Goal: Obtain resource: Download file/media

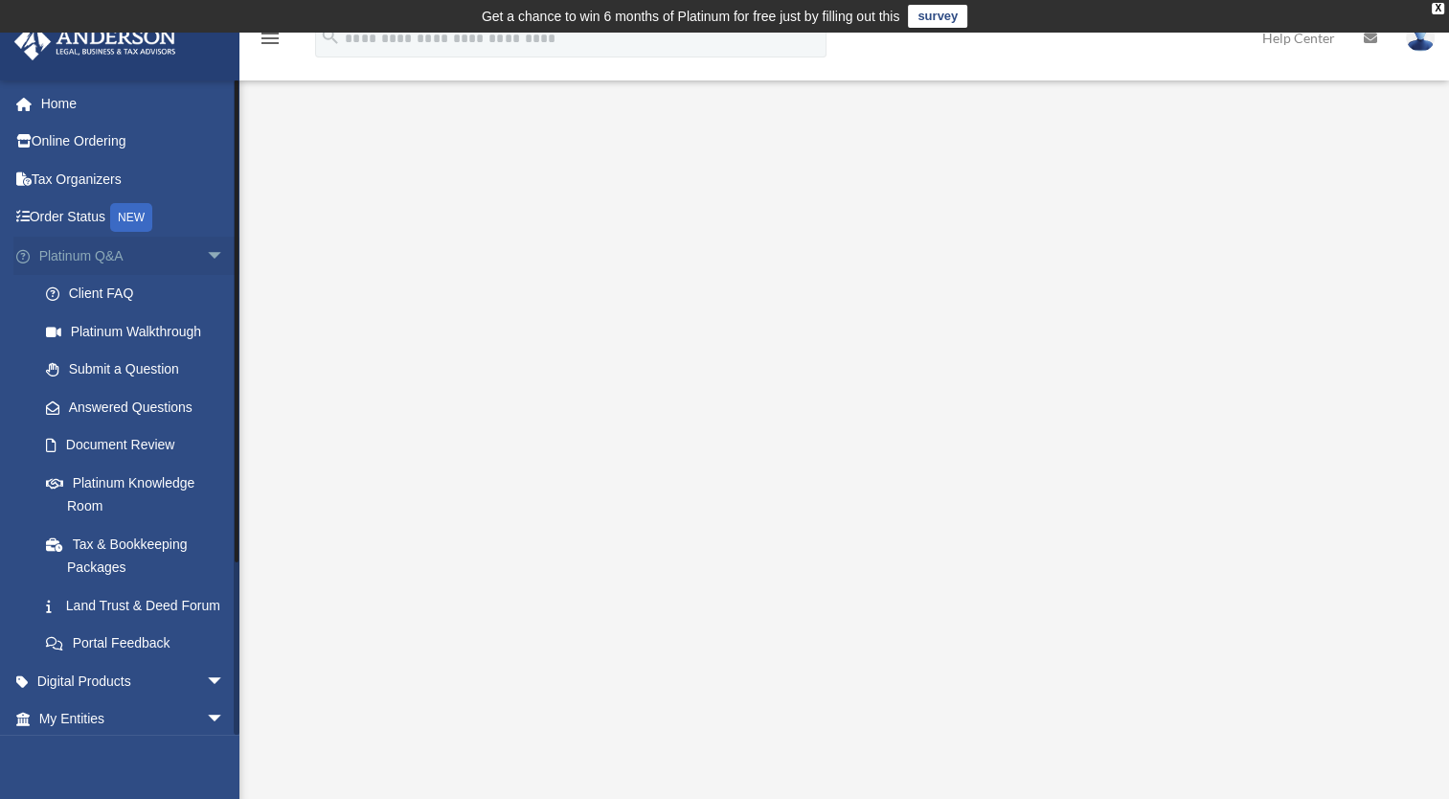
click at [206, 253] on span "arrow_drop_down" at bounding box center [225, 255] width 38 height 39
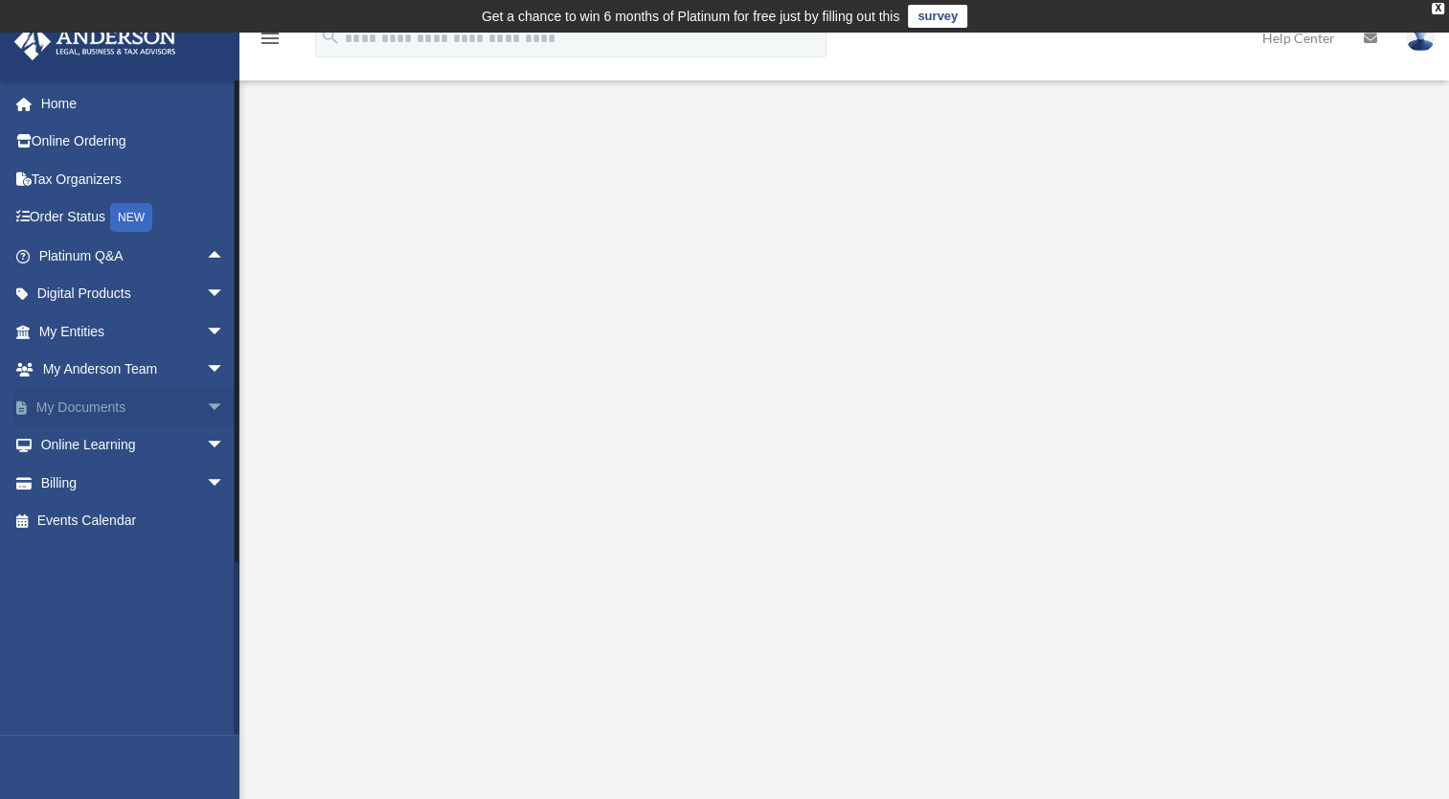
click at [206, 403] on span "arrow_drop_down" at bounding box center [225, 407] width 38 height 39
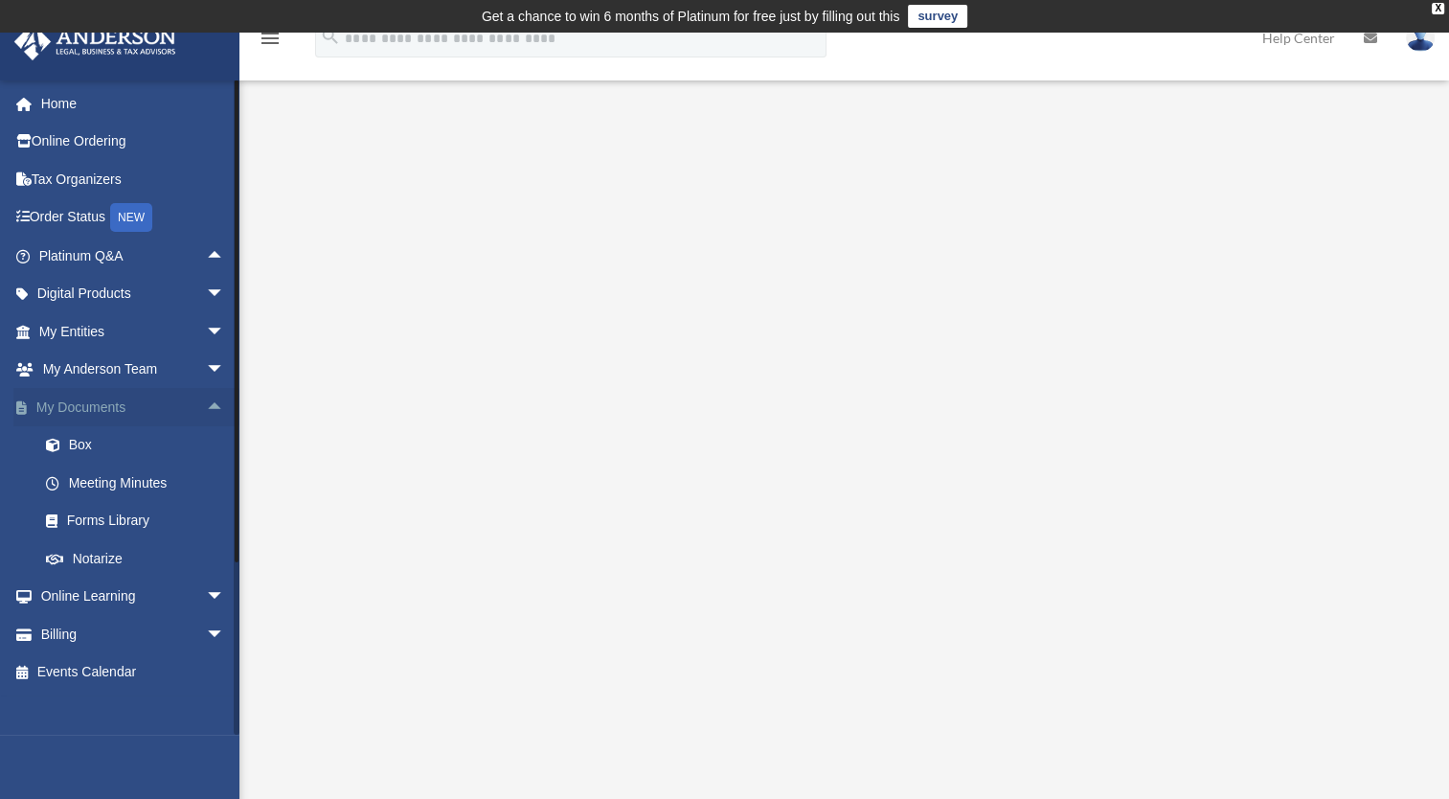
click at [206, 403] on span "arrow_drop_up" at bounding box center [225, 407] width 38 height 39
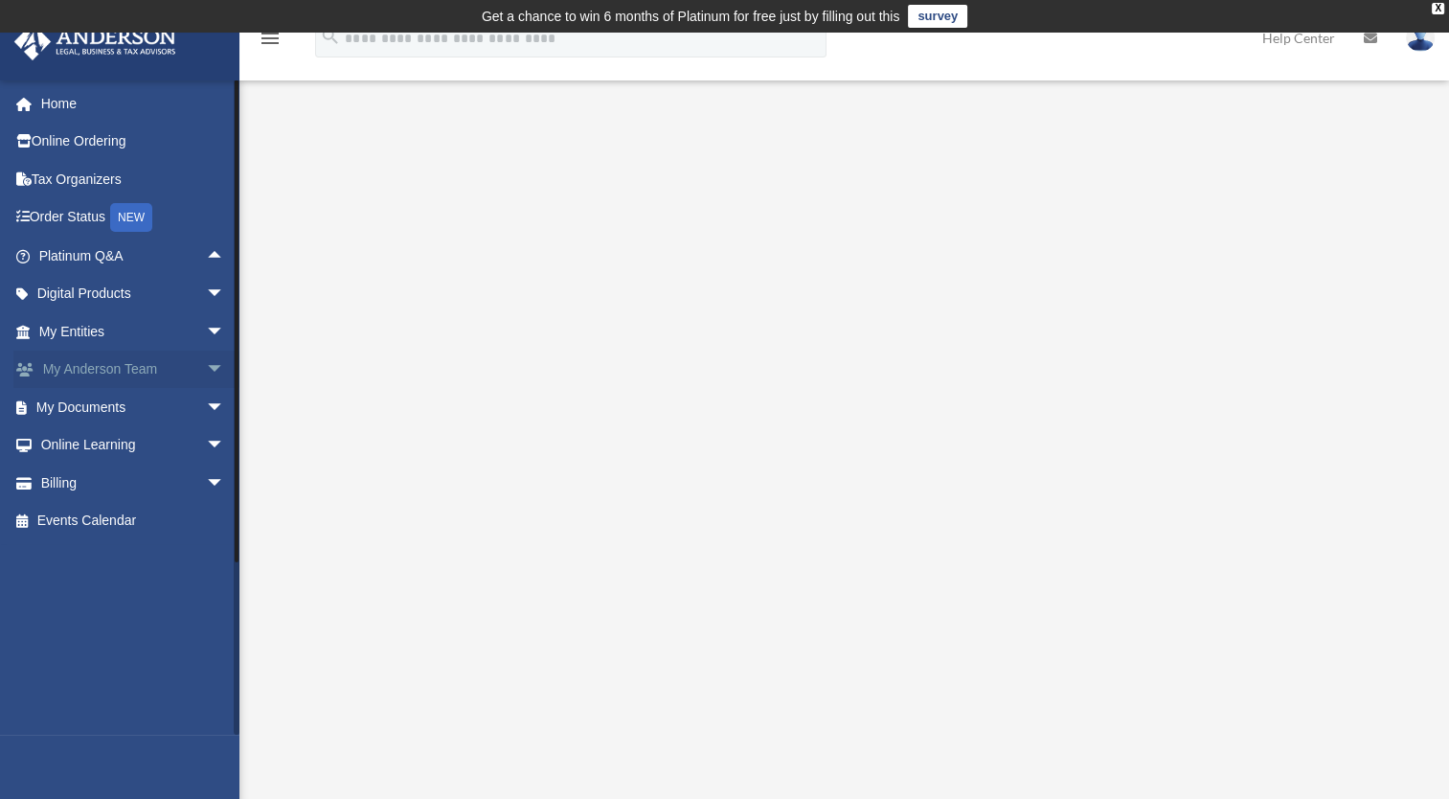
click at [206, 362] on span "arrow_drop_down" at bounding box center [225, 369] width 38 height 39
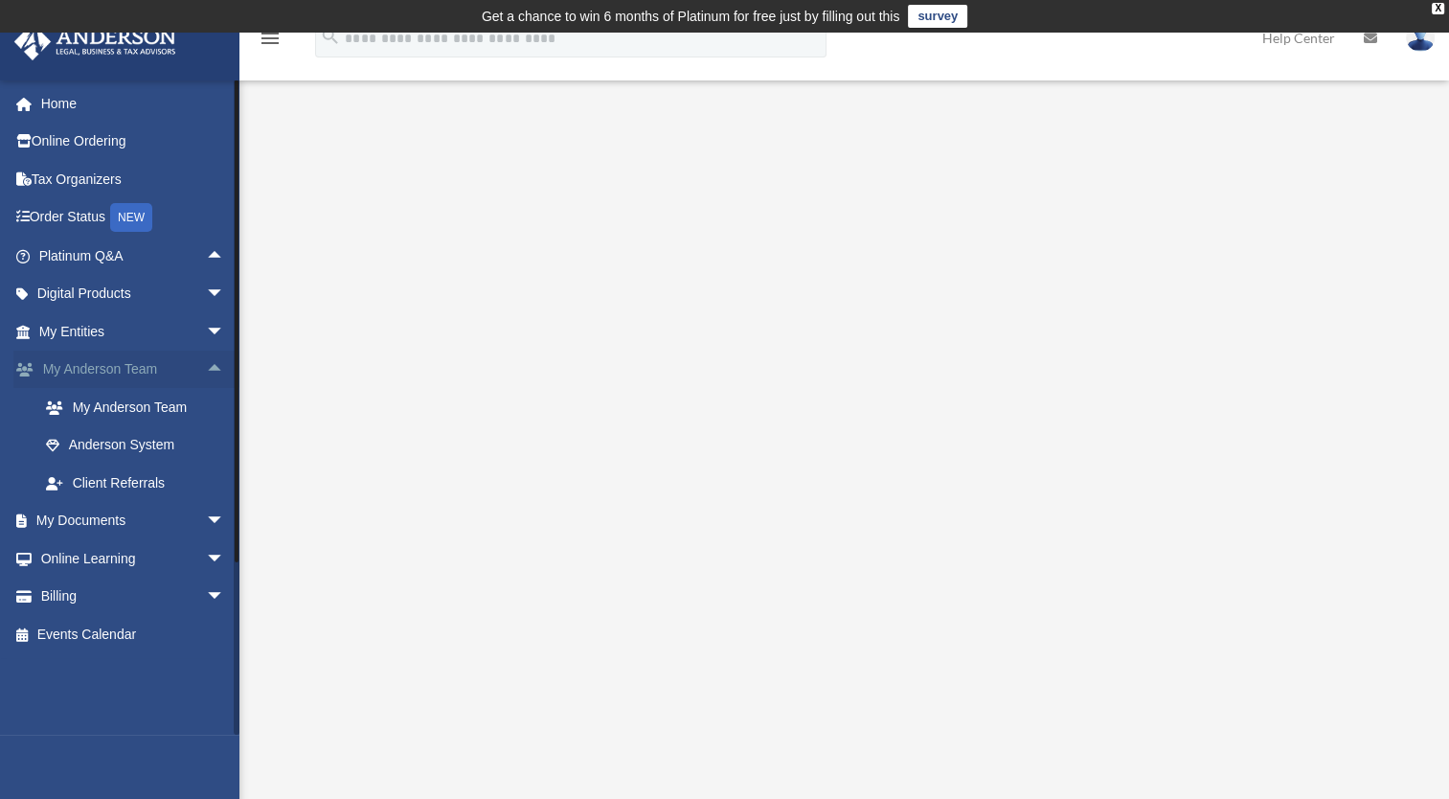
click at [206, 362] on span "arrow_drop_up" at bounding box center [225, 369] width 38 height 39
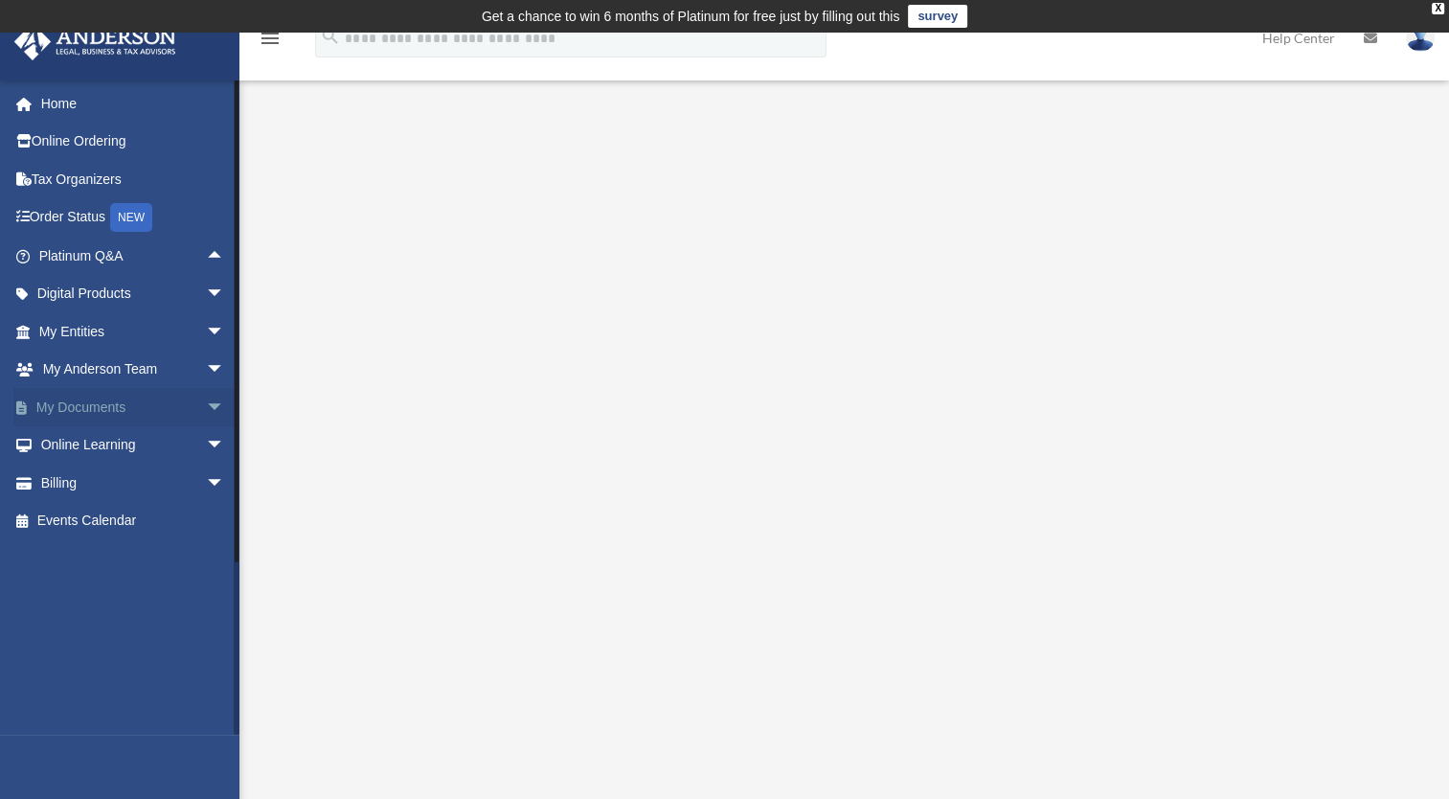
click at [206, 417] on span "arrow_drop_down" at bounding box center [225, 407] width 38 height 39
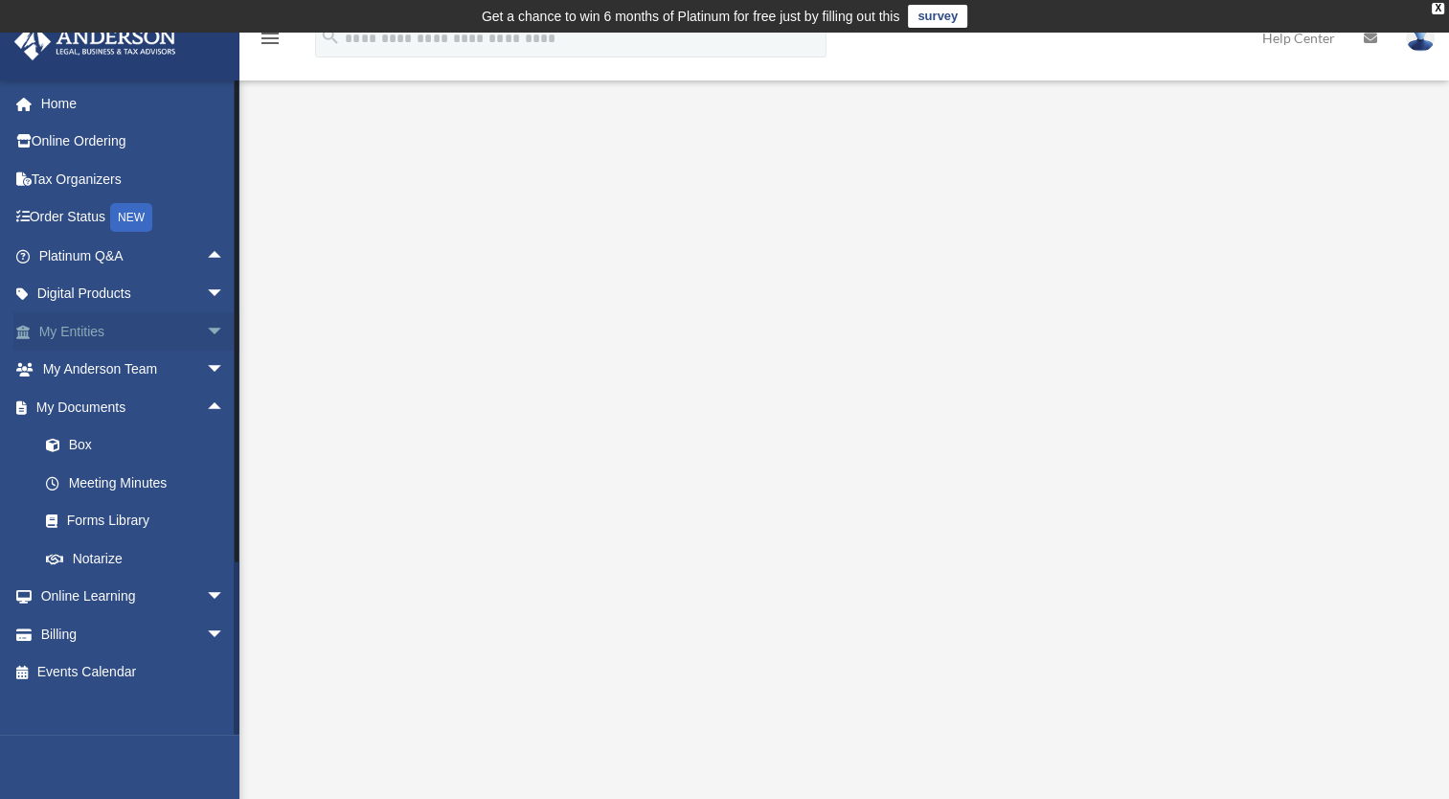
click at [206, 329] on span "arrow_drop_down" at bounding box center [225, 331] width 38 height 39
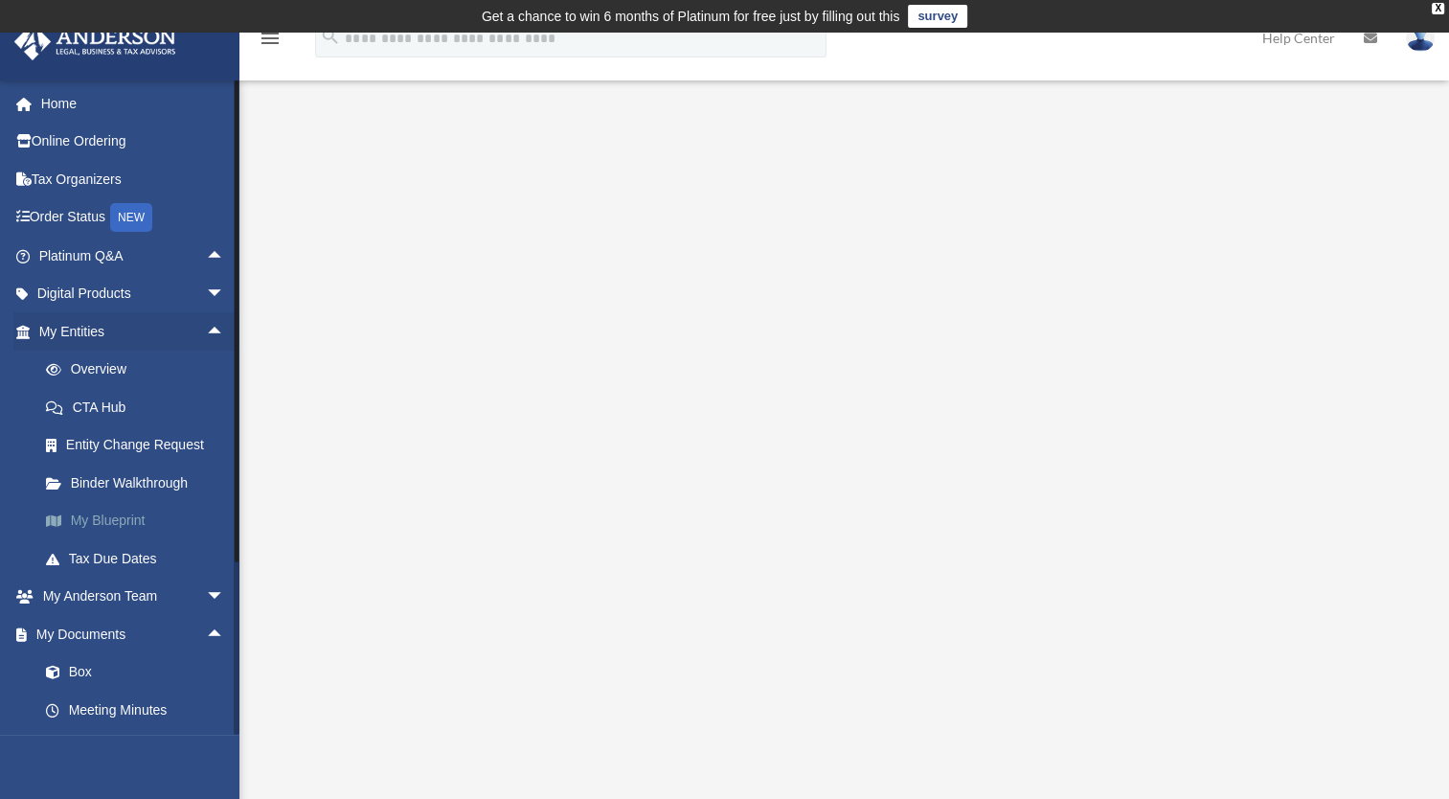
click at [125, 515] on link "My Blueprint" at bounding box center [140, 521] width 227 height 38
click at [206, 289] on span "arrow_drop_down" at bounding box center [225, 294] width 38 height 39
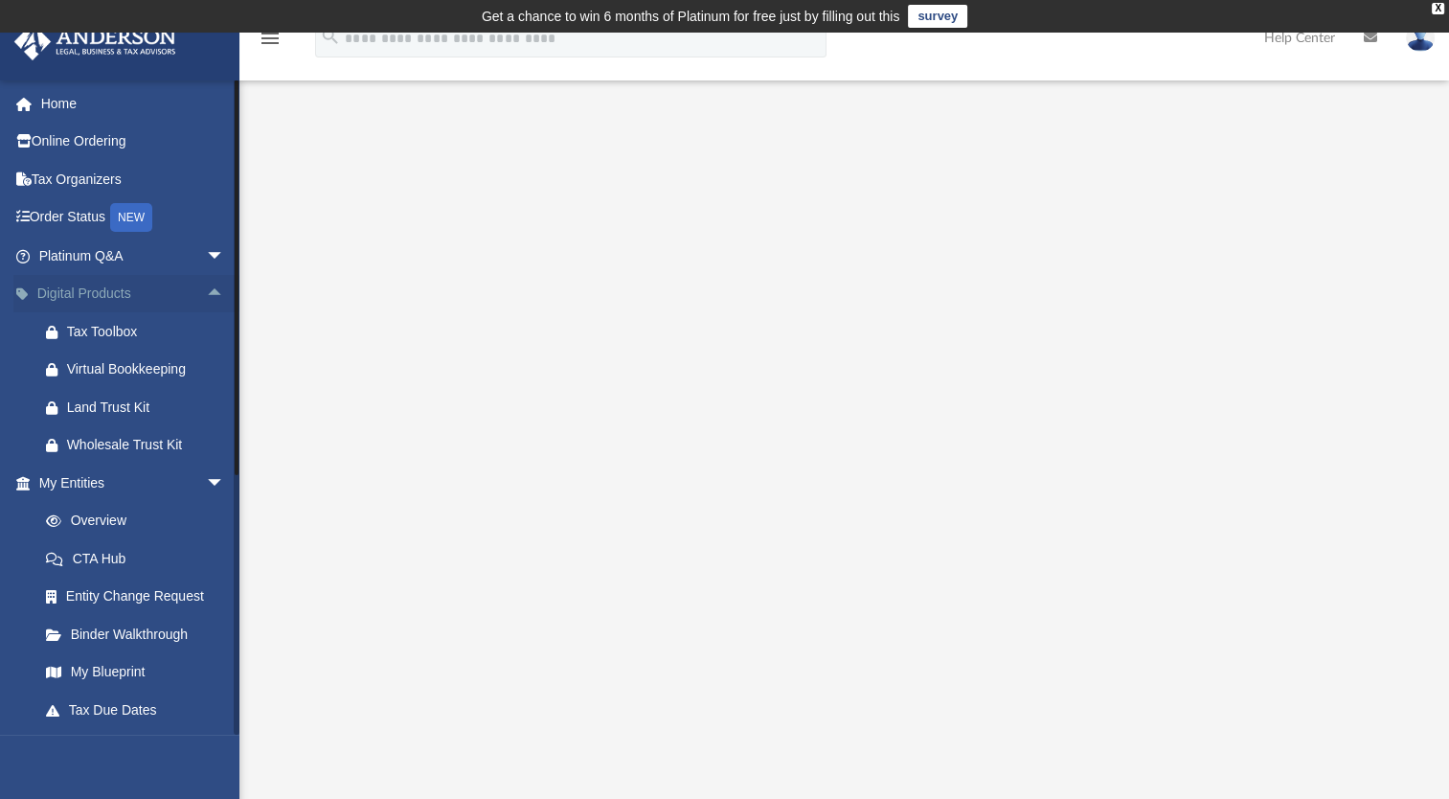
click at [210, 292] on span "arrow_drop_up" at bounding box center [225, 294] width 38 height 39
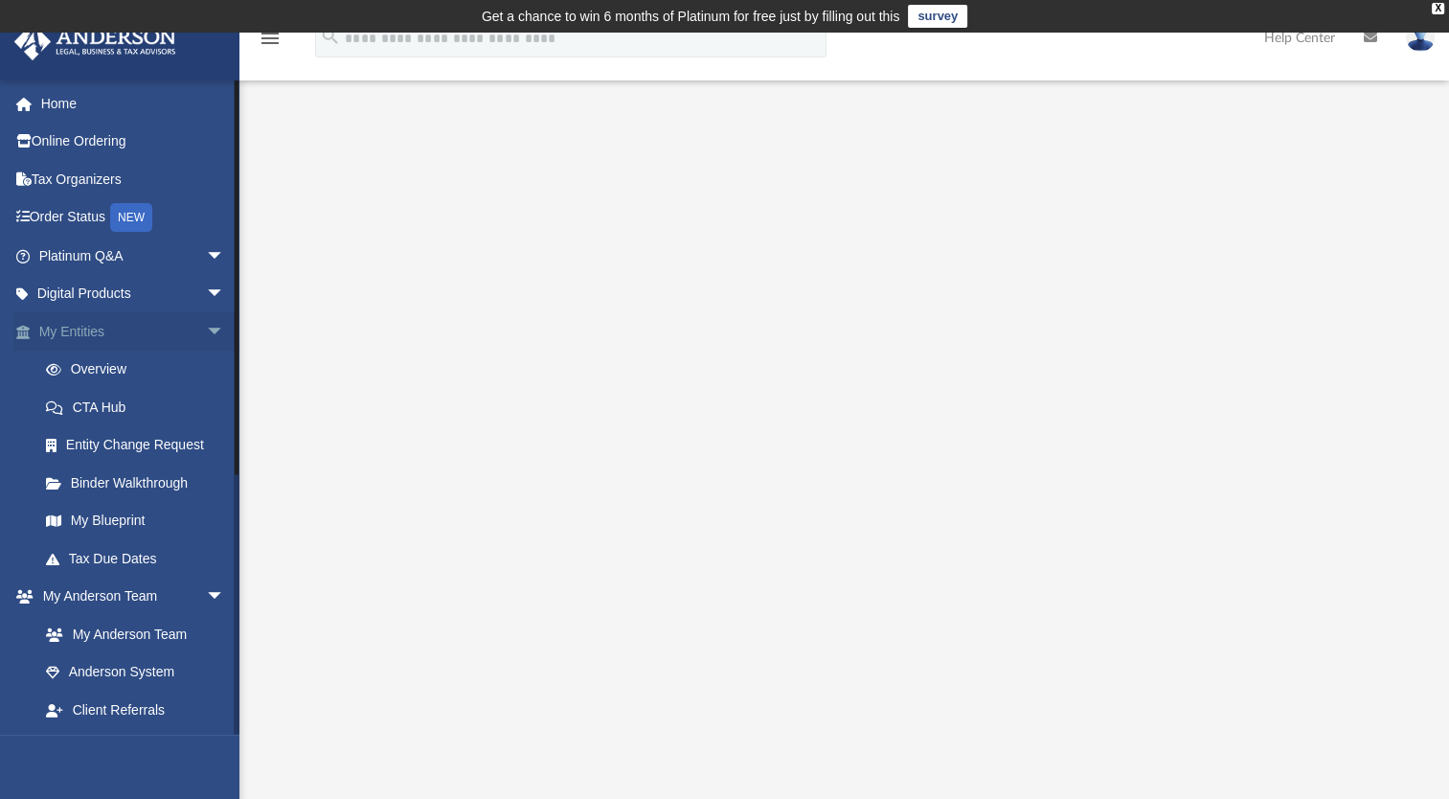
click at [206, 329] on span "arrow_drop_down" at bounding box center [225, 331] width 38 height 39
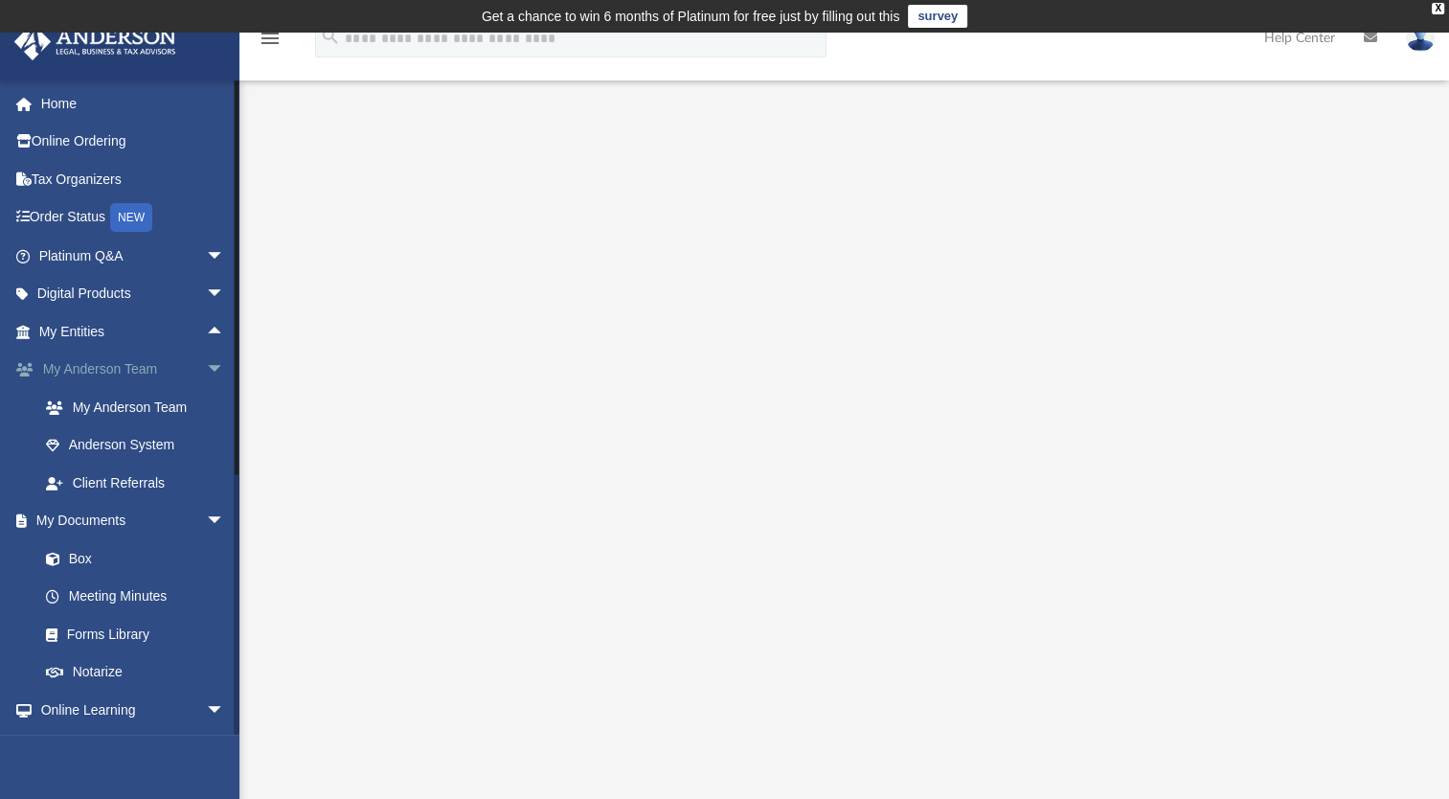
click at [209, 370] on span "arrow_drop_down" at bounding box center [225, 369] width 38 height 39
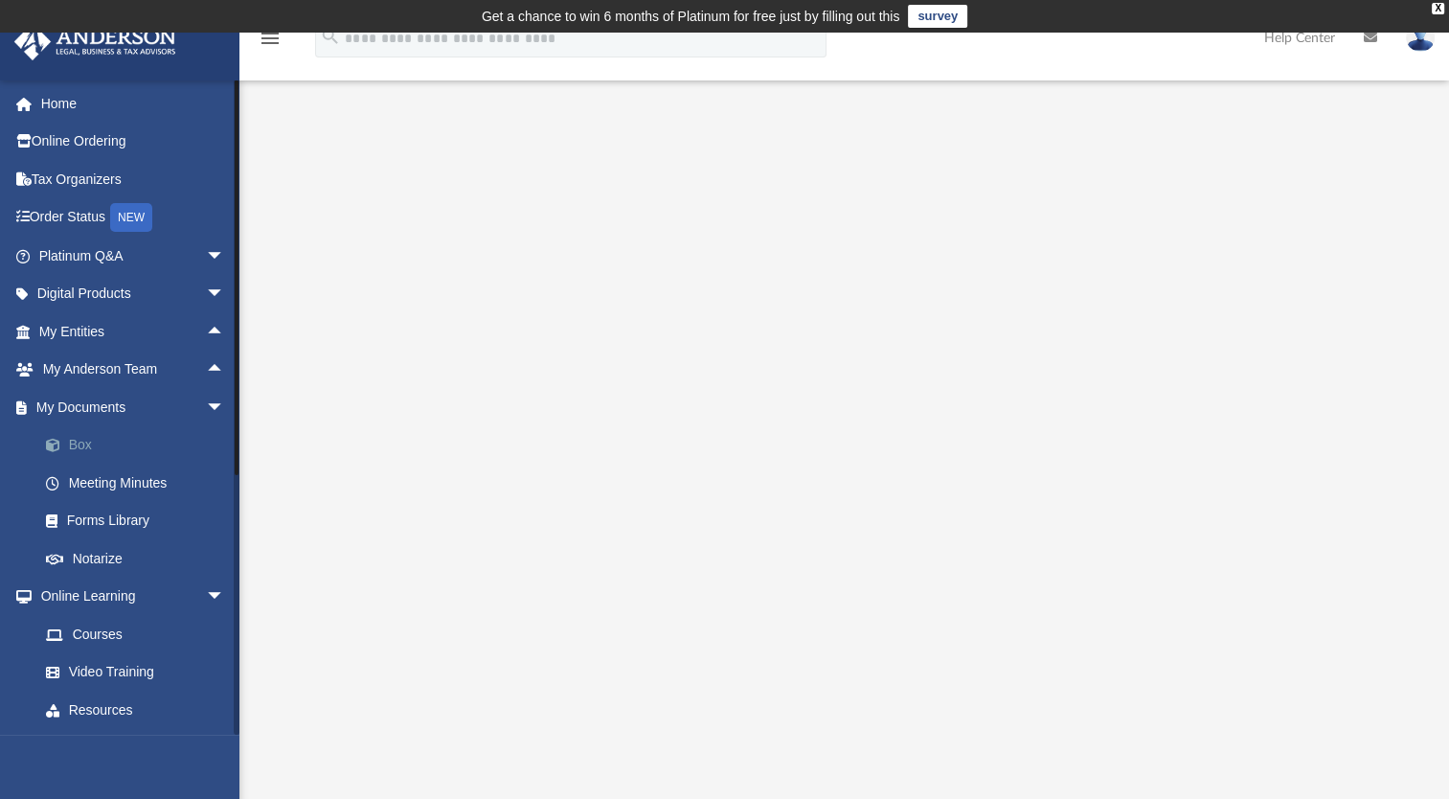
click at [96, 445] on link "Box" at bounding box center [140, 445] width 227 height 38
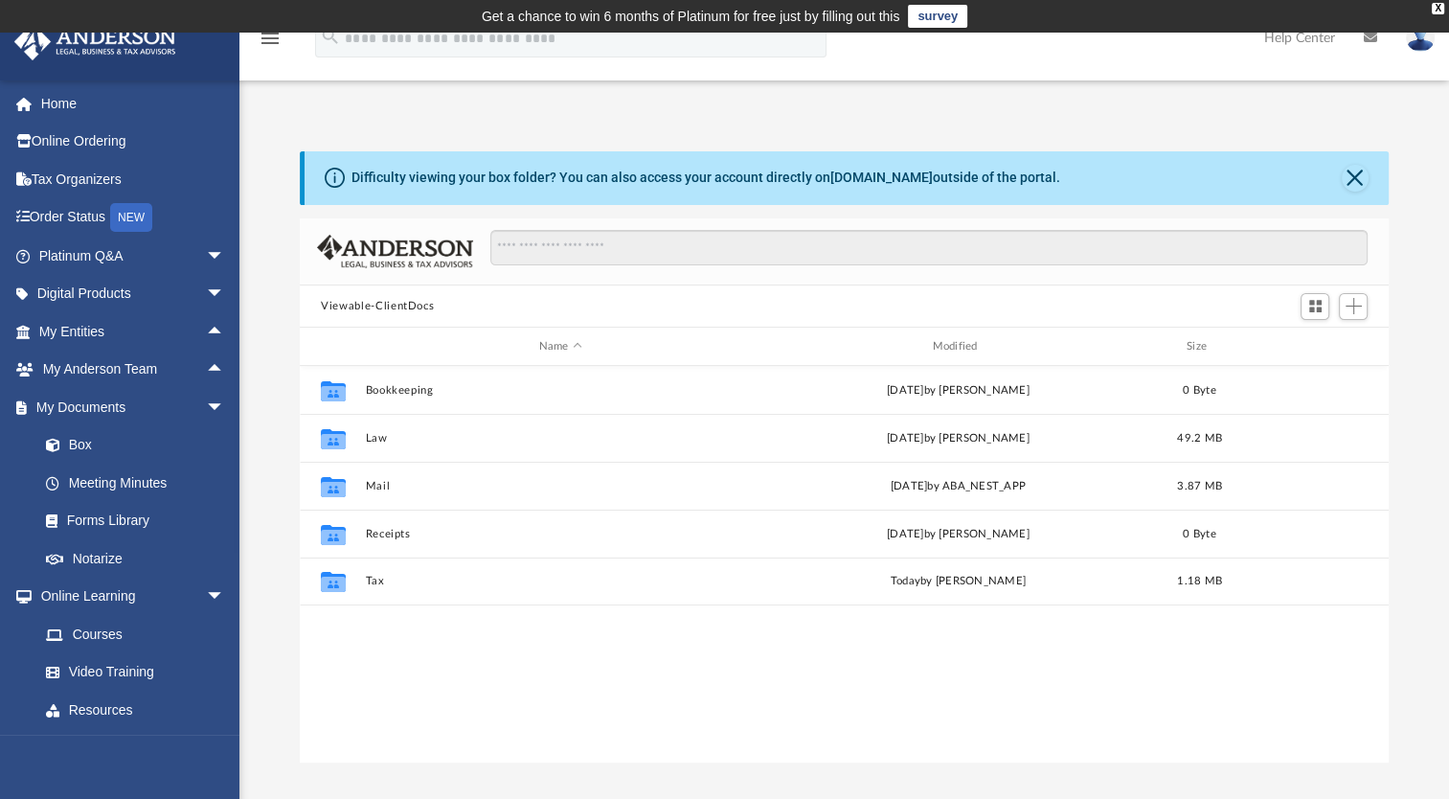
scroll to position [420, 1072]
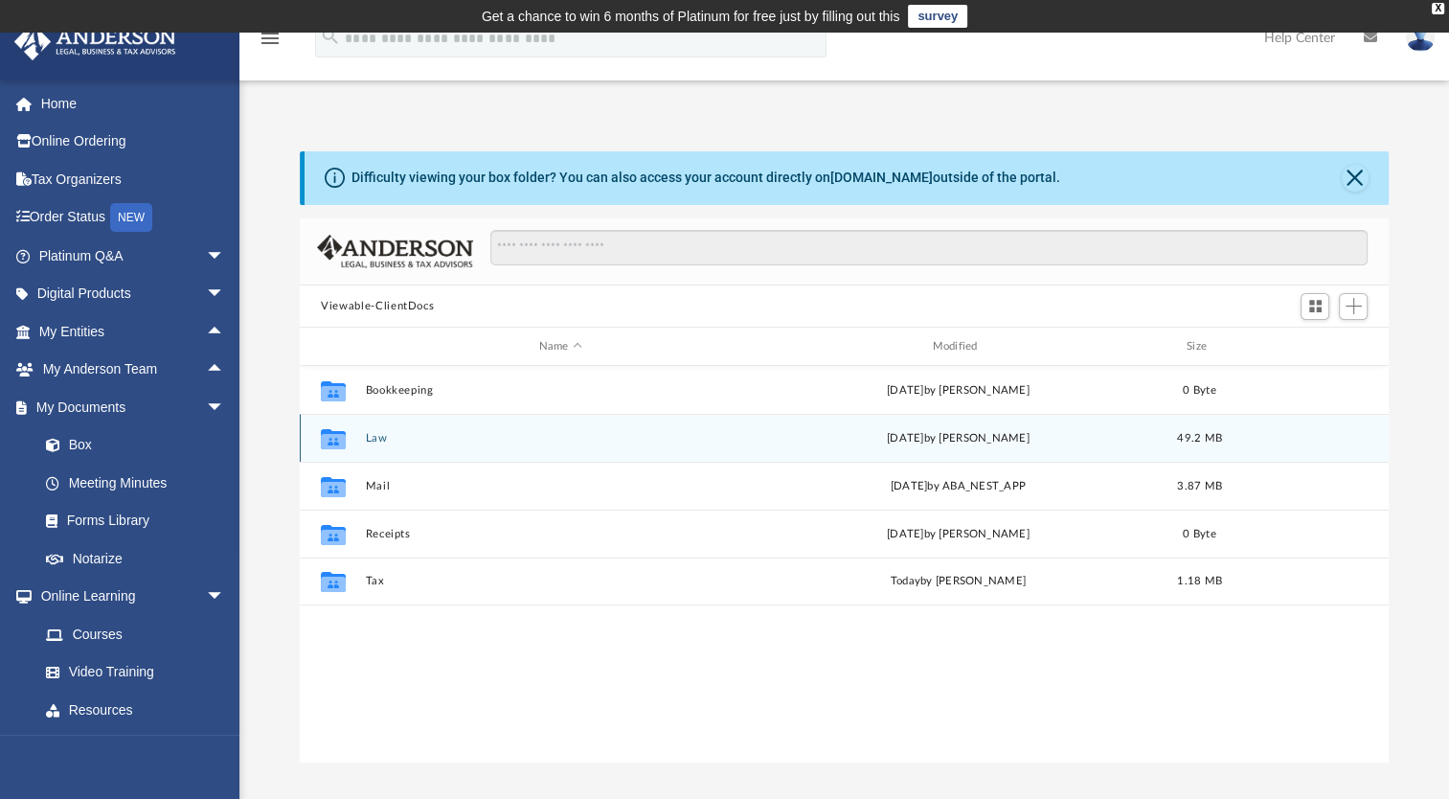
click at [380, 432] on button "Law" at bounding box center [561, 438] width 390 height 12
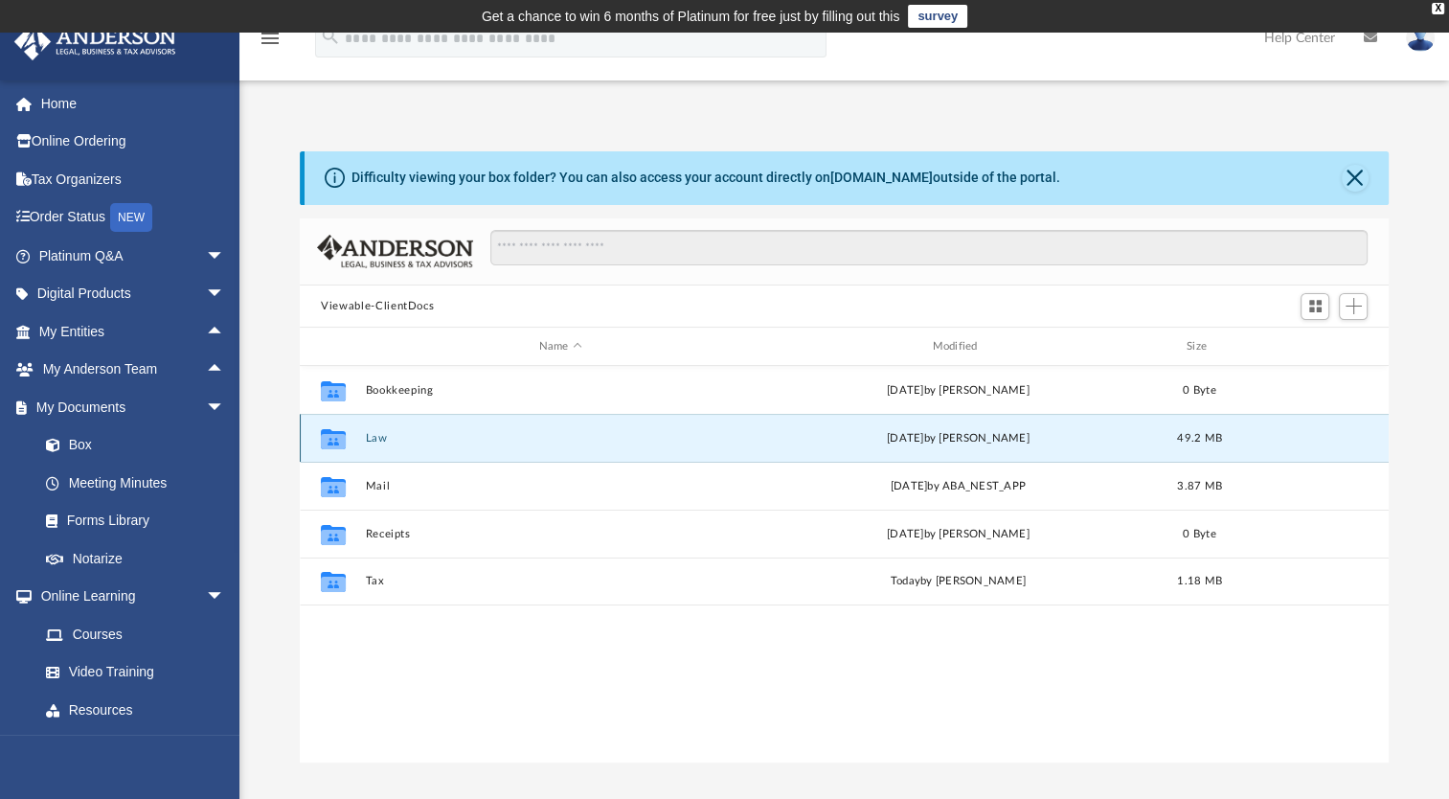
click at [380, 432] on button "Law" at bounding box center [561, 438] width 390 height 12
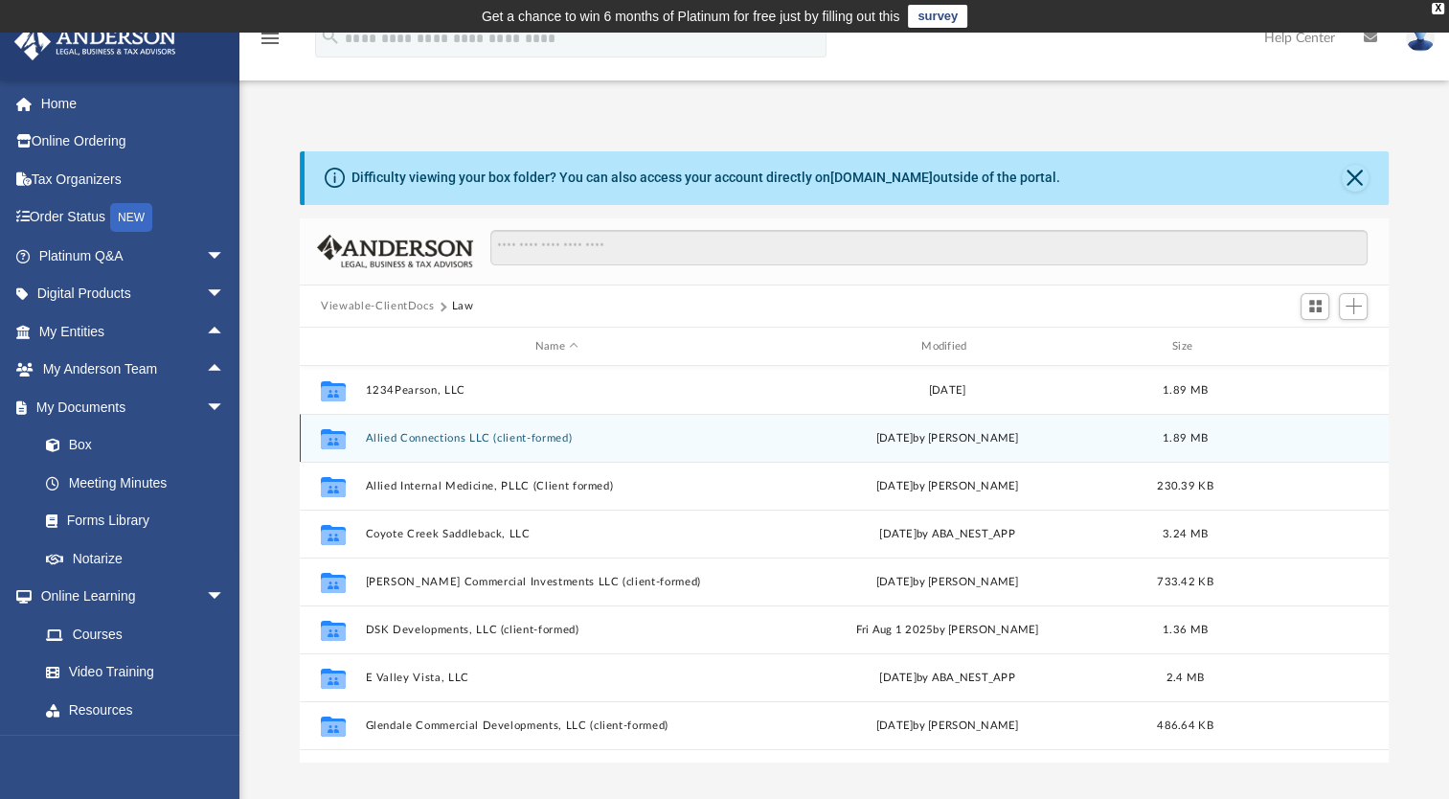
click at [380, 432] on button "Allied Connections LLC (client-formed)" at bounding box center [557, 438] width 382 height 12
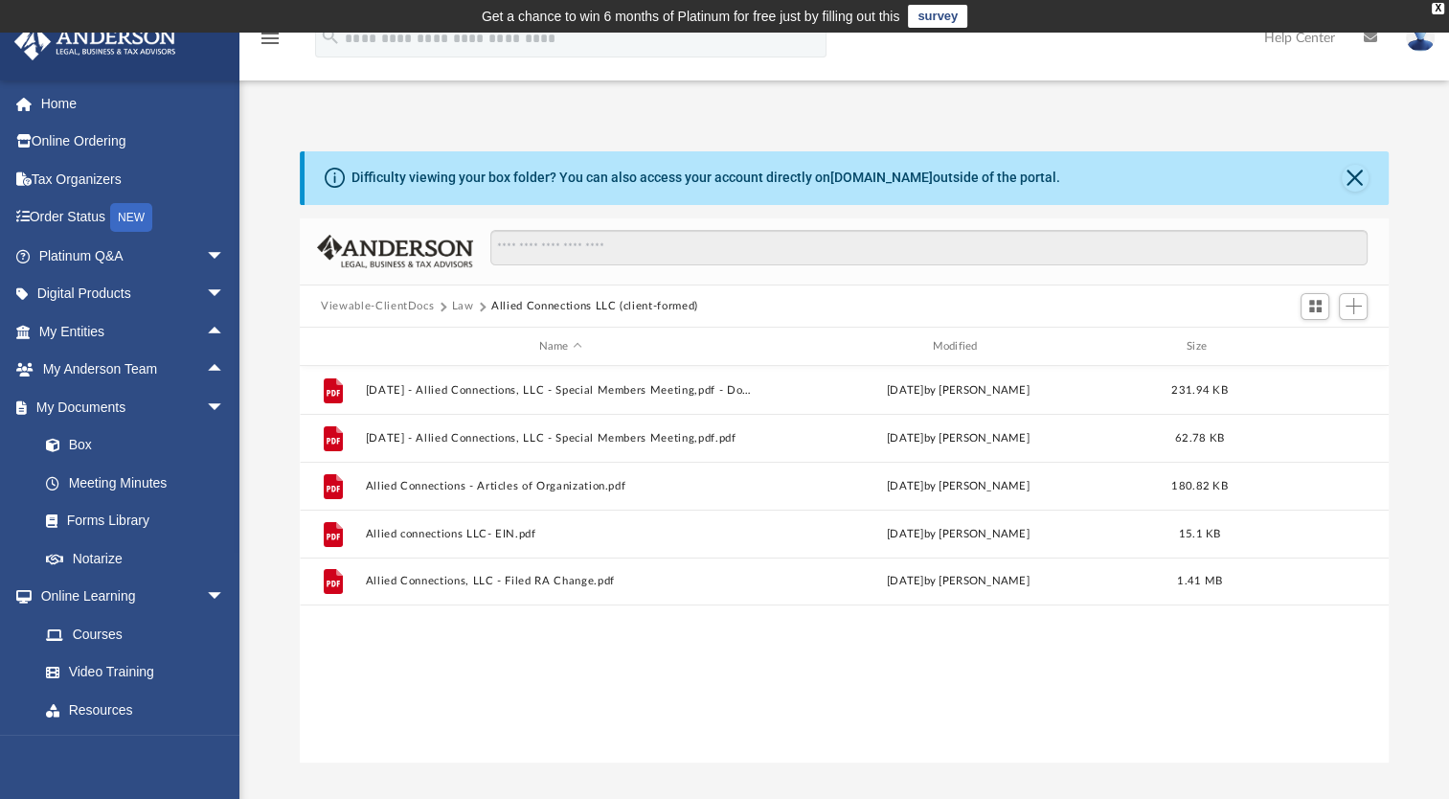
click at [453, 301] on button "Law" at bounding box center [463, 306] width 22 height 17
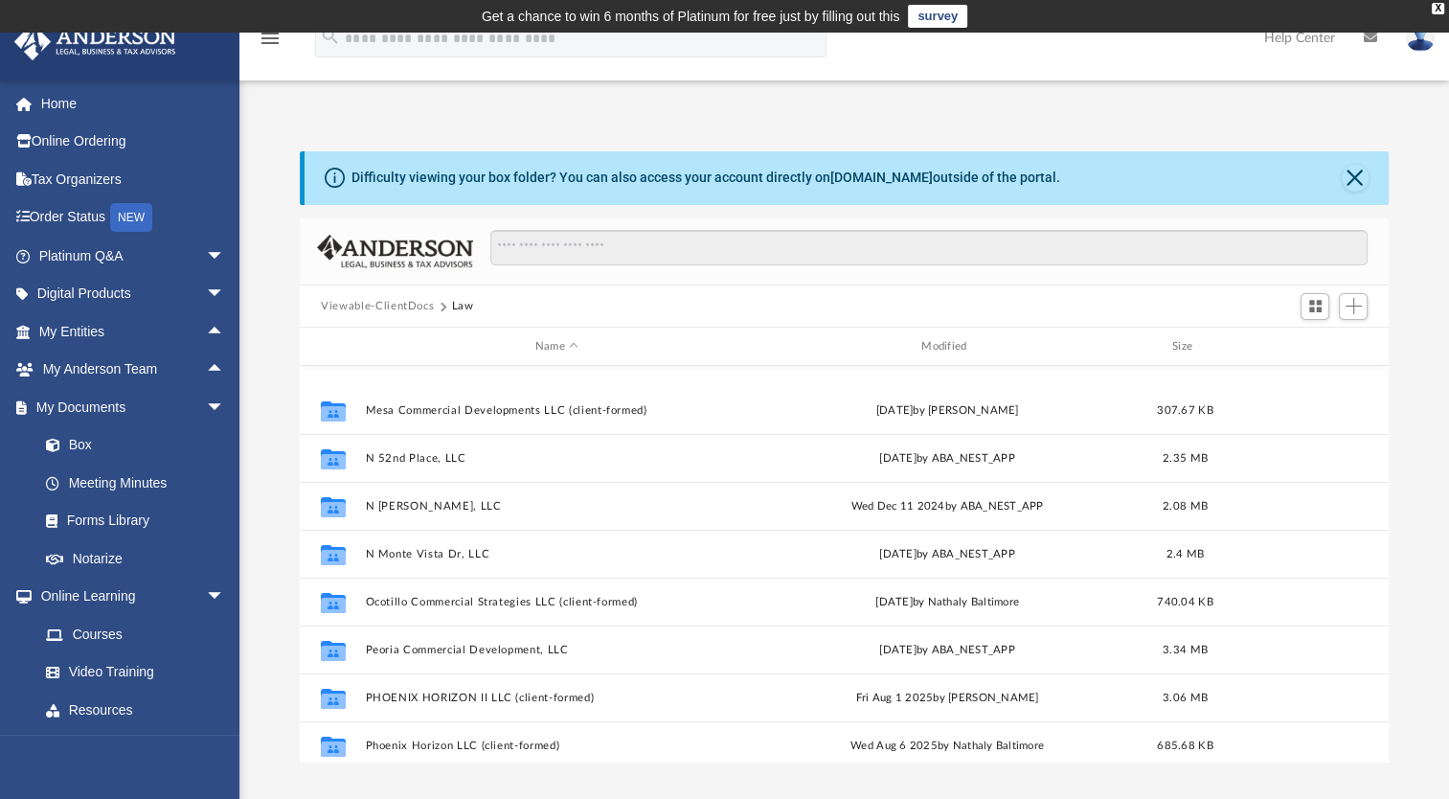
scroll to position [479, 0]
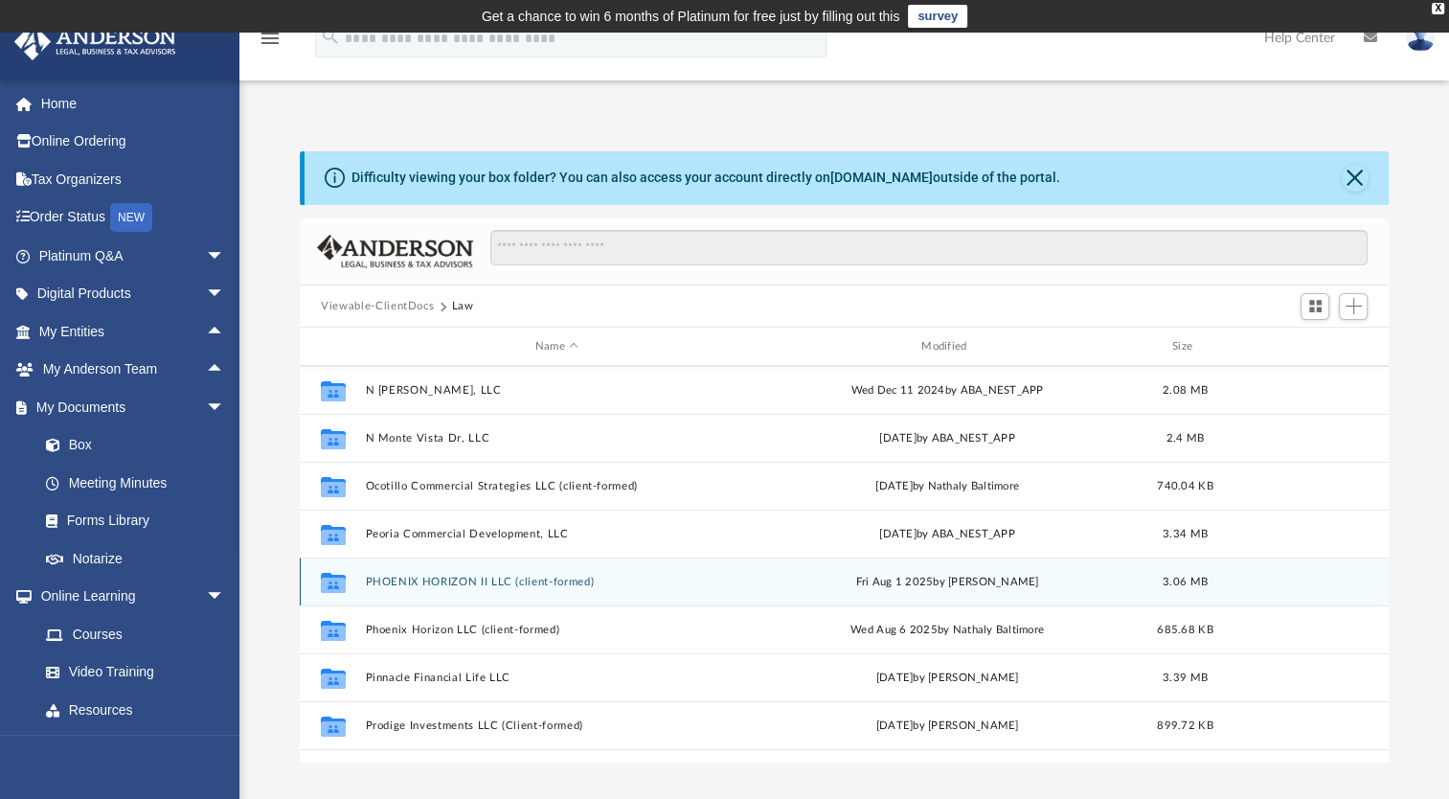
click at [423, 575] on button "PHOENIX HORIZON II LLC (client-formed)" at bounding box center [557, 581] width 382 height 12
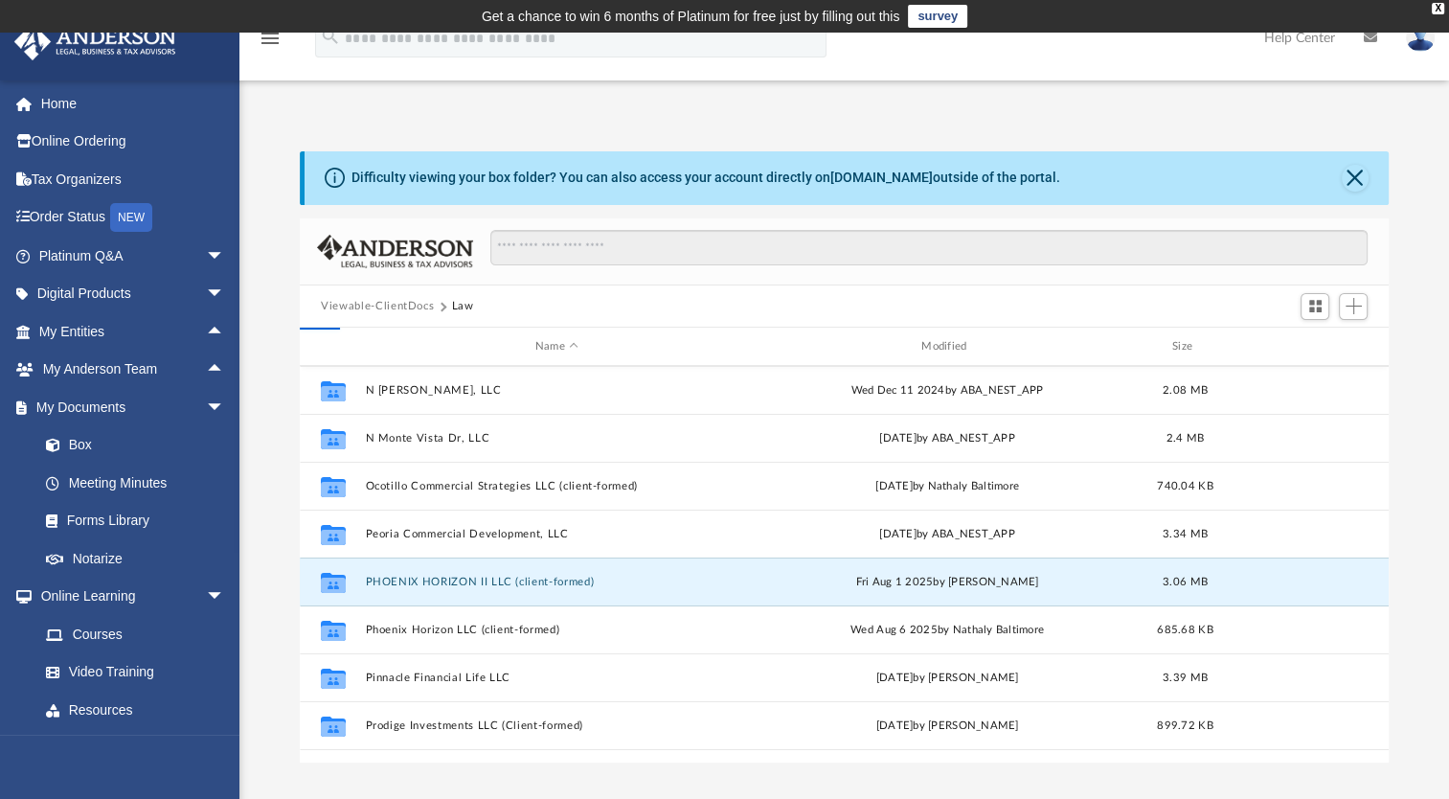
scroll to position [0, 0]
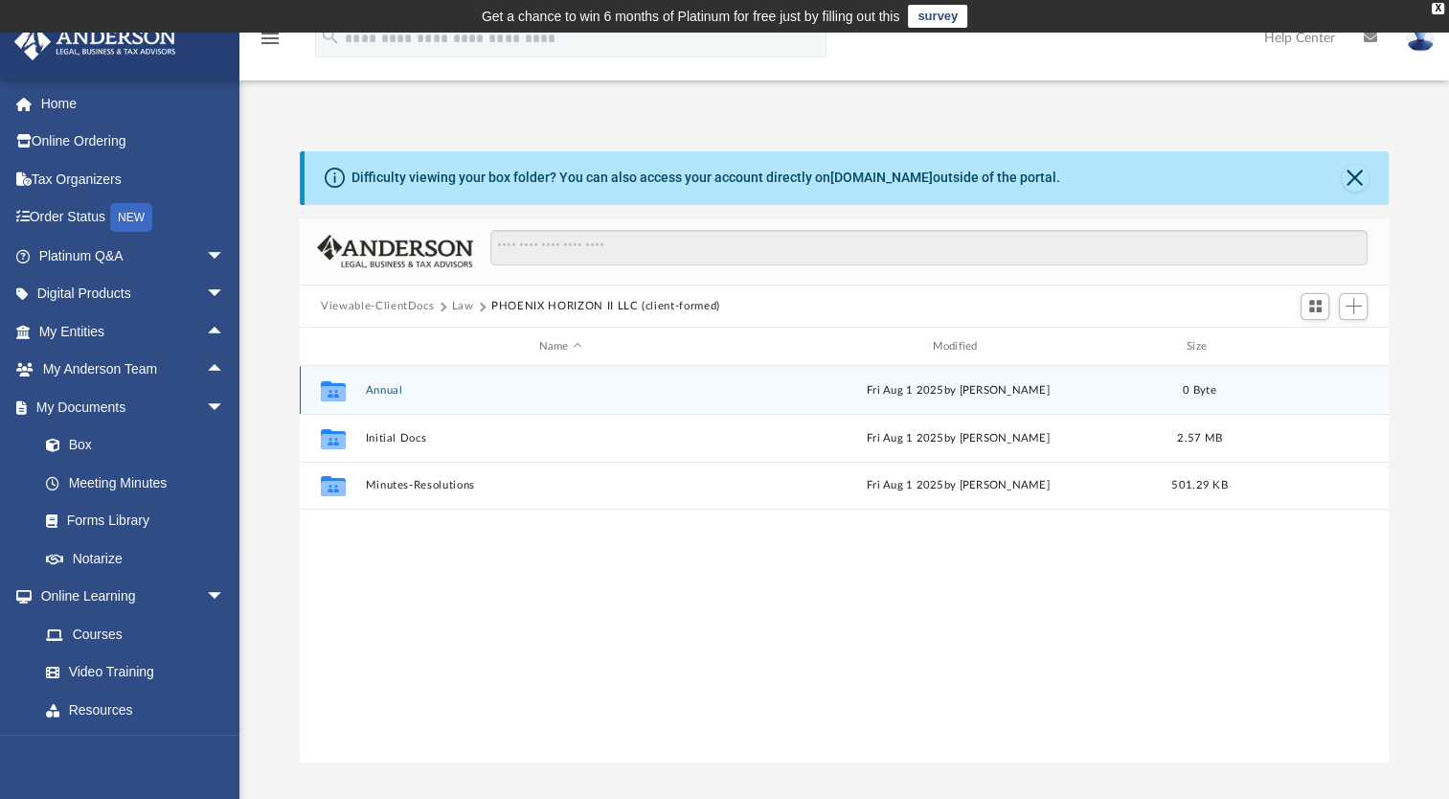
click at [398, 386] on button "Annual" at bounding box center [561, 390] width 390 height 12
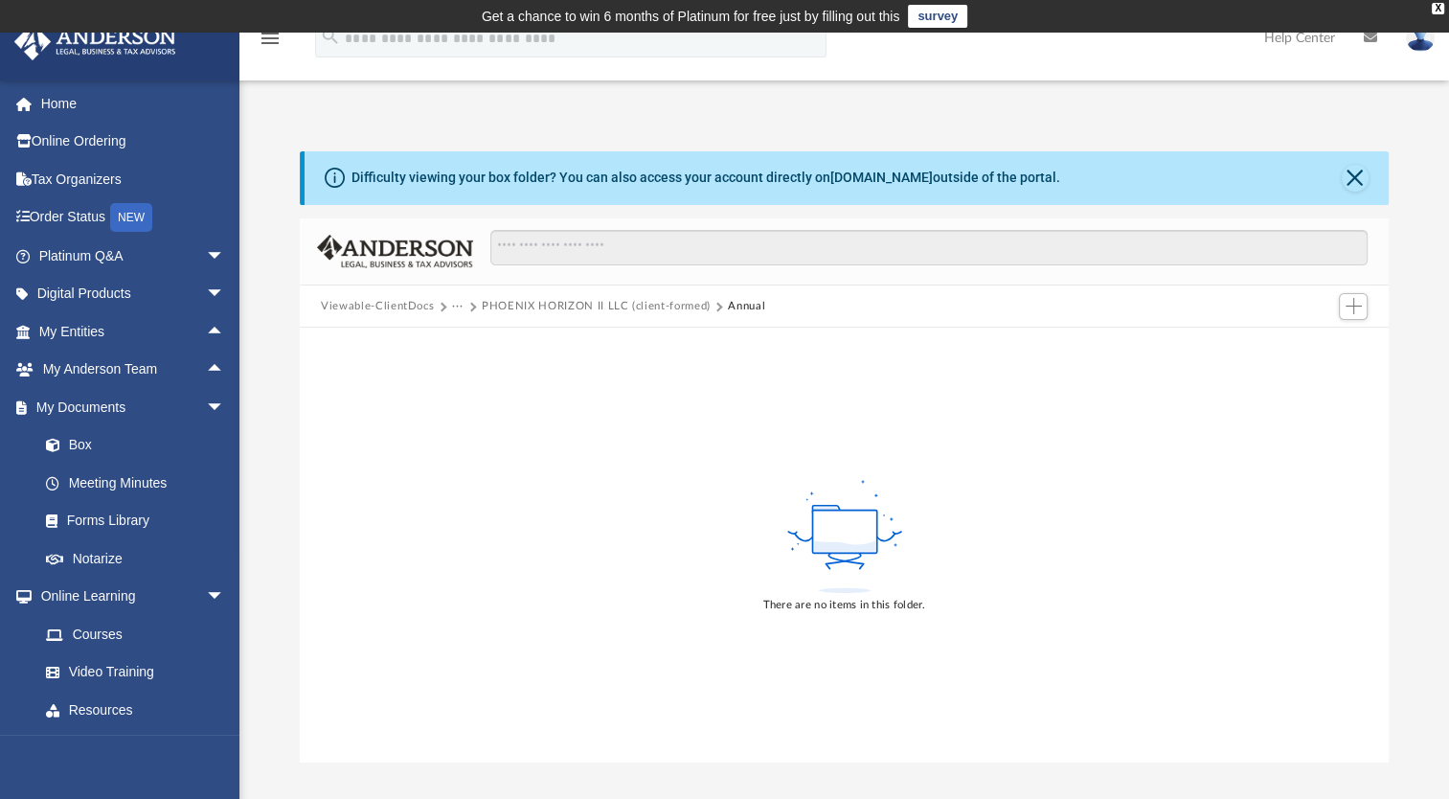
click at [520, 306] on button "PHOENIX HORIZON II LLC (client-formed)" at bounding box center [596, 306] width 229 height 17
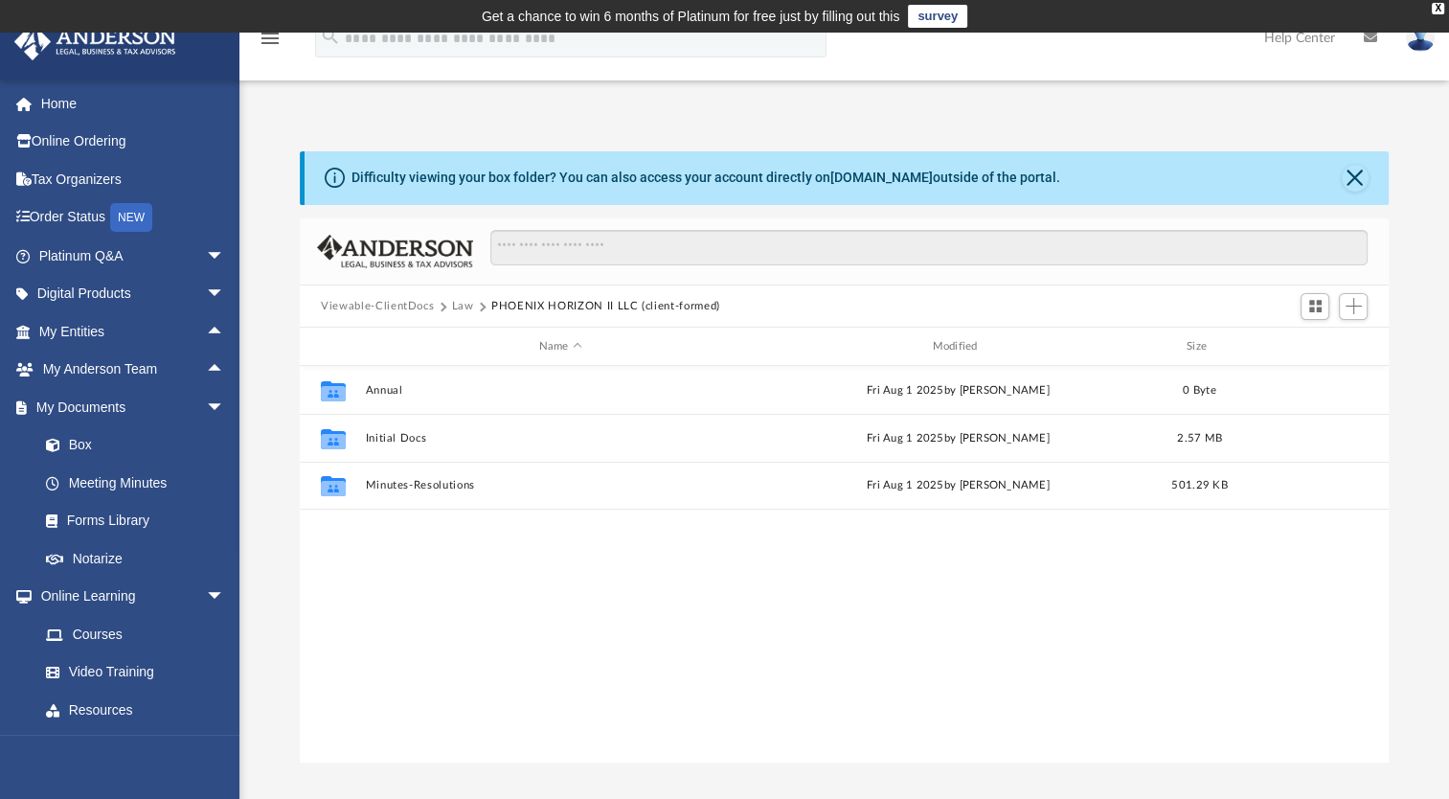
scroll to position [420, 1072]
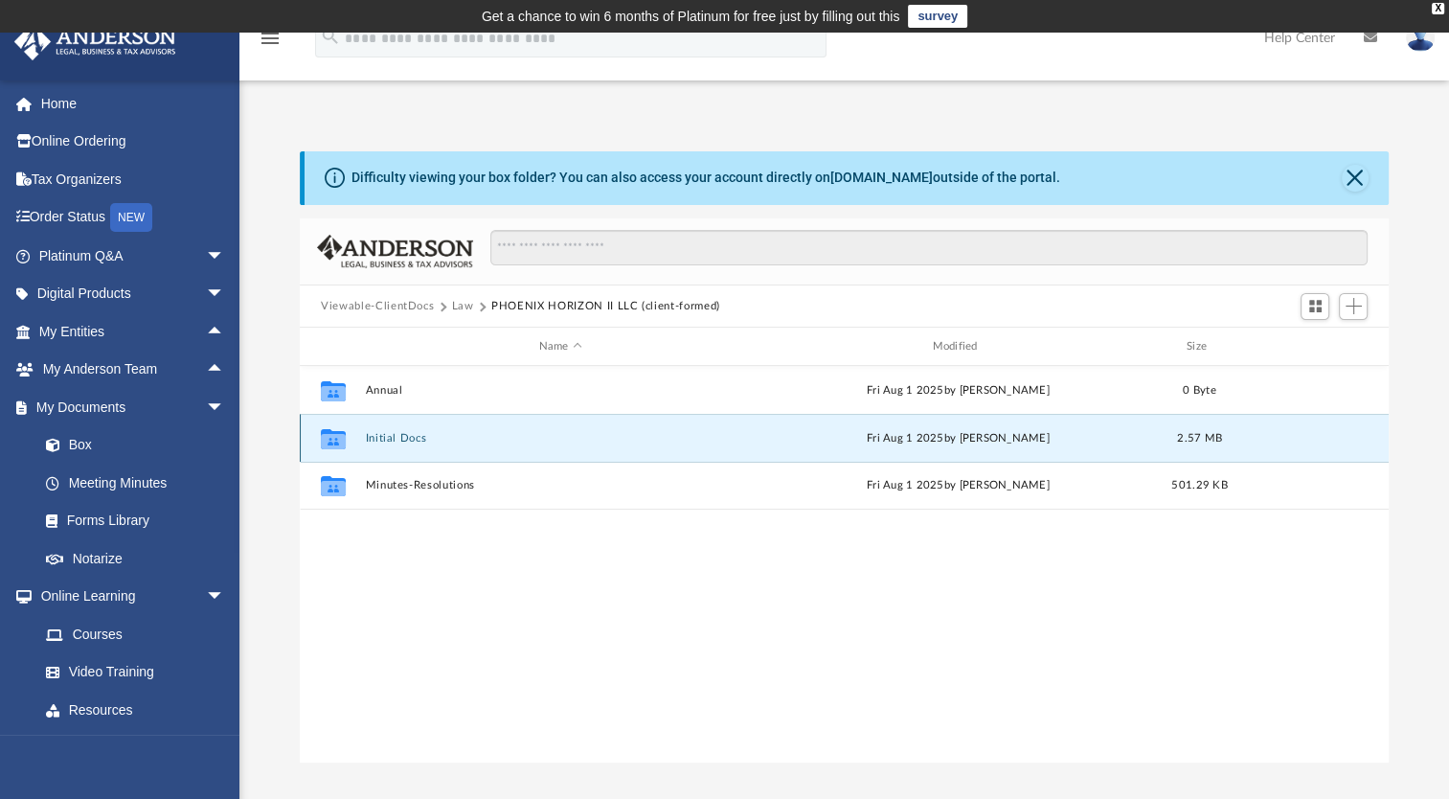
click at [390, 442] on button "Initial Docs" at bounding box center [561, 438] width 390 height 12
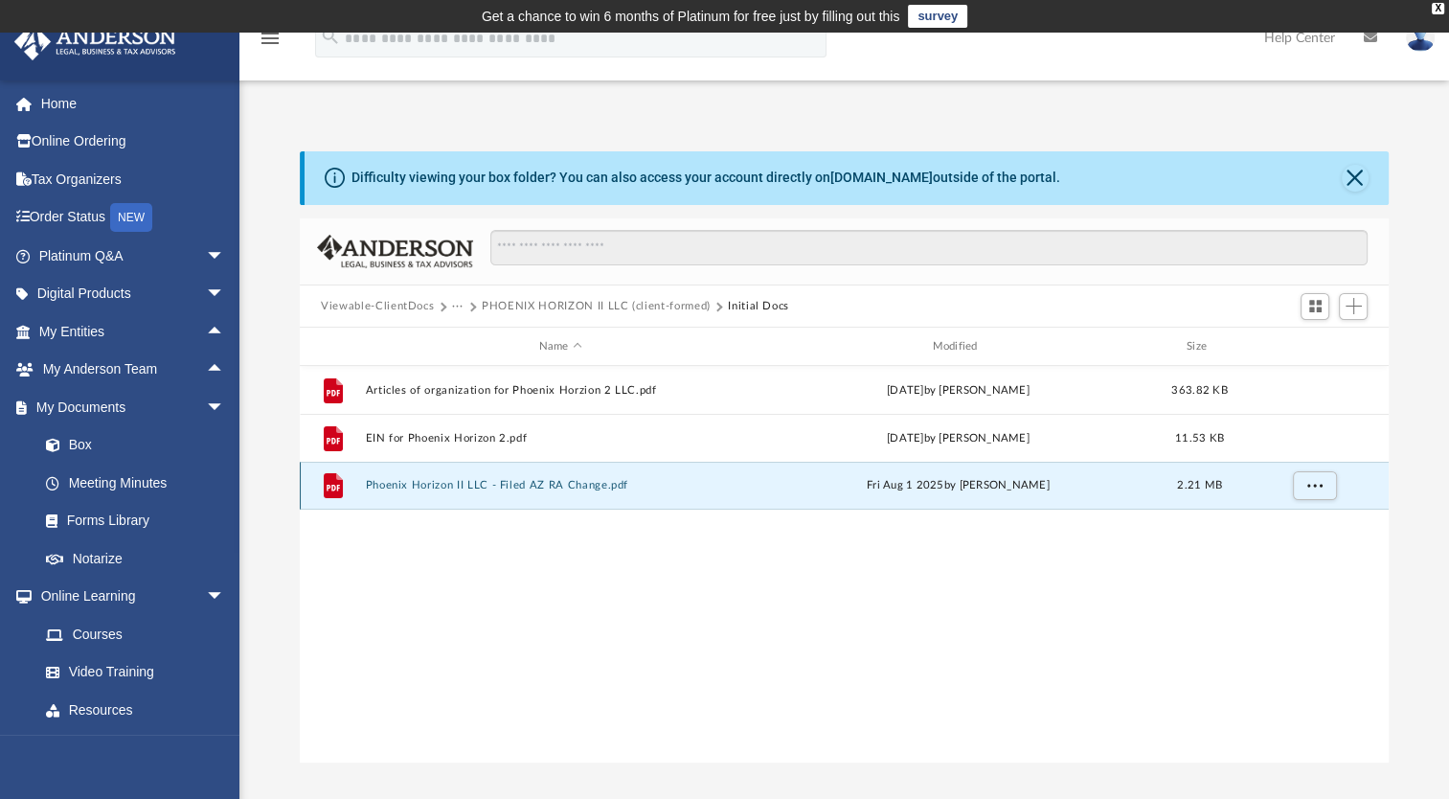
click at [403, 484] on button "Phoenix Horizon II LLC - Filed AZ RA Change.pdf" at bounding box center [561, 485] width 390 height 12
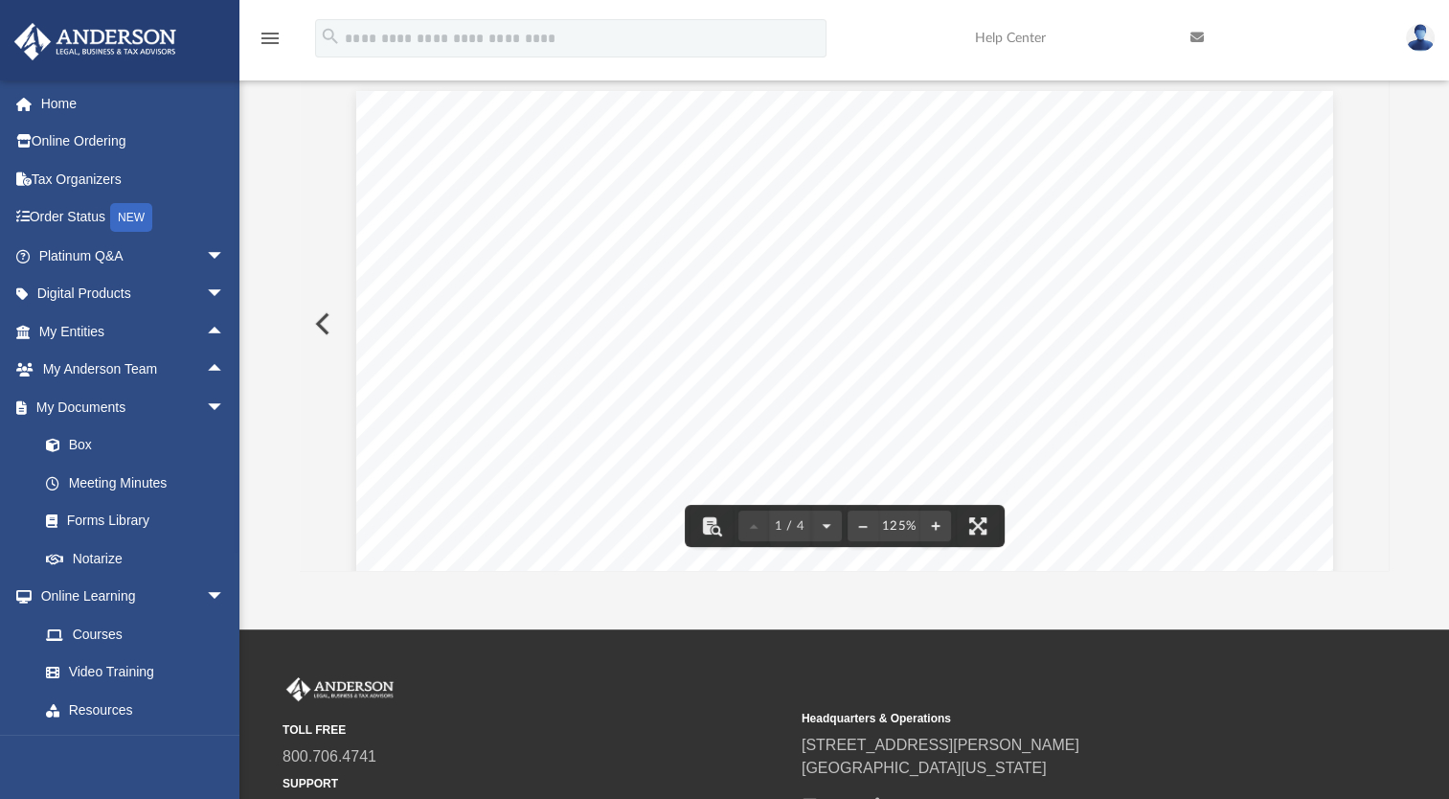
scroll to position [0, 0]
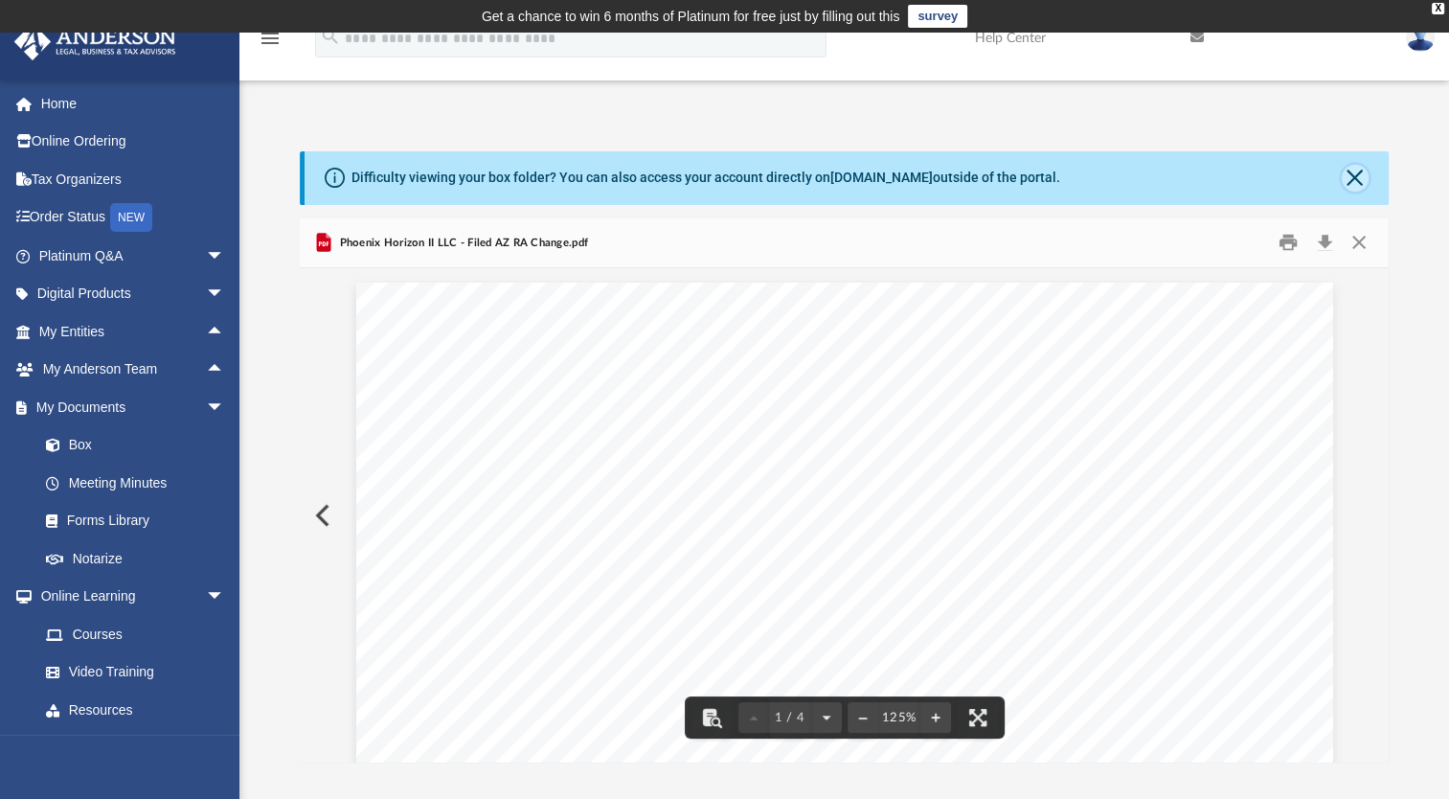
click at [1348, 184] on button "Close" at bounding box center [1354, 178] width 27 height 27
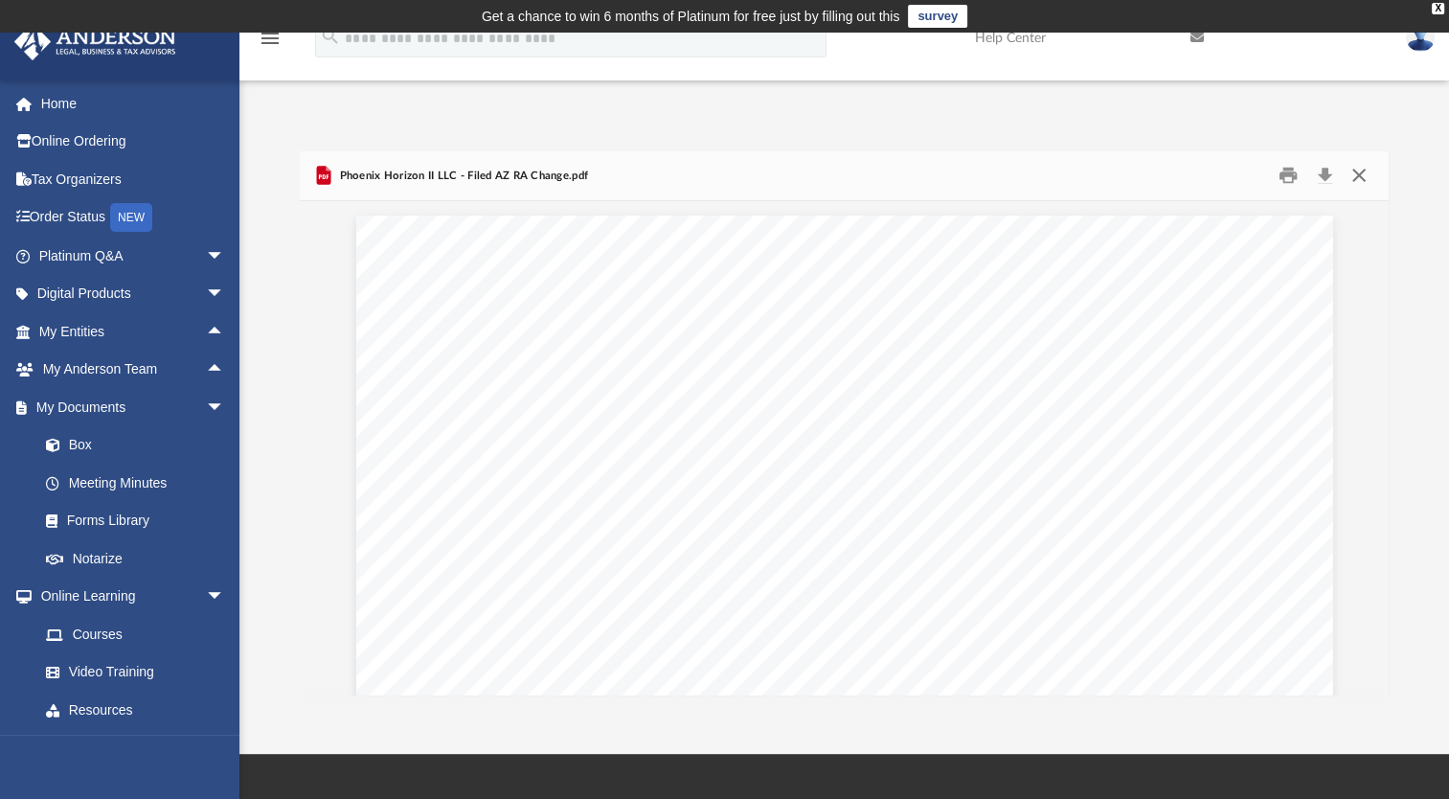
click at [1355, 176] on button "Close" at bounding box center [1357, 176] width 34 height 30
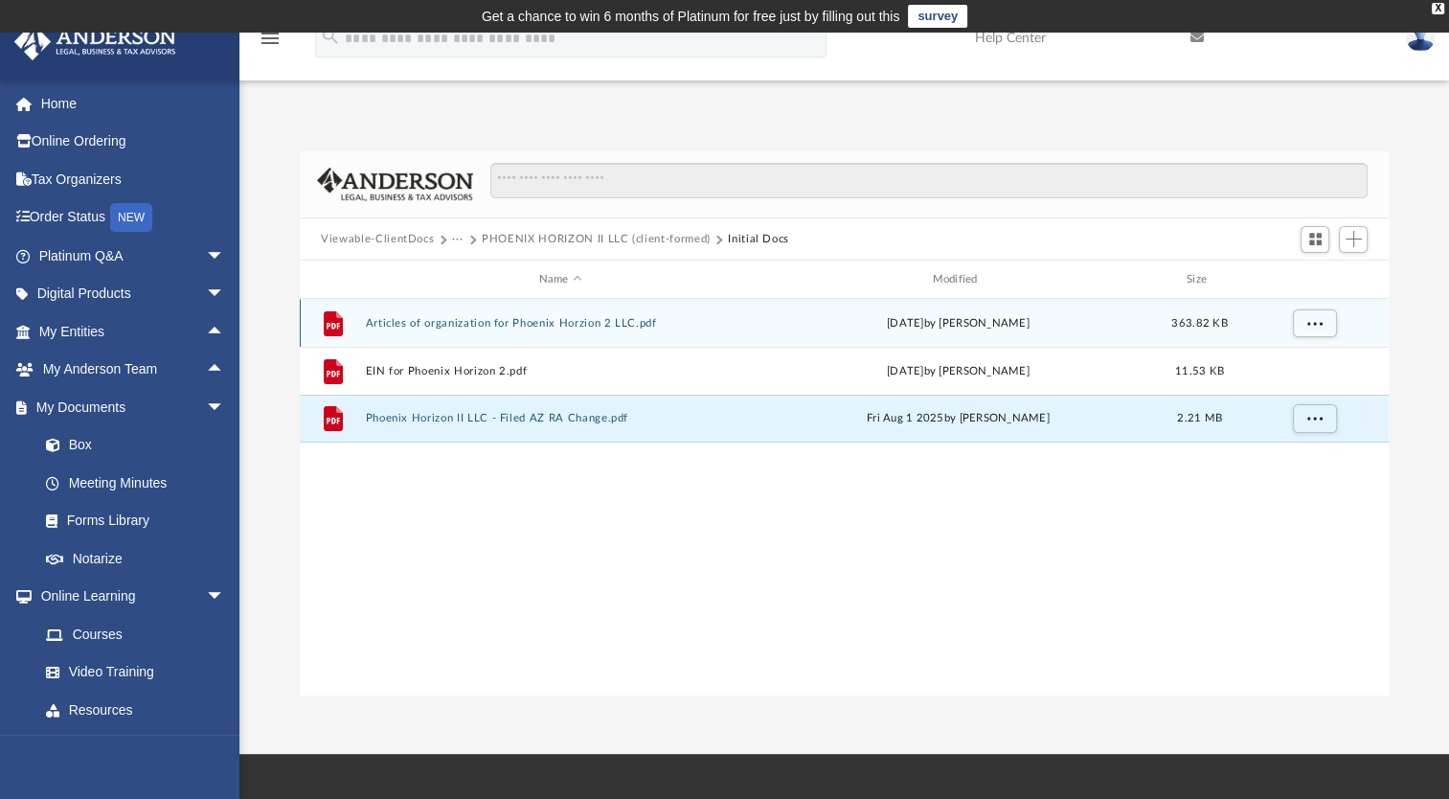
click at [470, 312] on div "File Articles of organization for Phoenix Horzion 2 LLC.pdf Wed Dec 4 2024 by O…" at bounding box center [844, 323] width 1089 height 48
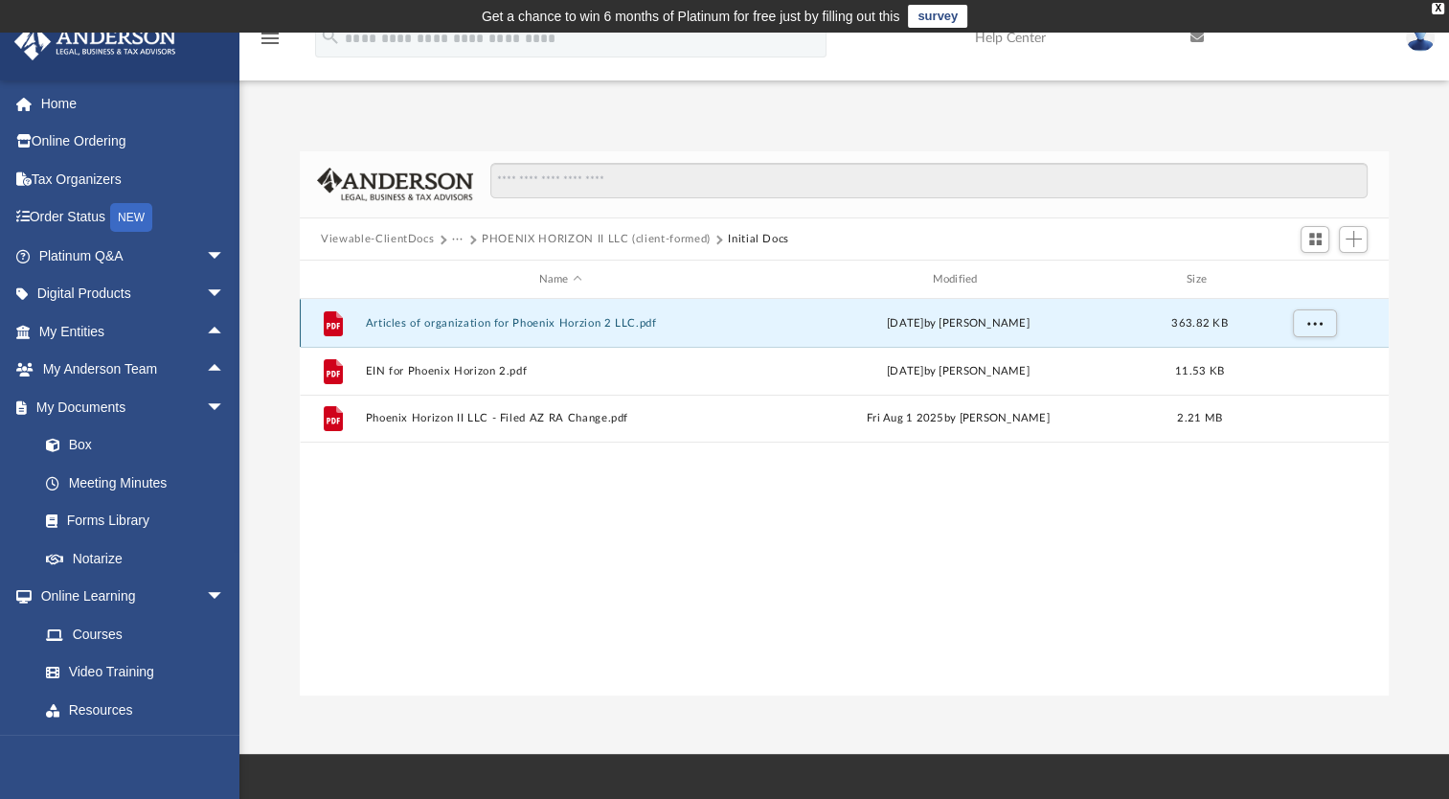
click at [466, 317] on button "Articles of organization for Phoenix Horzion 2 LLC.pdf" at bounding box center [561, 323] width 390 height 12
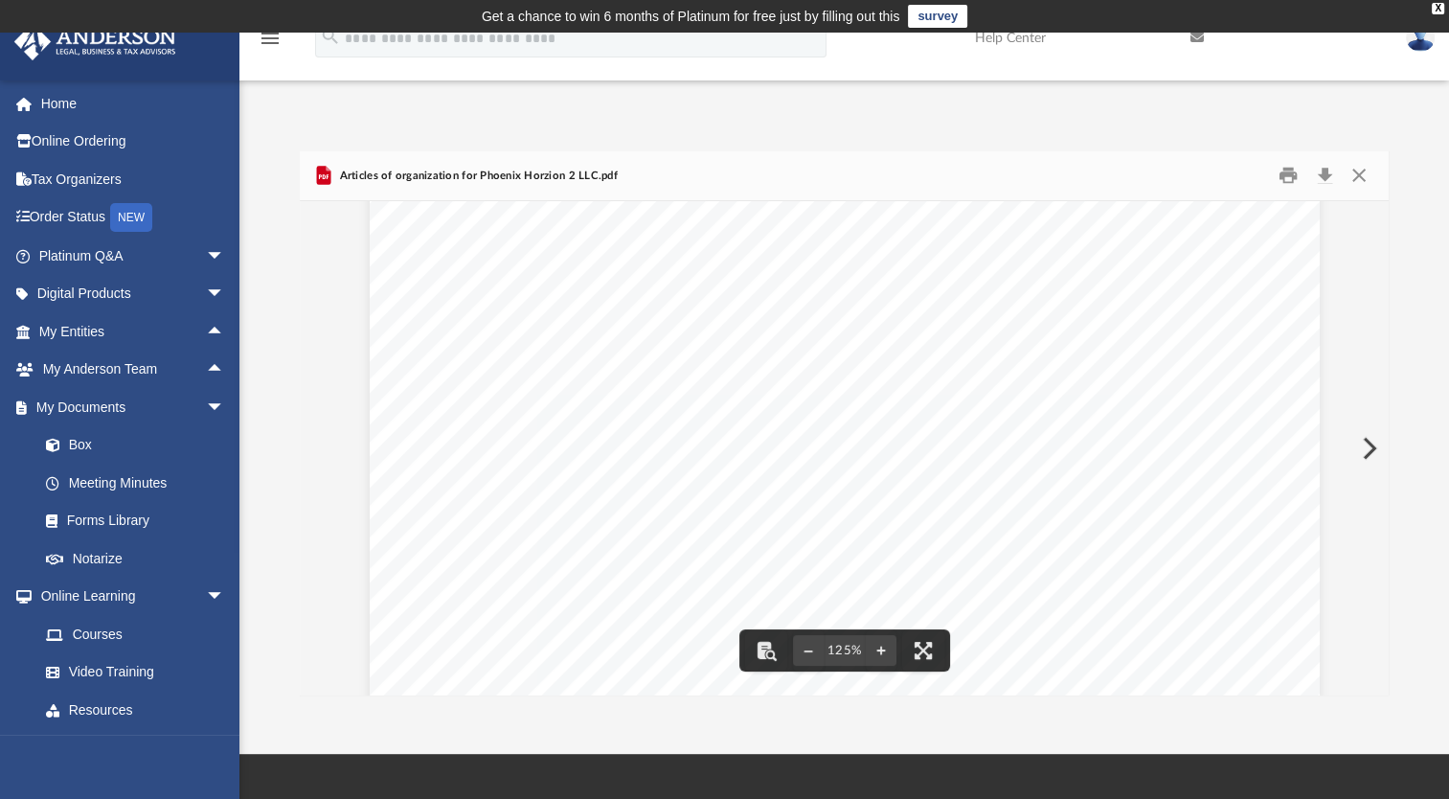
scroll to position [303, 0]
click at [1363, 439] on button "Preview" at bounding box center [1367, 448] width 42 height 54
click at [1351, 174] on button "Close" at bounding box center [1357, 176] width 34 height 30
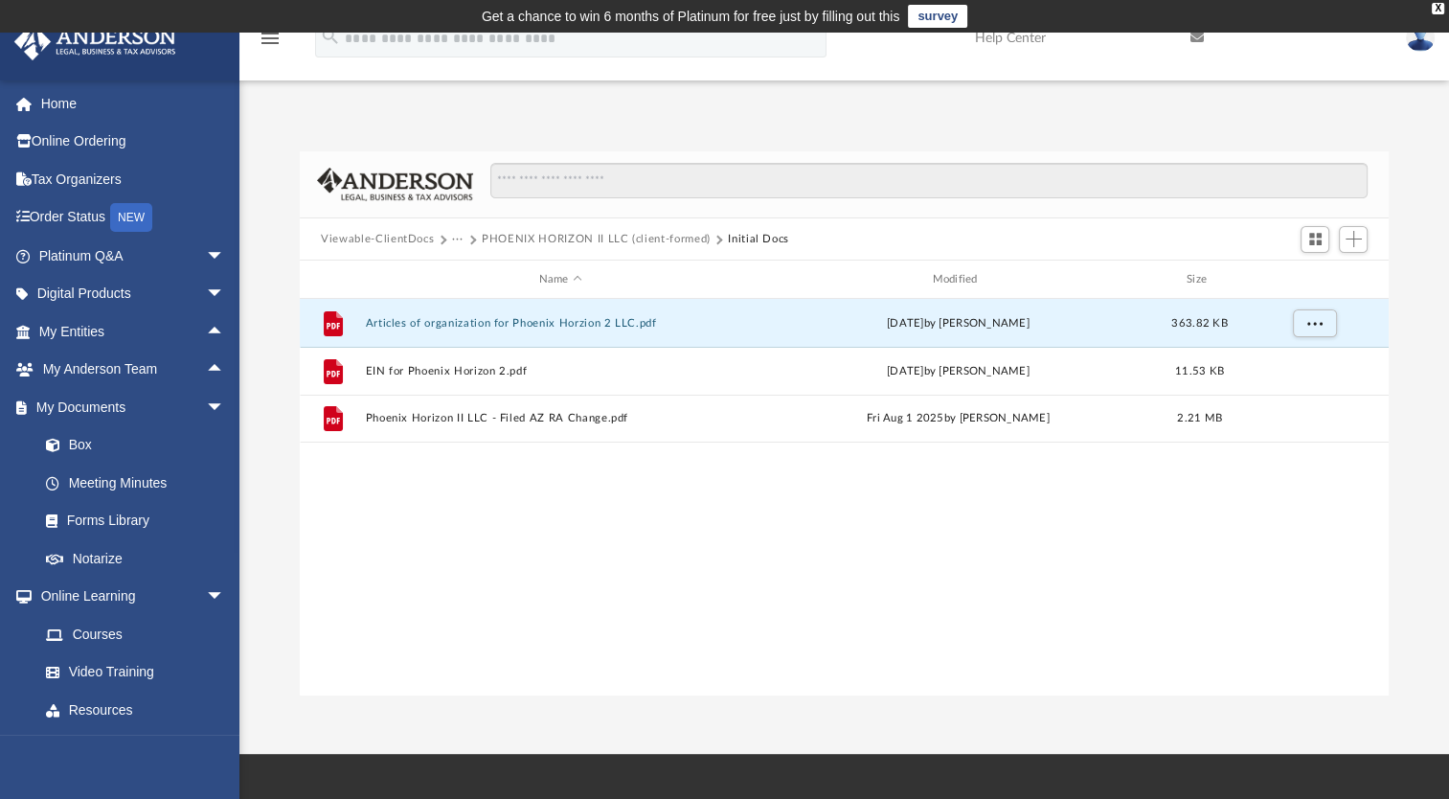
click at [532, 236] on button "PHOENIX HORIZON II LLC (client-formed)" at bounding box center [596, 239] width 229 height 17
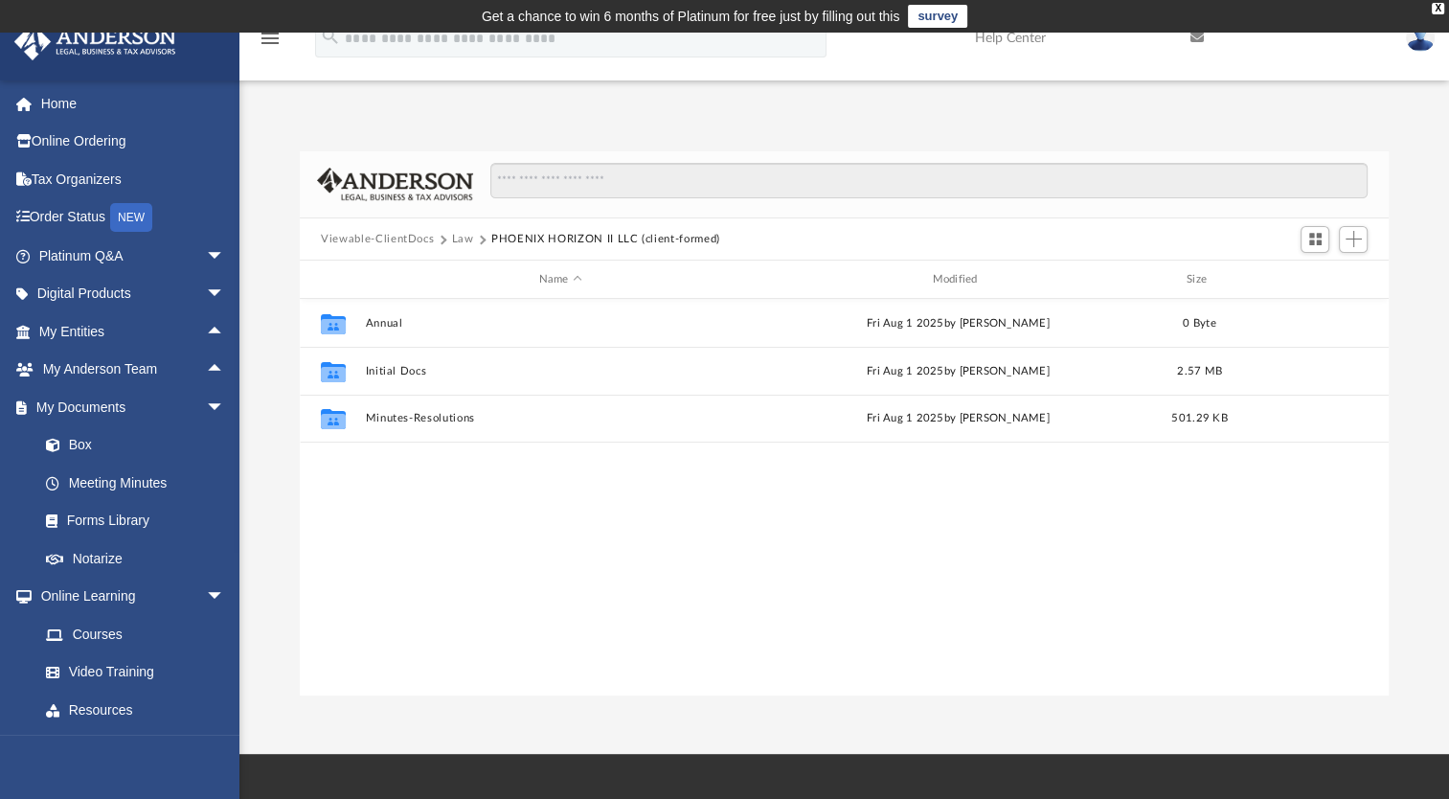
click at [463, 232] on button "Law" at bounding box center [463, 239] width 22 height 17
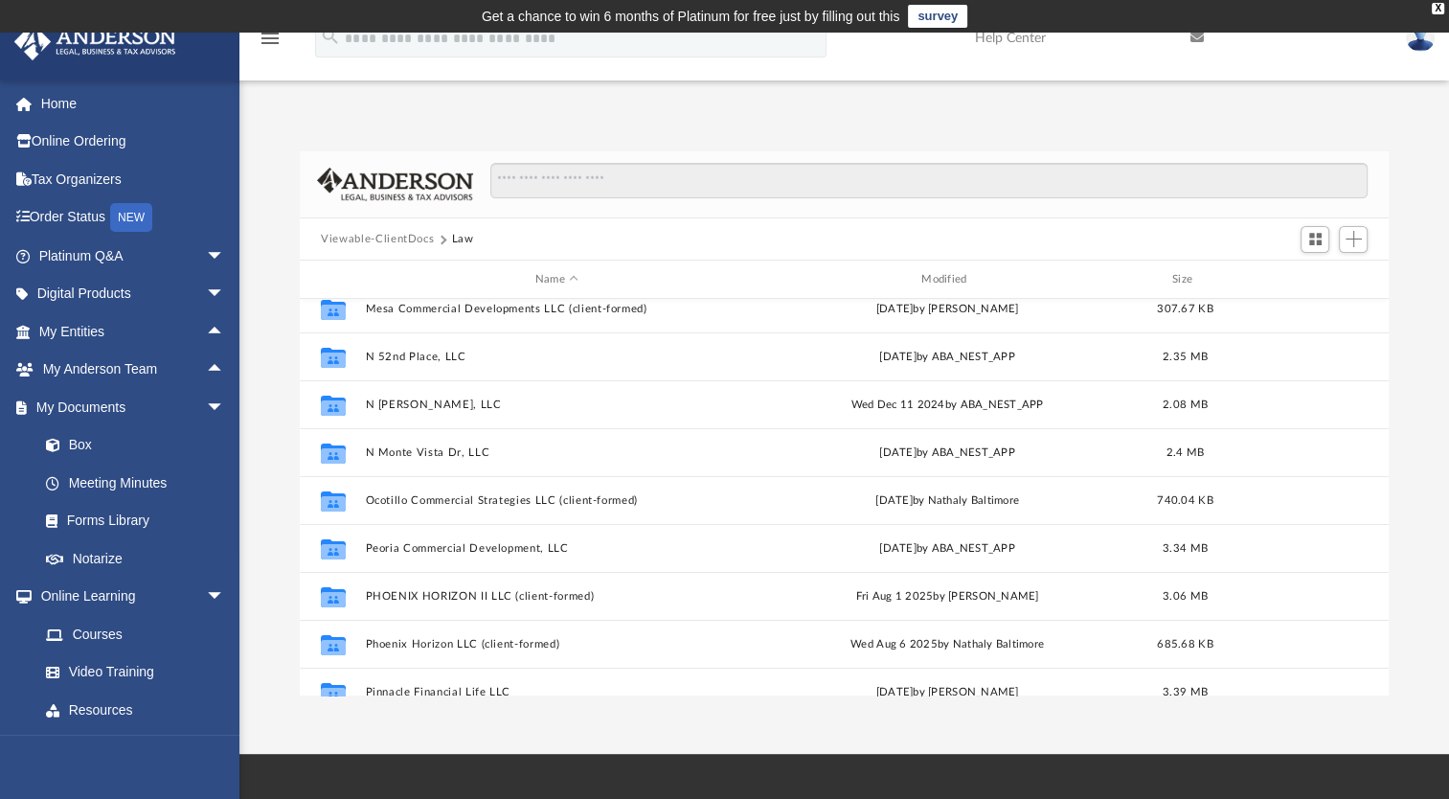
scroll to position [479, 0]
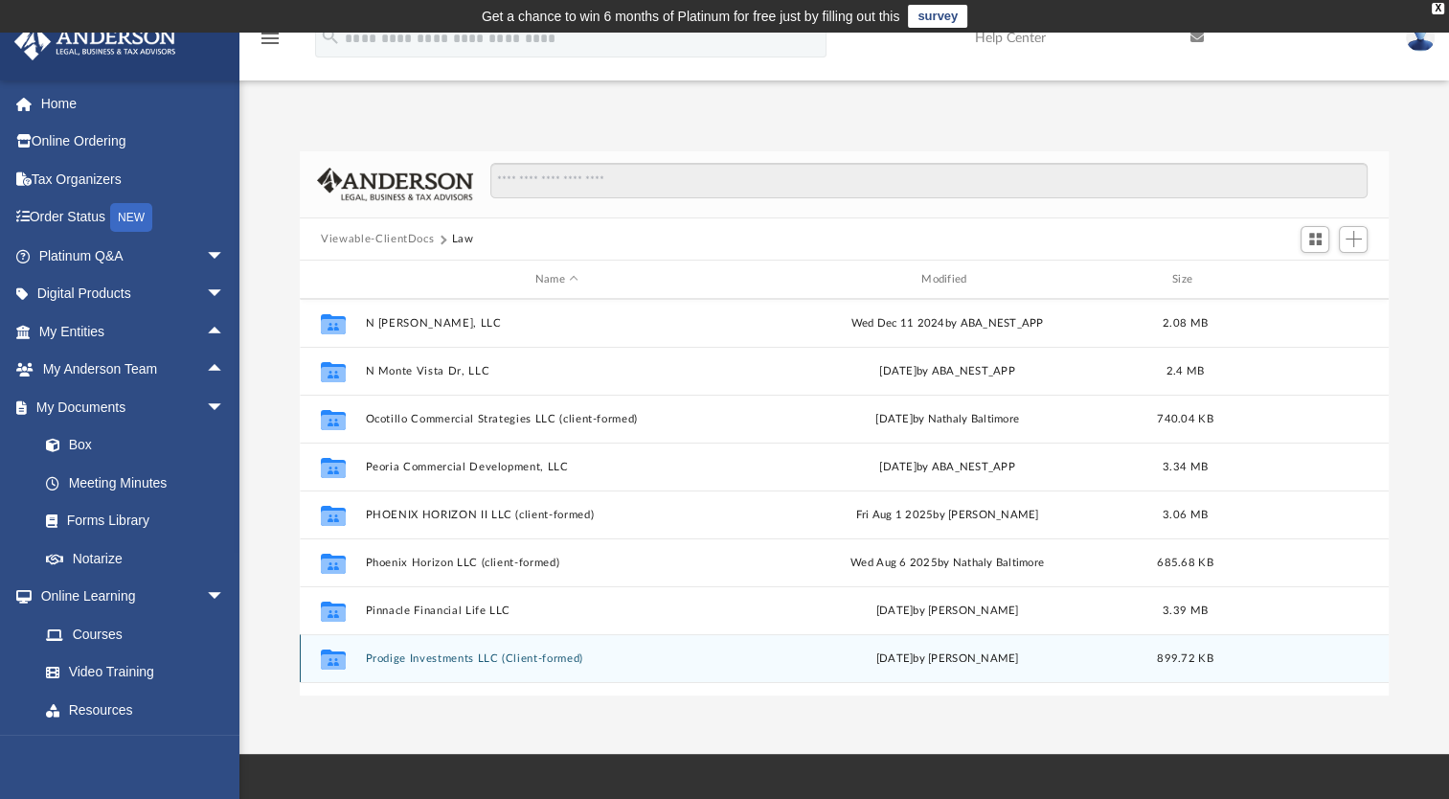
click at [471, 653] on button "Prodige Investments LLC (Client-formed)" at bounding box center [557, 658] width 382 height 12
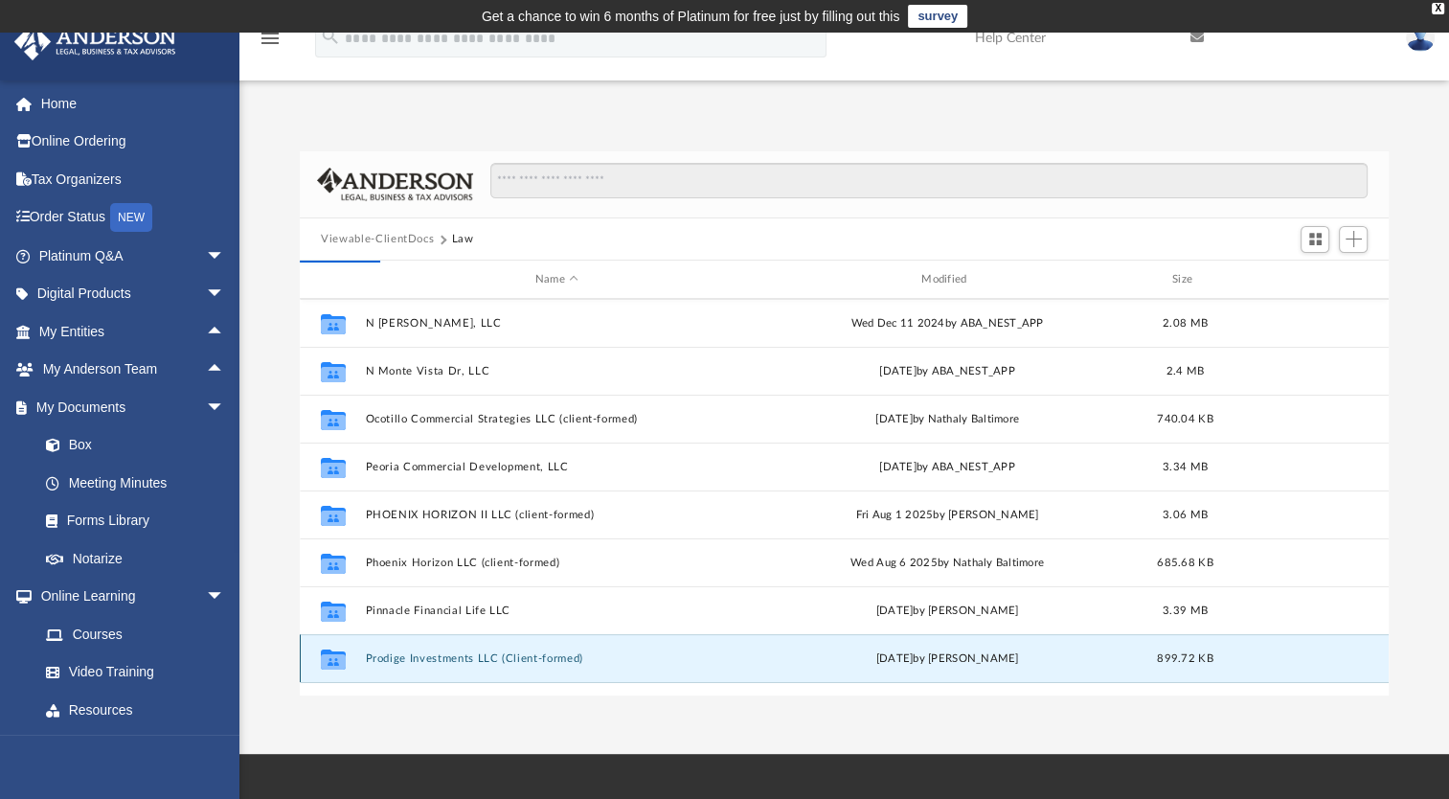
scroll to position [0, 0]
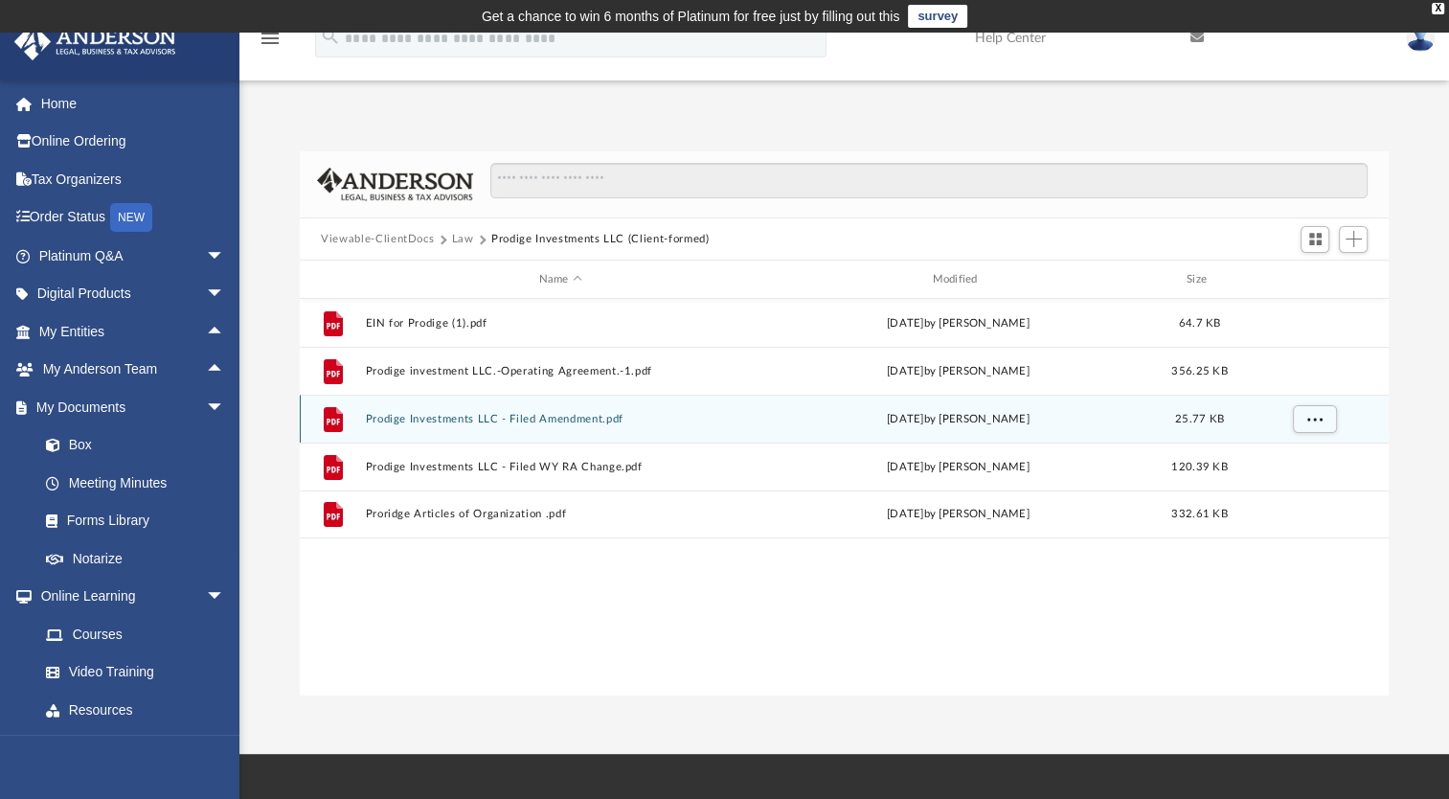
click at [493, 416] on button "Prodige Investments LLC - Filed Amendment.pdf" at bounding box center [561, 419] width 390 height 12
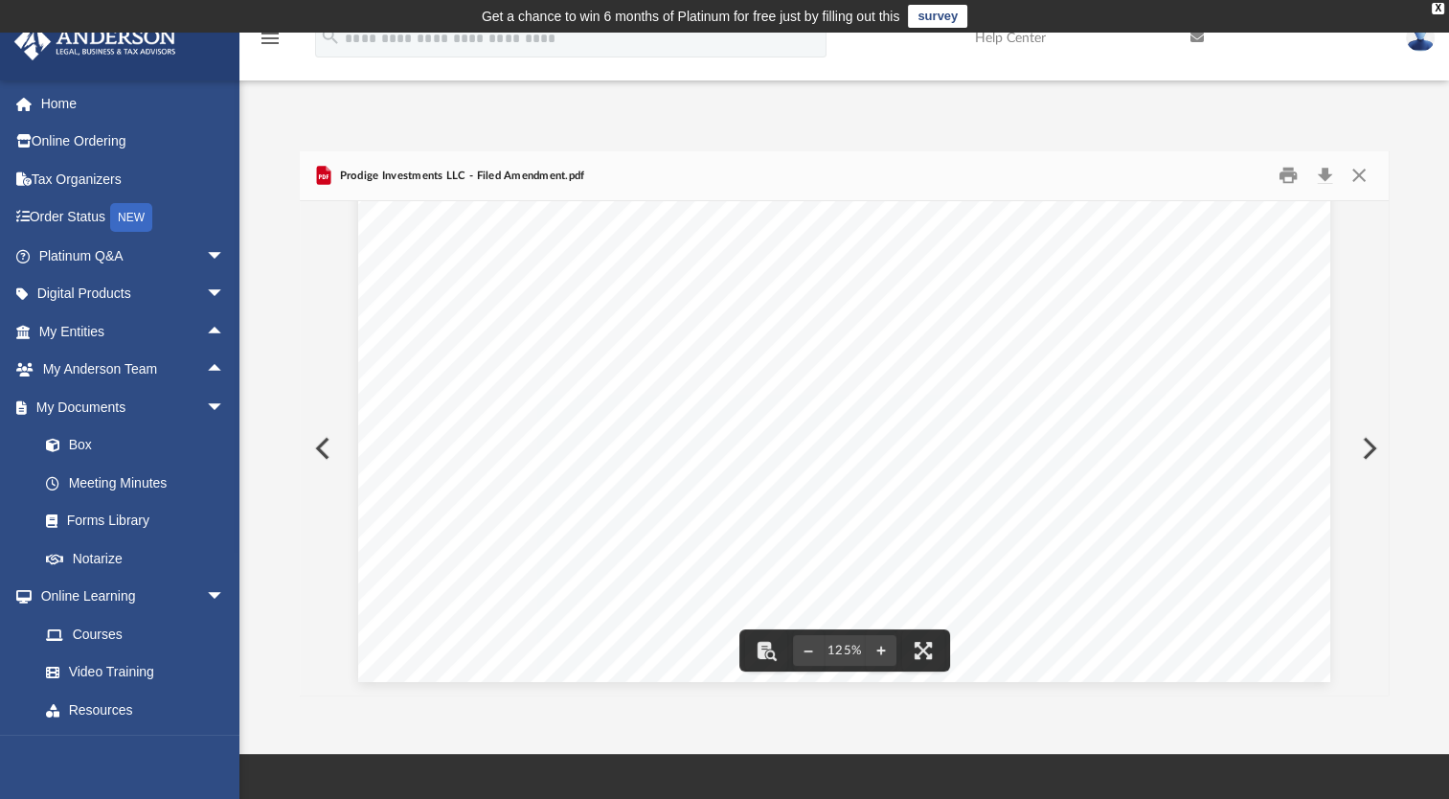
click at [309, 441] on button "Preview" at bounding box center [321, 448] width 42 height 54
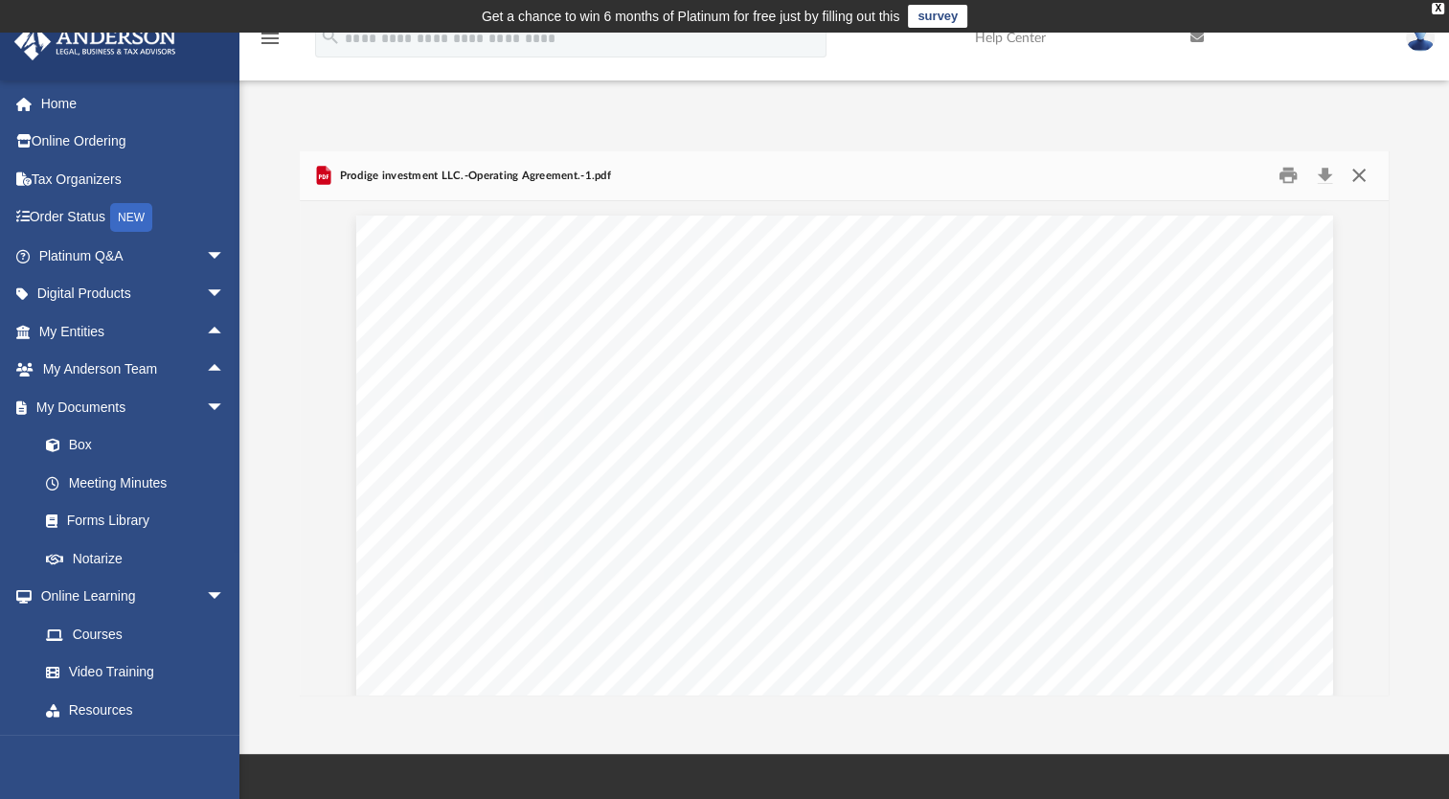
click at [1360, 174] on button "Close" at bounding box center [1357, 176] width 34 height 30
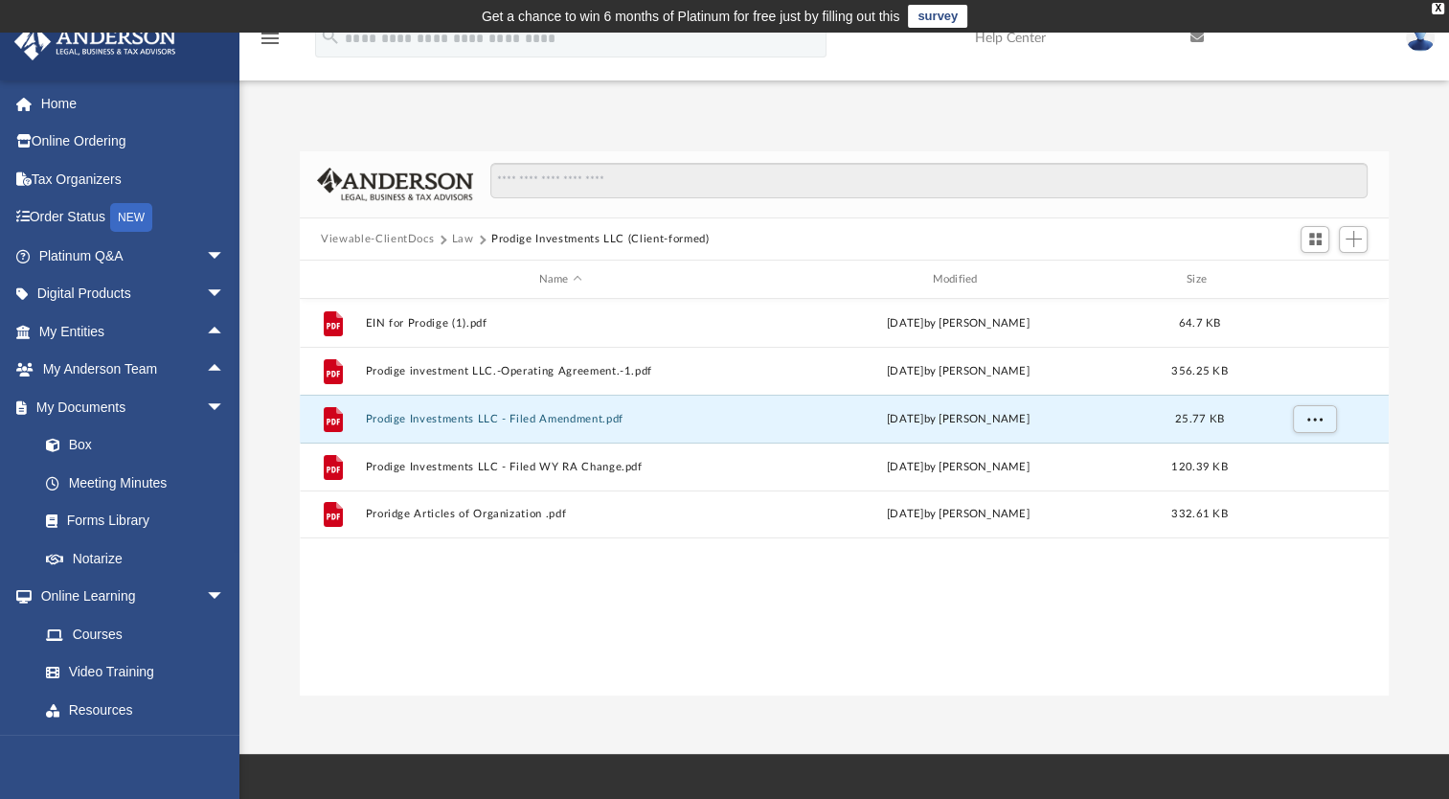
click at [364, 236] on button "Viewable-ClientDocs" at bounding box center [377, 239] width 113 height 17
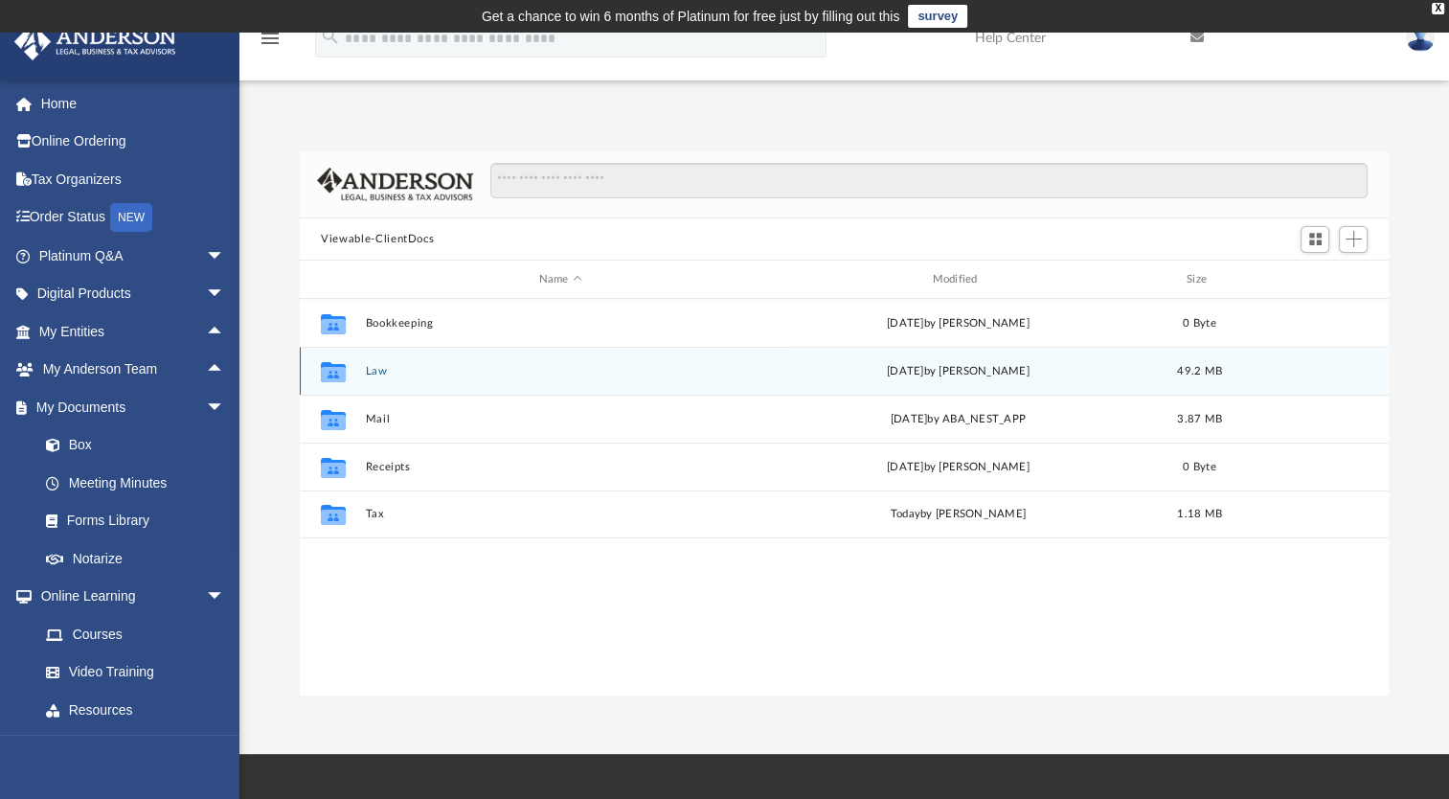
click at [375, 372] on button "Law" at bounding box center [561, 371] width 390 height 12
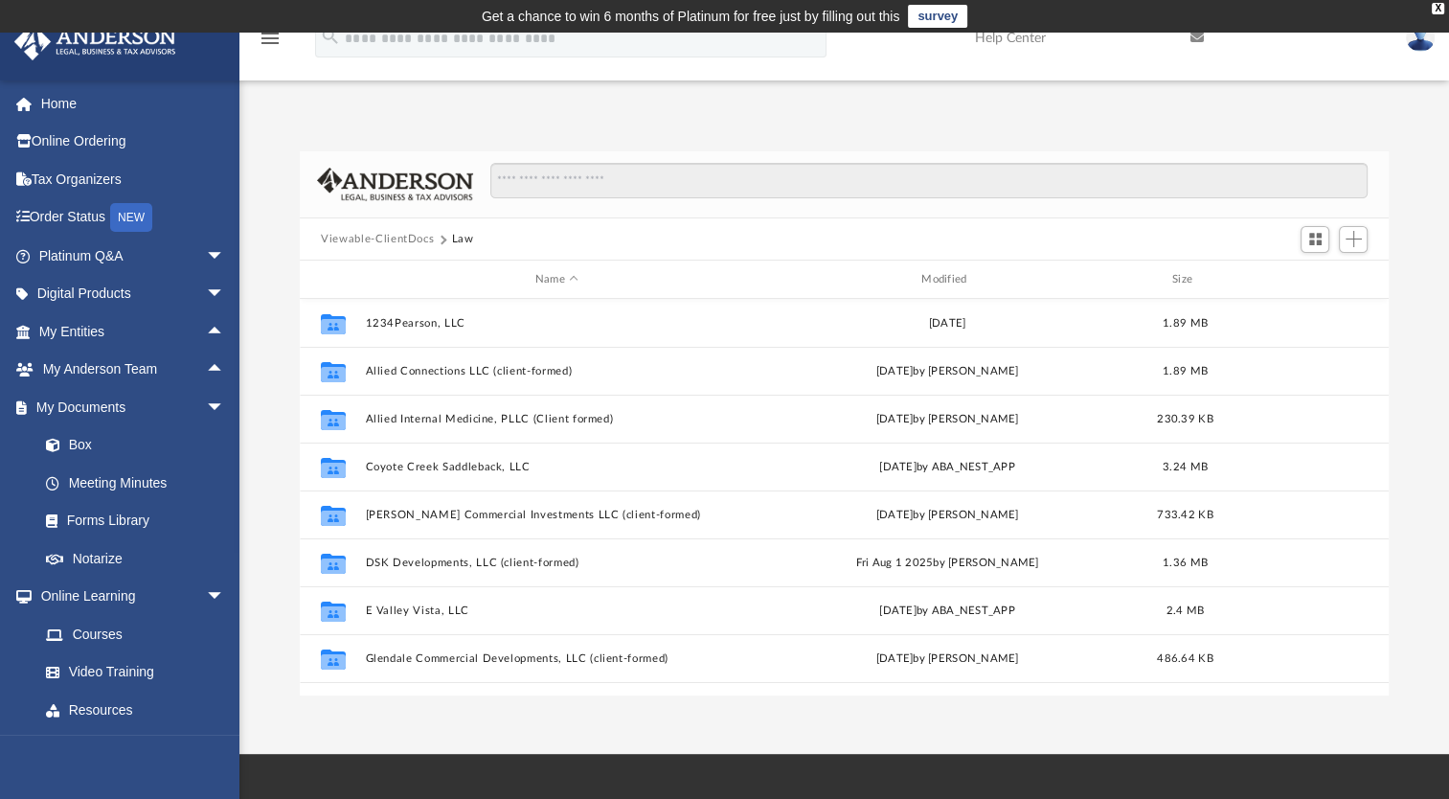
click at [391, 237] on button "Viewable-ClientDocs" at bounding box center [377, 239] width 113 height 17
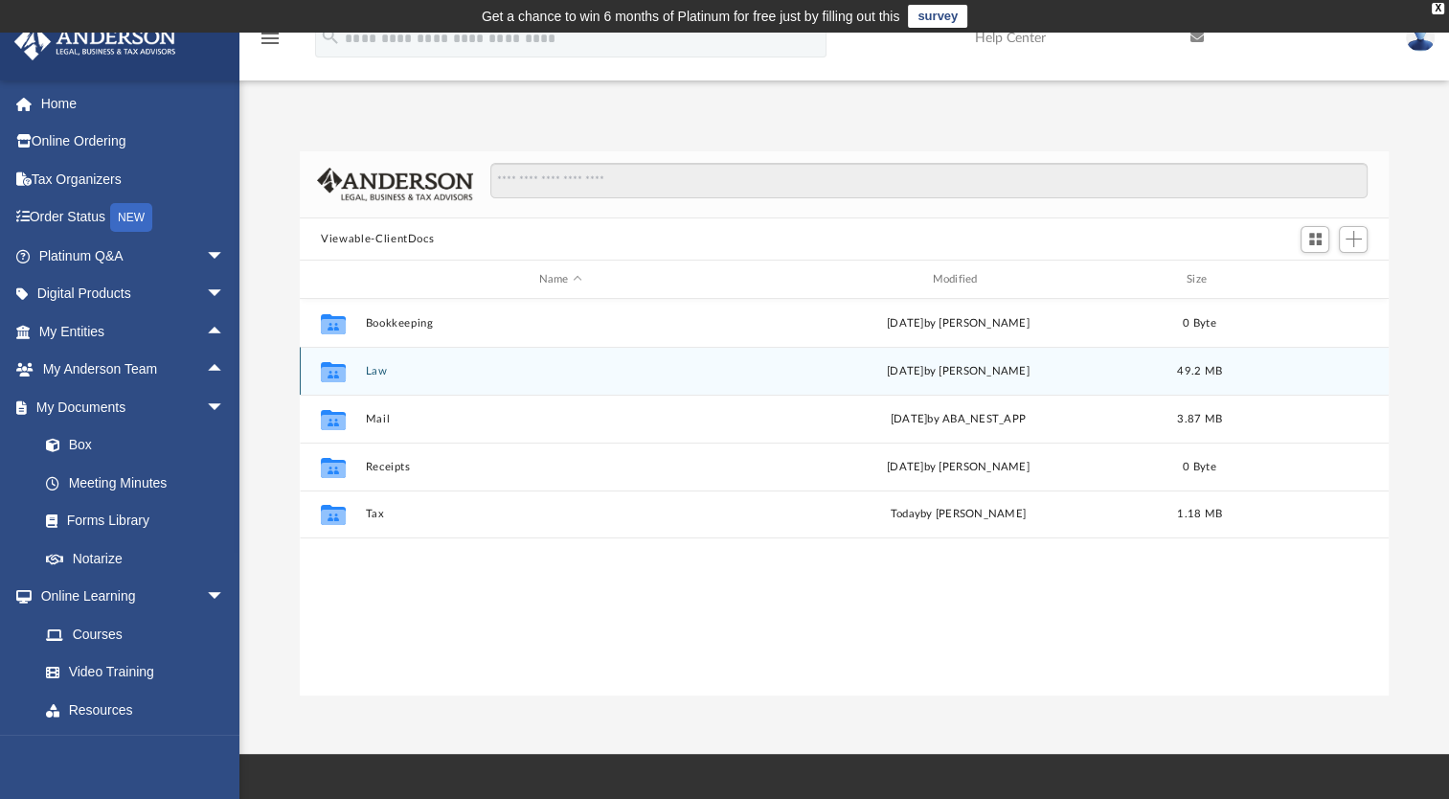
click at [374, 366] on button "Law" at bounding box center [561, 371] width 390 height 12
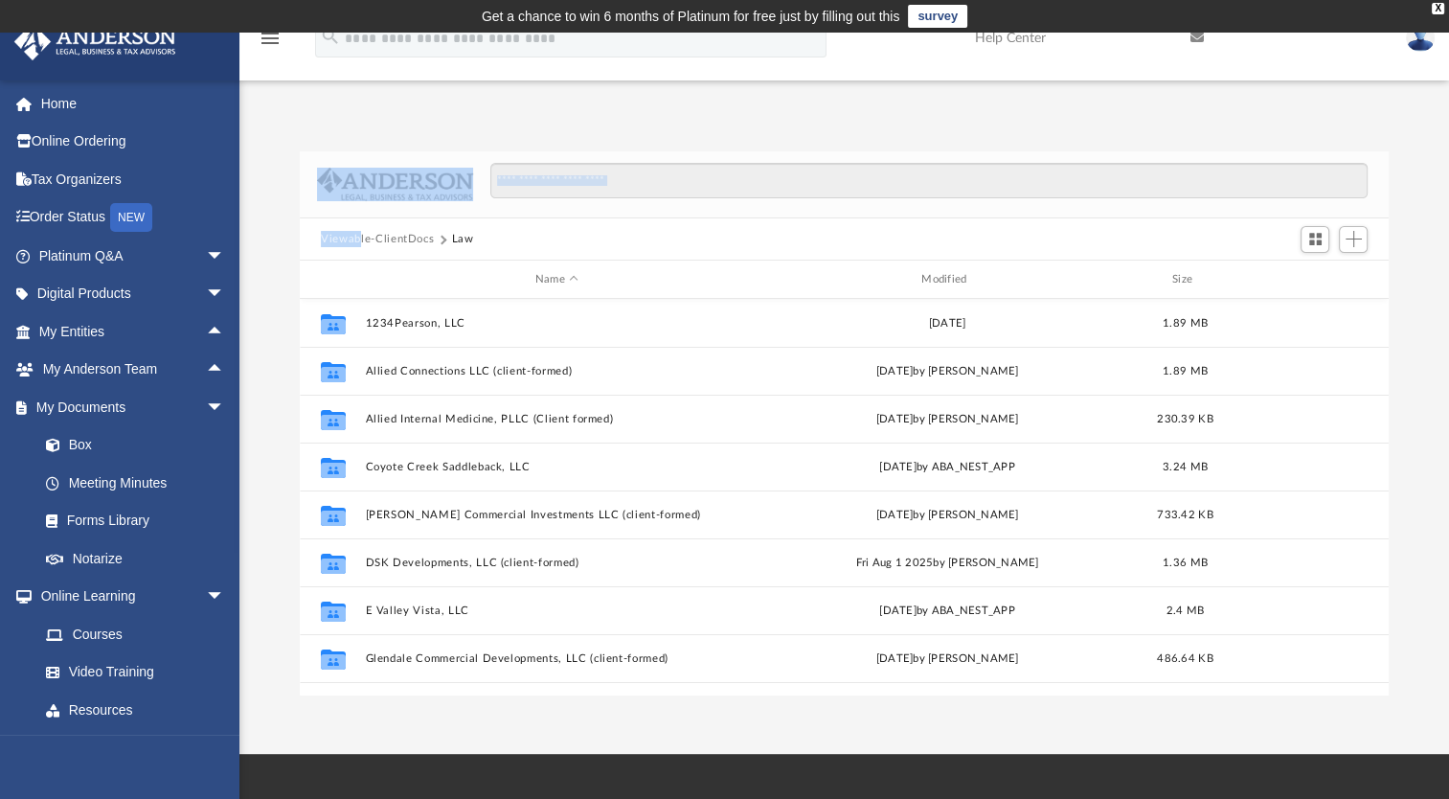
drag, startPoint x: 360, startPoint y: 214, endPoint x: 360, endPoint y: 228, distance: 14.4
click at [360, 228] on div "Viewable-ClientDocs Law Name Modified Size Collaborated Folder 1234Pearson, LLC…" at bounding box center [844, 423] width 1089 height 545
drag, startPoint x: 360, startPoint y: 228, endPoint x: 377, endPoint y: 238, distance: 20.2
click at [377, 238] on button "Viewable-ClientDocs" at bounding box center [377, 239] width 113 height 17
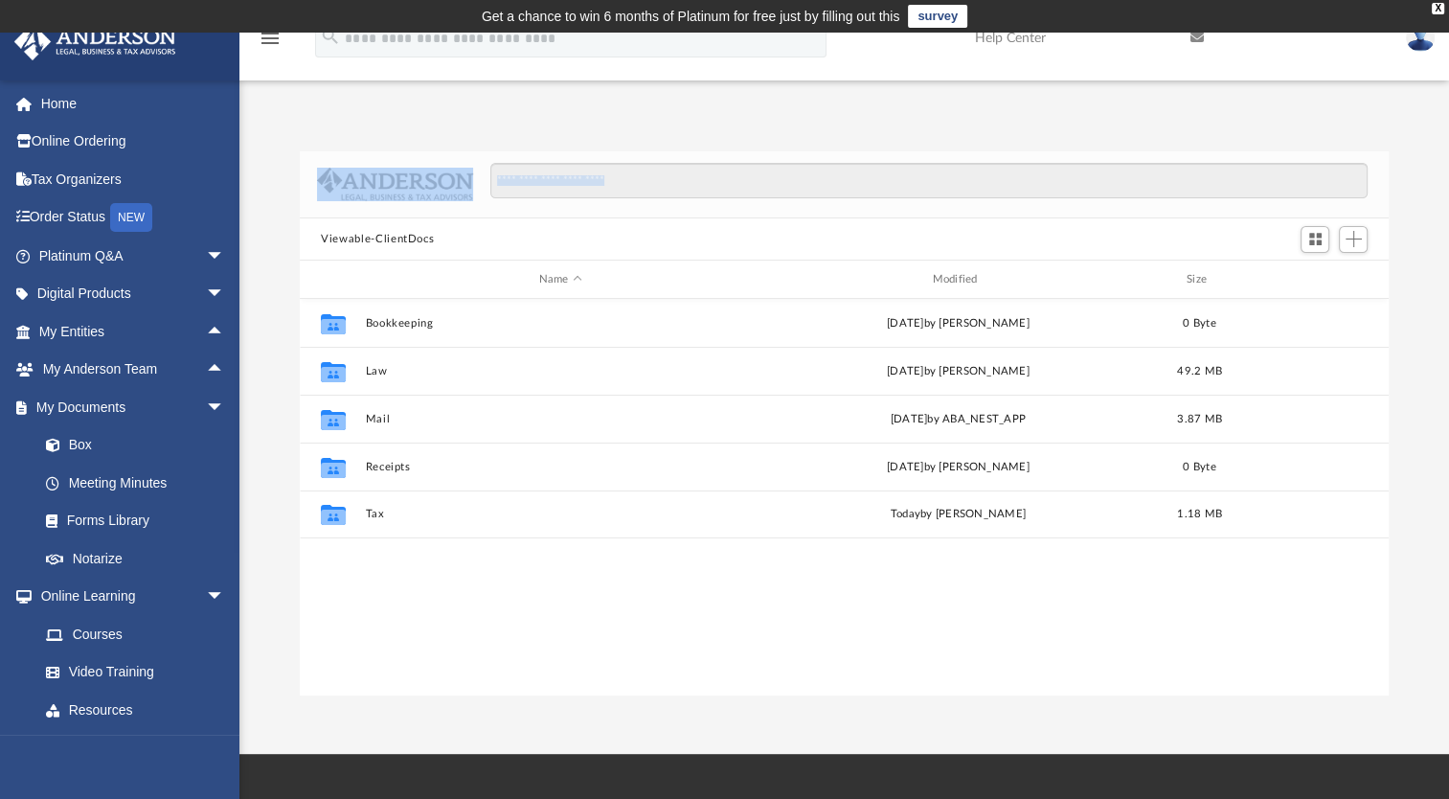
click at [388, 125] on div "Difficulty viewing your box folder? You can also access your account directly o…" at bounding box center [843, 403] width 1209 height 585
click at [536, 124] on div "Difficulty viewing your box folder? You can also access your account directly o…" at bounding box center [843, 403] width 1209 height 585
click at [567, 119] on div "Difficulty viewing your box folder? You can also access your account directly o…" at bounding box center [843, 403] width 1209 height 585
click at [614, 103] on div "App dheerajbobba@yahoo.com Sign Out dheerajbobba@yahoo.com Home Online Ordering…" at bounding box center [724, 393] width 1449 height 605
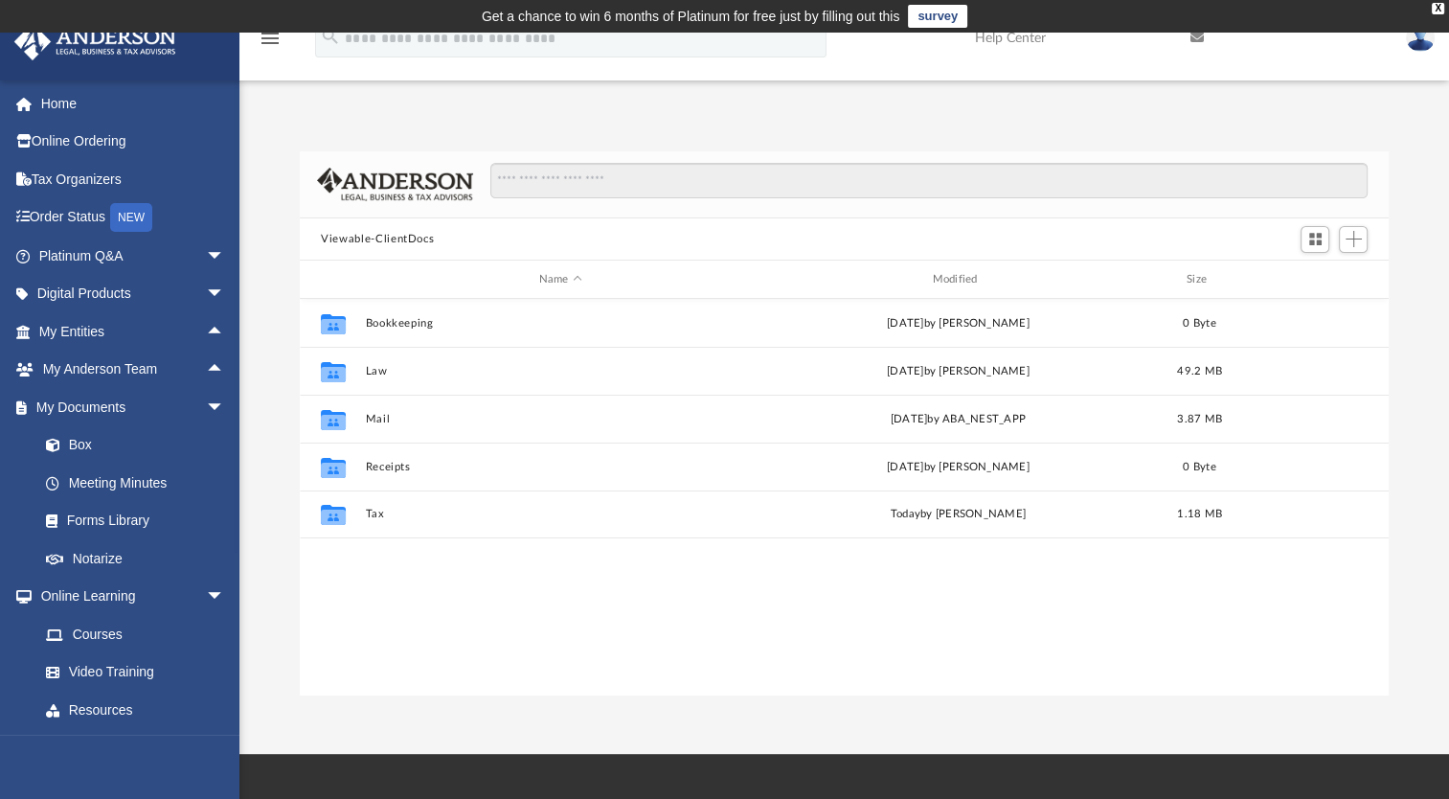
click at [614, 103] on div "App dheerajbobba@yahoo.com Sign Out dheerajbobba@yahoo.com Home Online Ordering…" at bounding box center [724, 393] width 1449 height 605
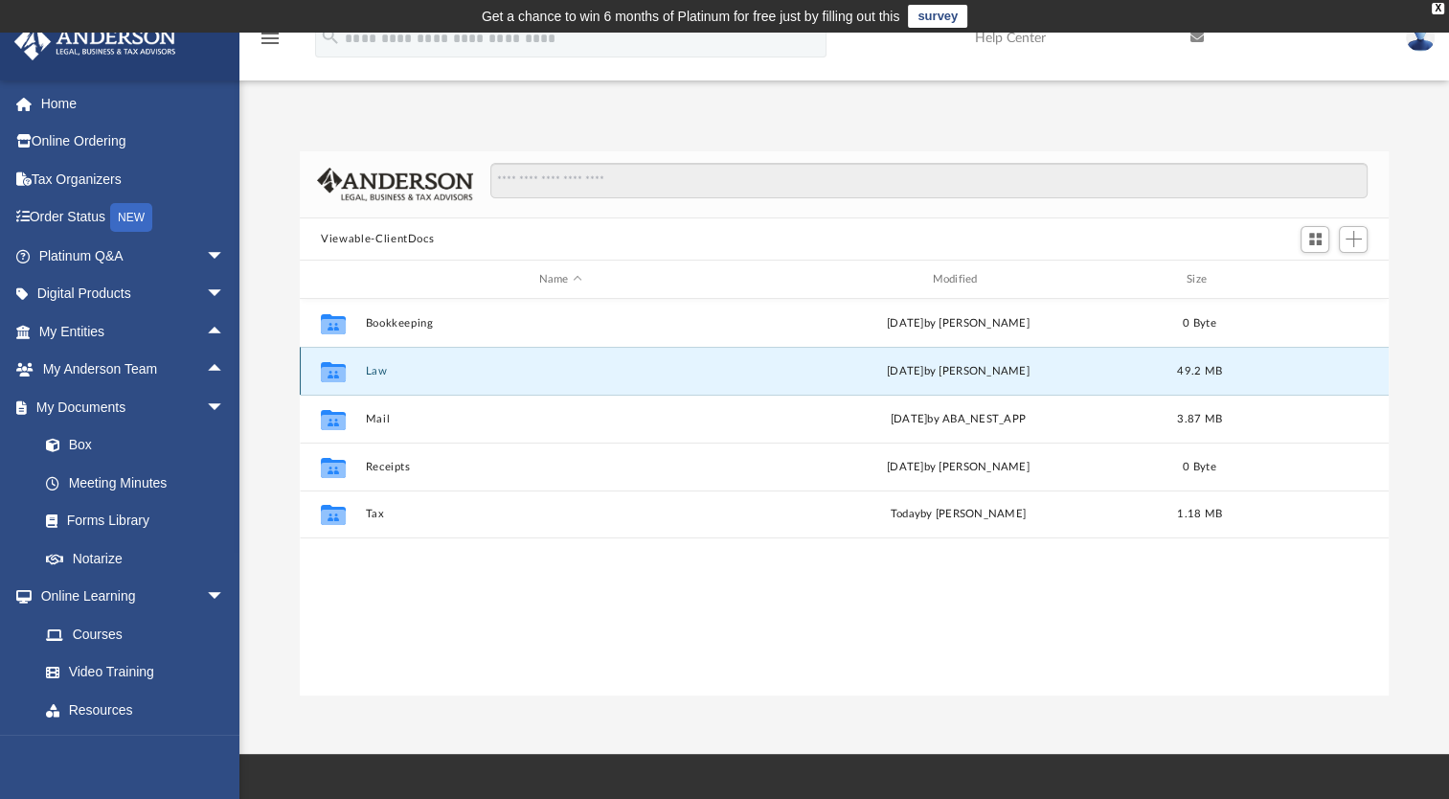
click at [373, 370] on button "Law" at bounding box center [561, 371] width 390 height 12
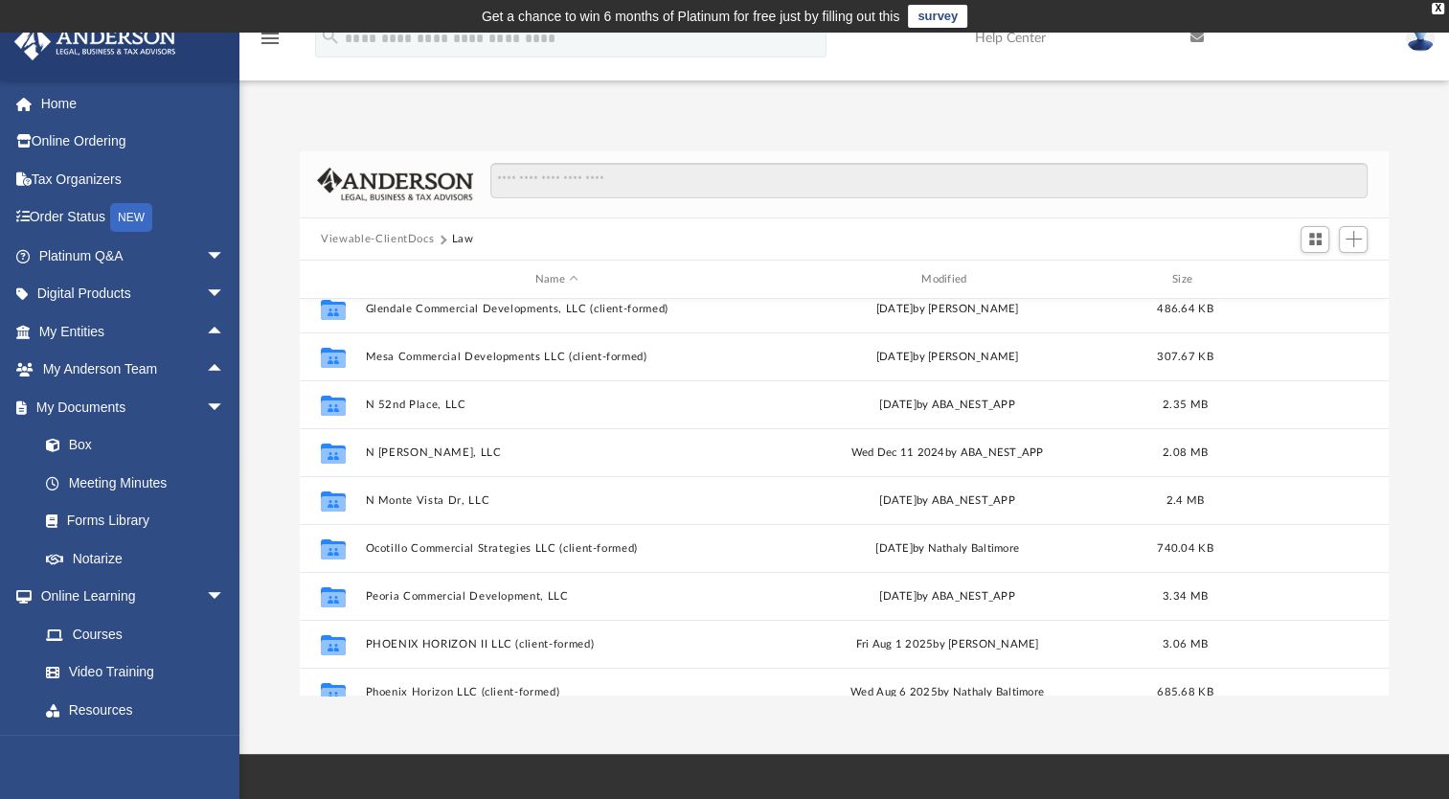
scroll to position [383, 0]
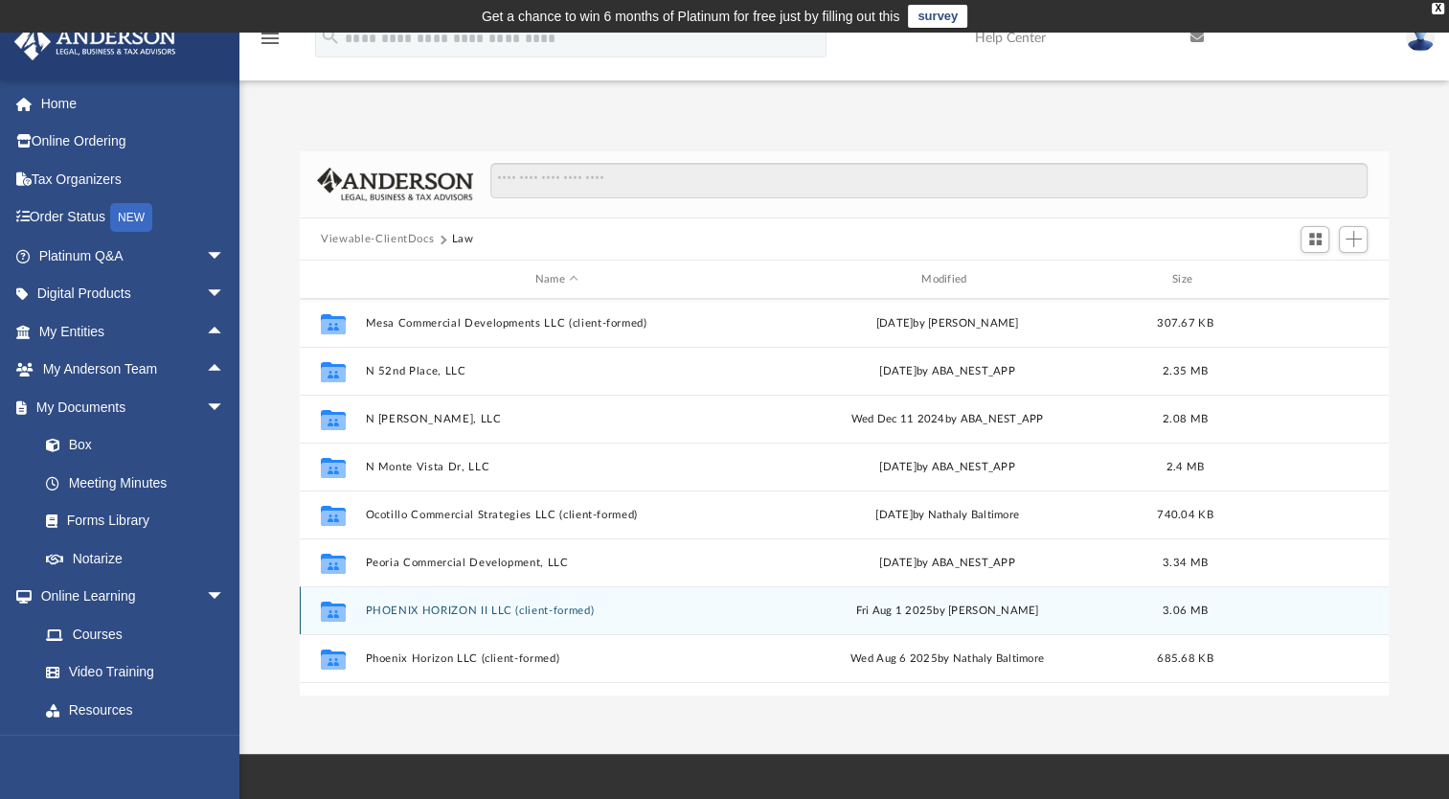
click at [433, 610] on button "PHOENIX HORIZON II LLC (client-formed)" at bounding box center [557, 610] width 382 height 12
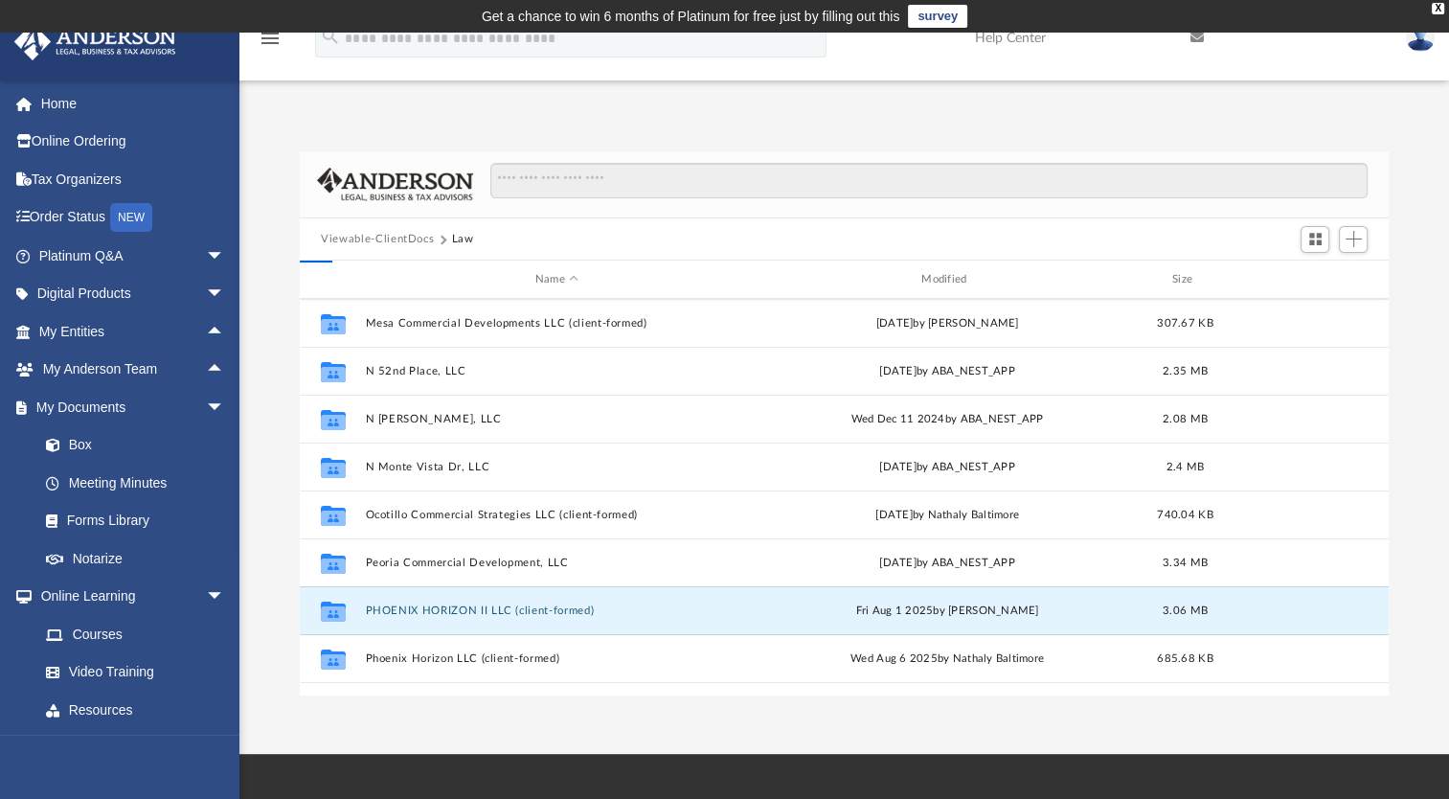
scroll to position [0, 0]
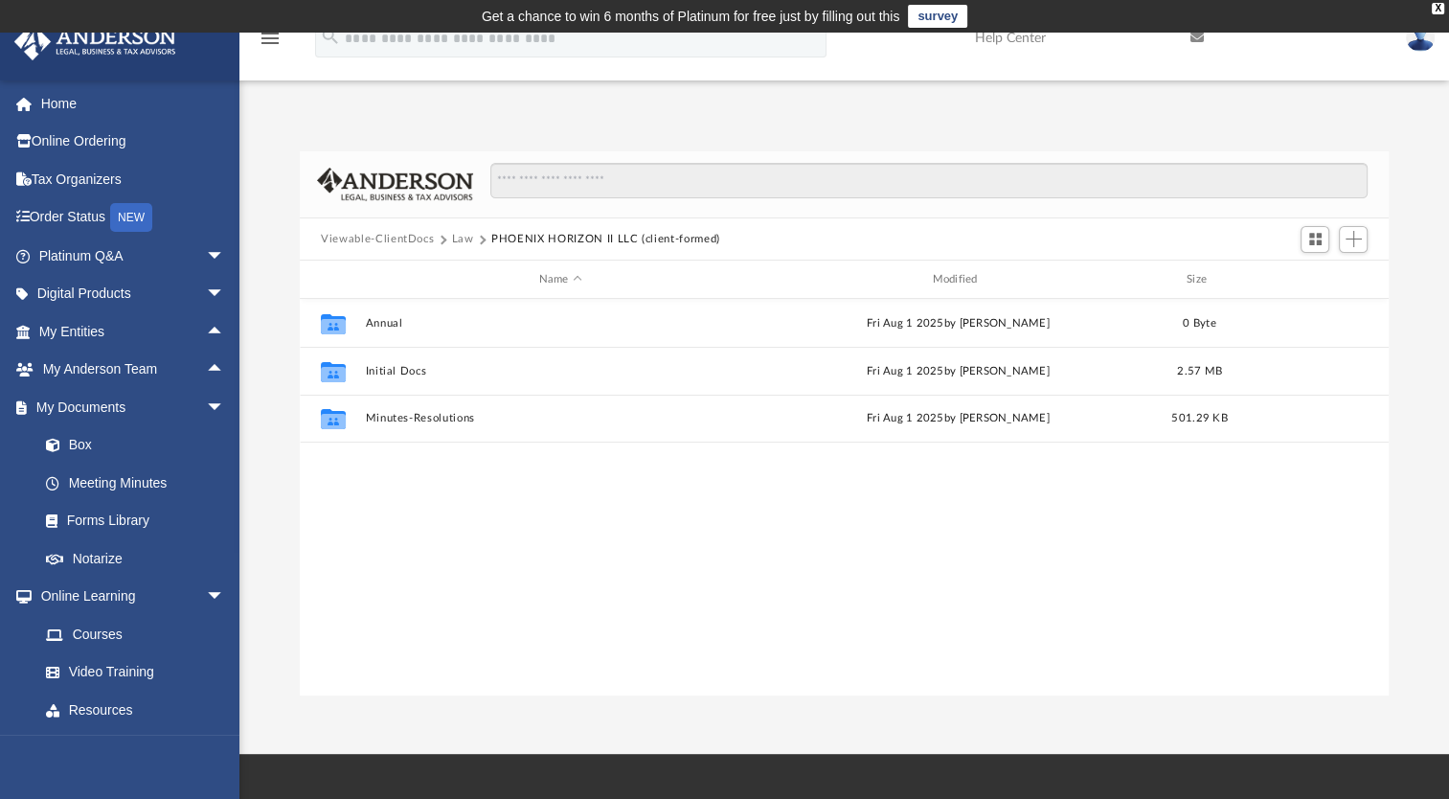
click at [452, 235] on button "Law" at bounding box center [463, 239] width 22 height 17
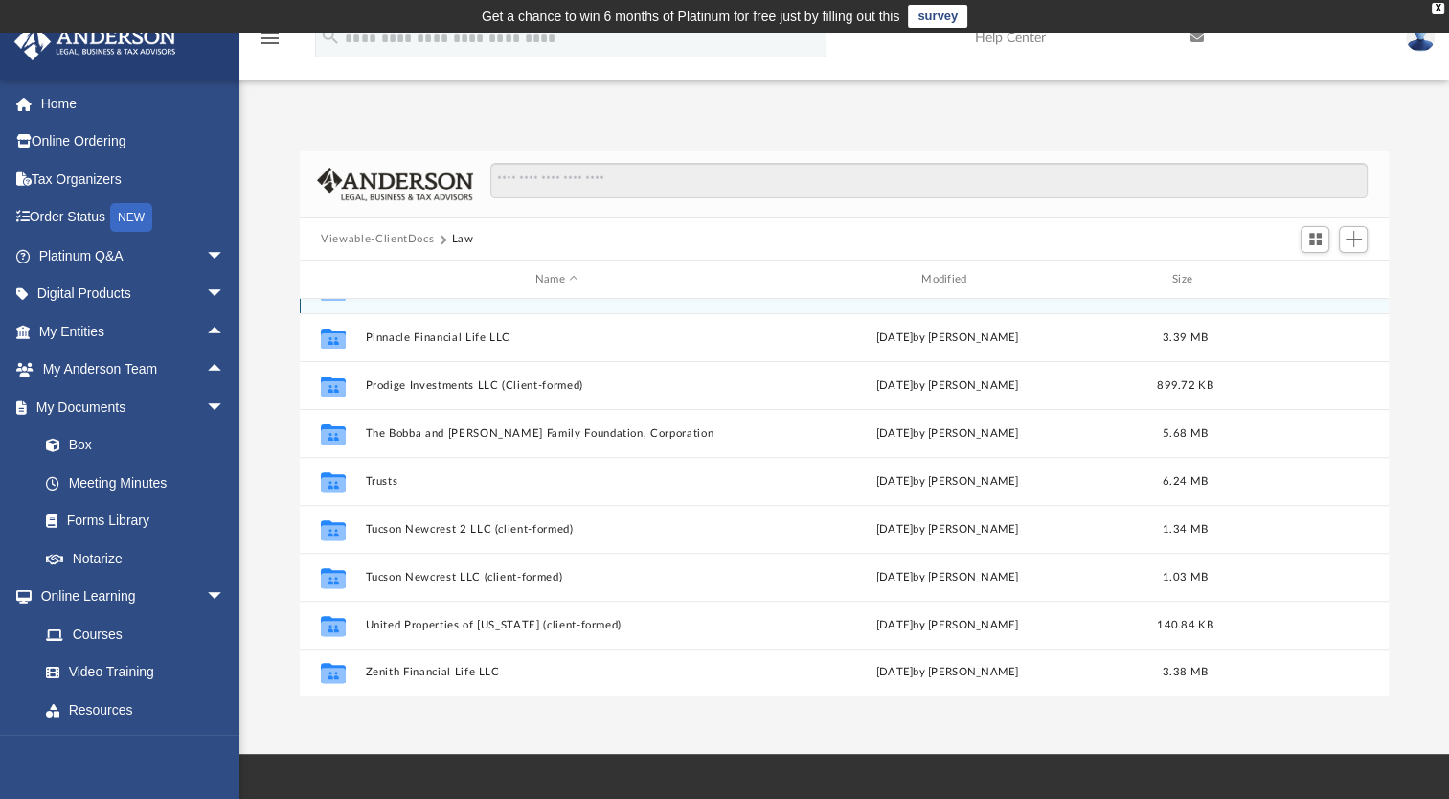
scroll to position [369, 0]
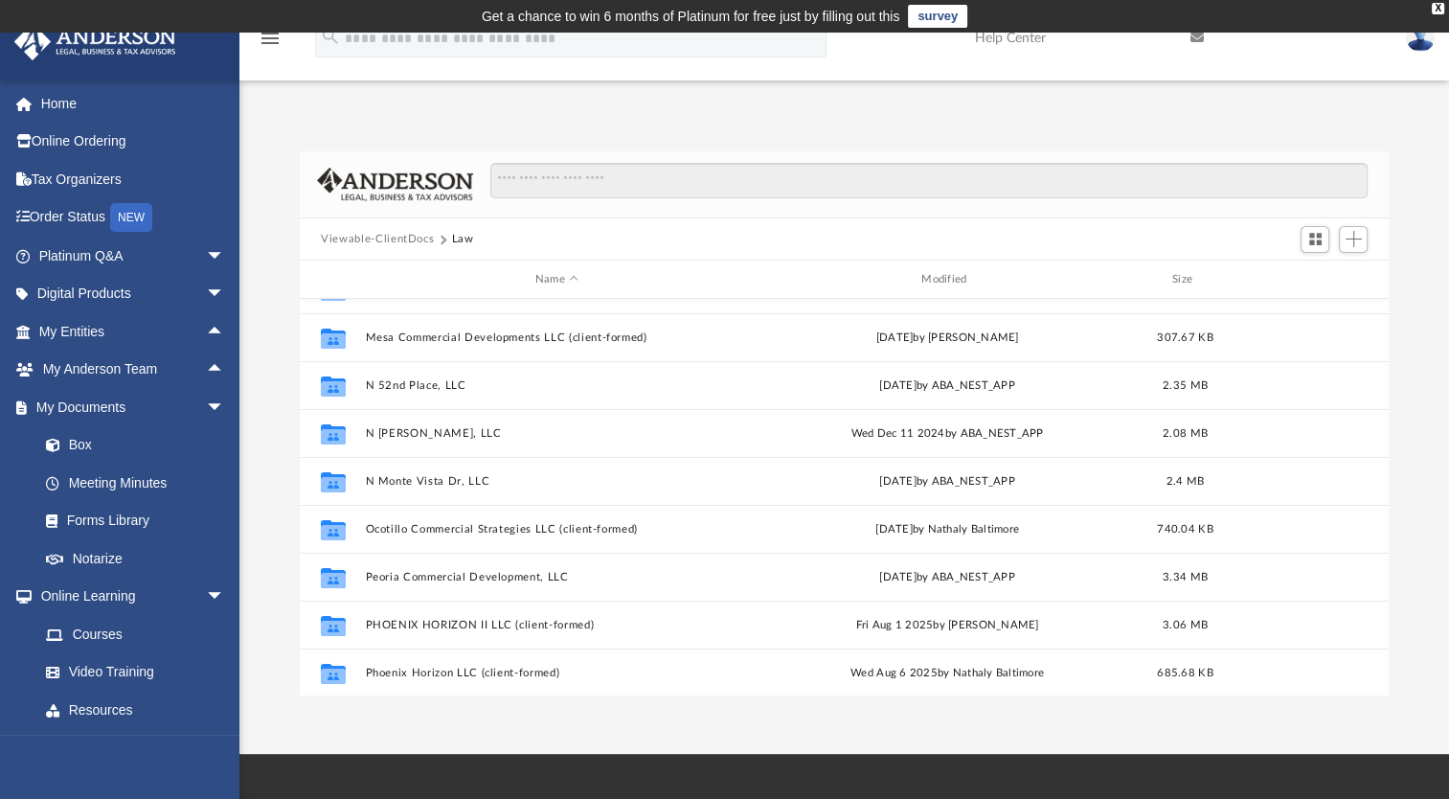
click at [357, 233] on button "Viewable-ClientDocs" at bounding box center [377, 239] width 113 height 17
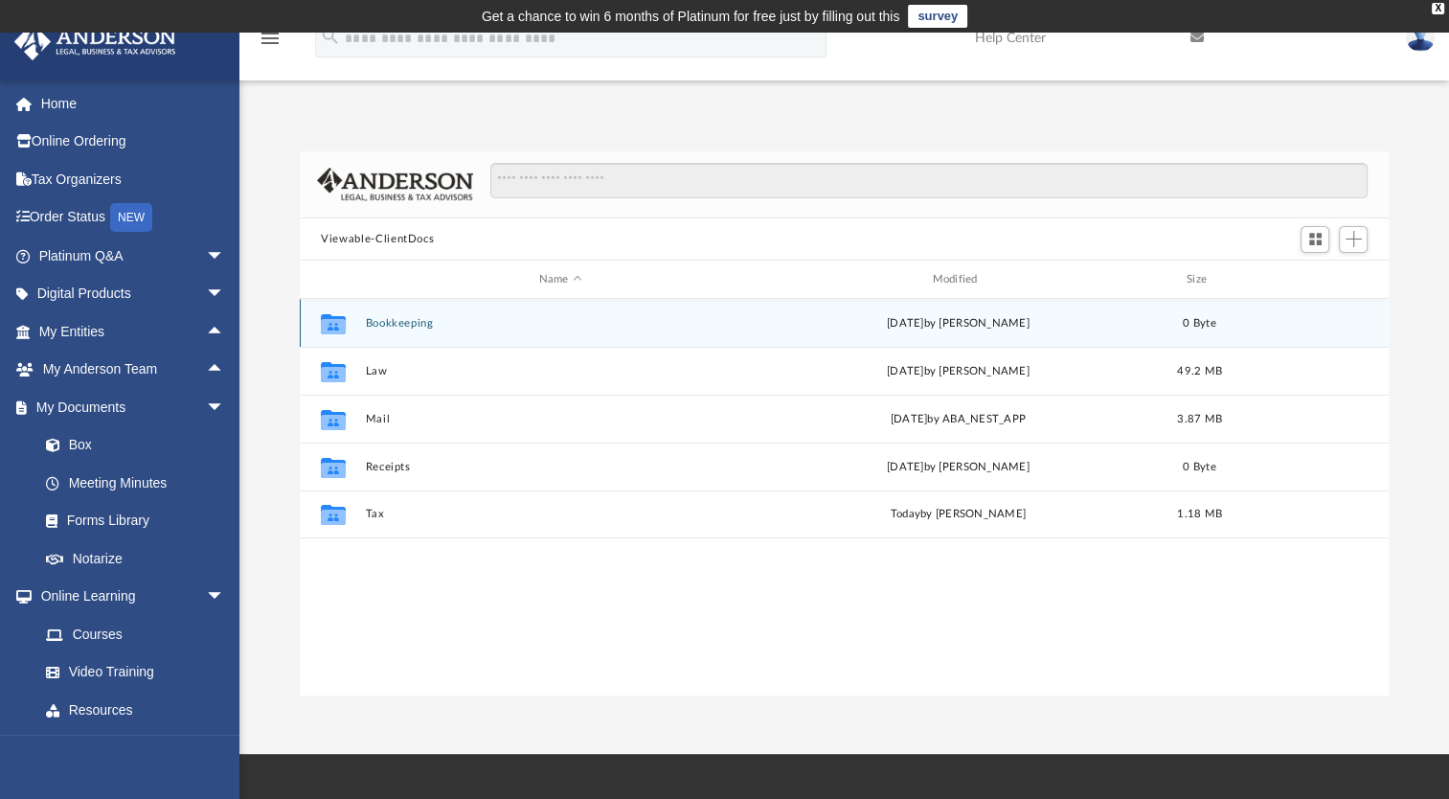
scroll to position [0, 0]
click at [385, 326] on button "Bookkeeping" at bounding box center [561, 323] width 390 height 12
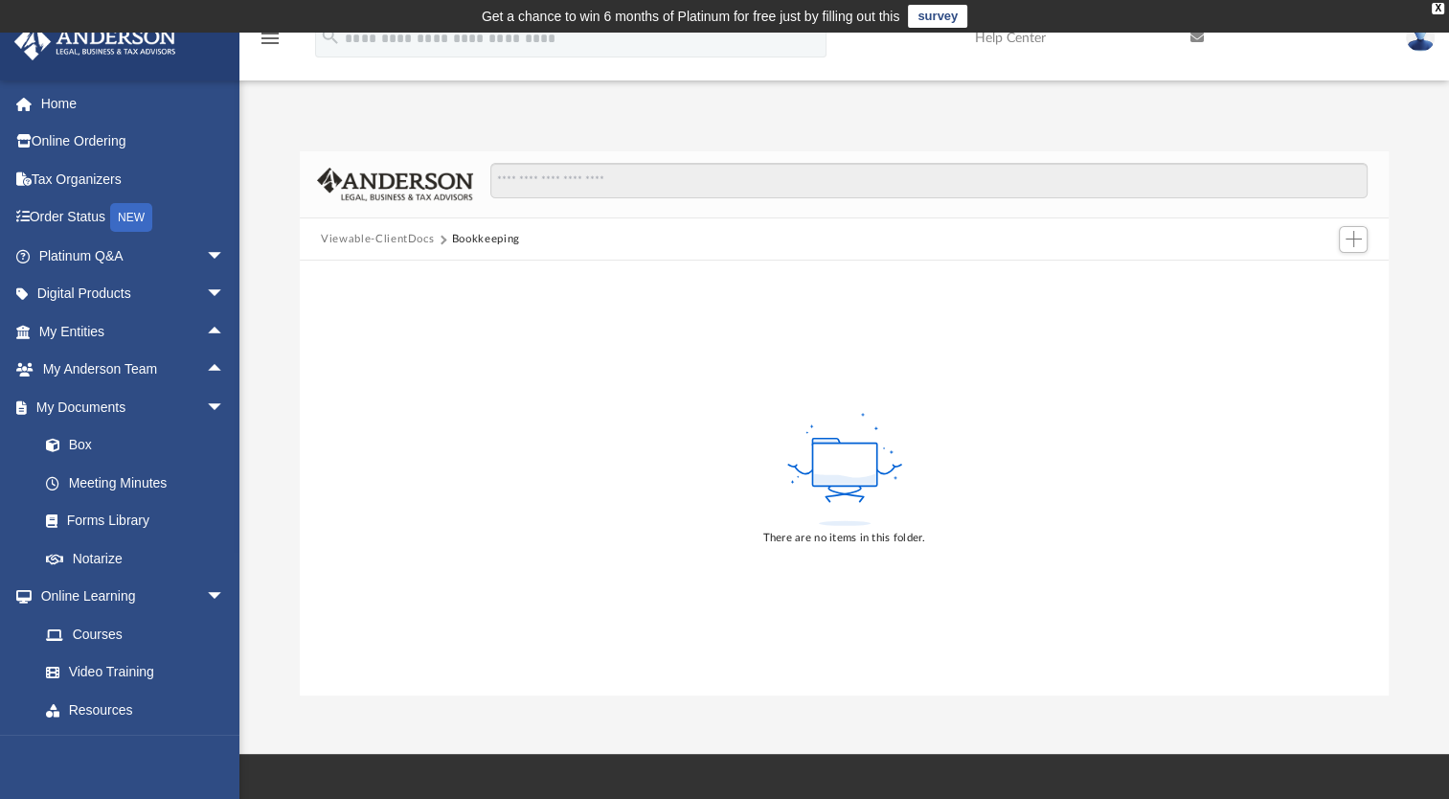
click at [385, 234] on button "Viewable-ClientDocs" at bounding box center [377, 239] width 113 height 17
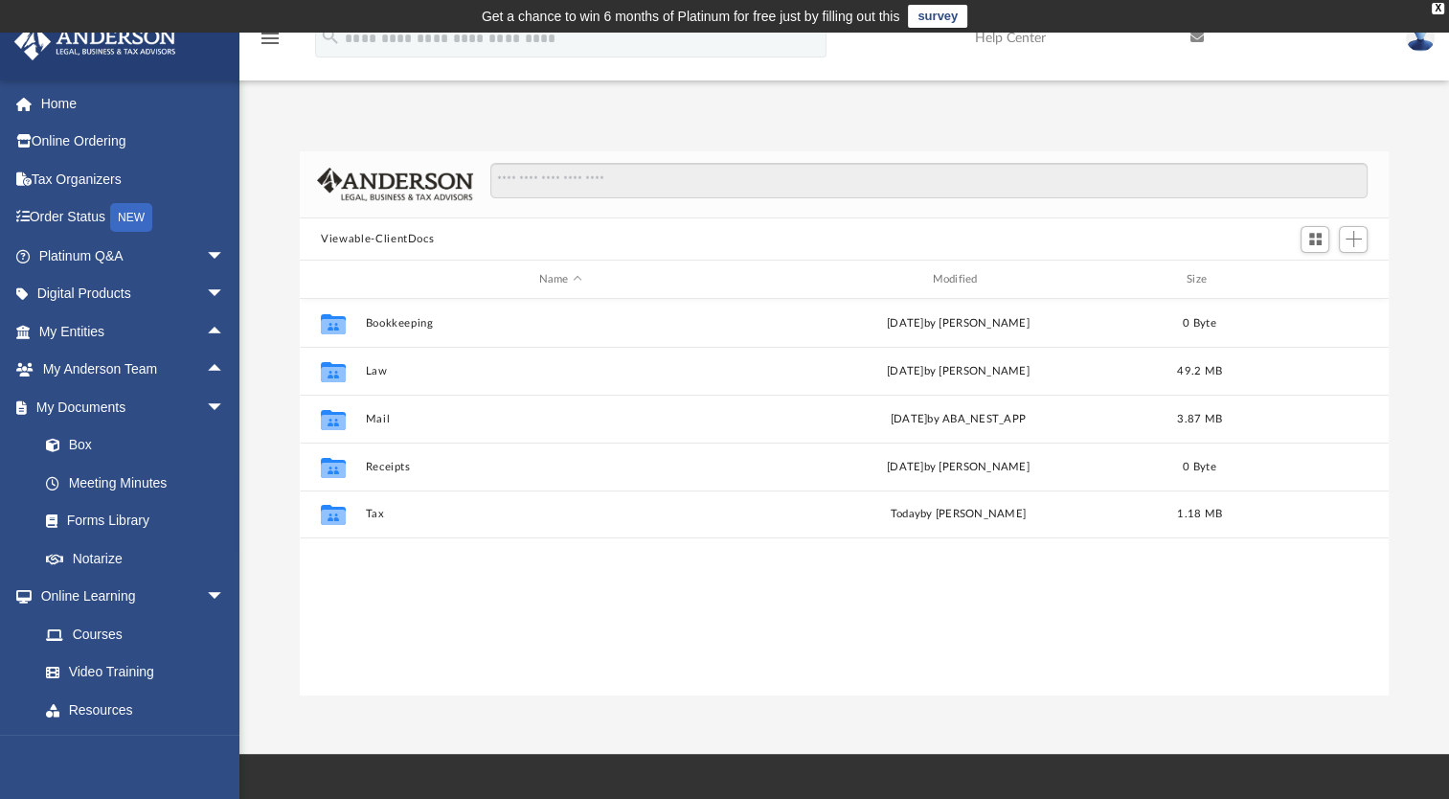
scroll to position [420, 1072]
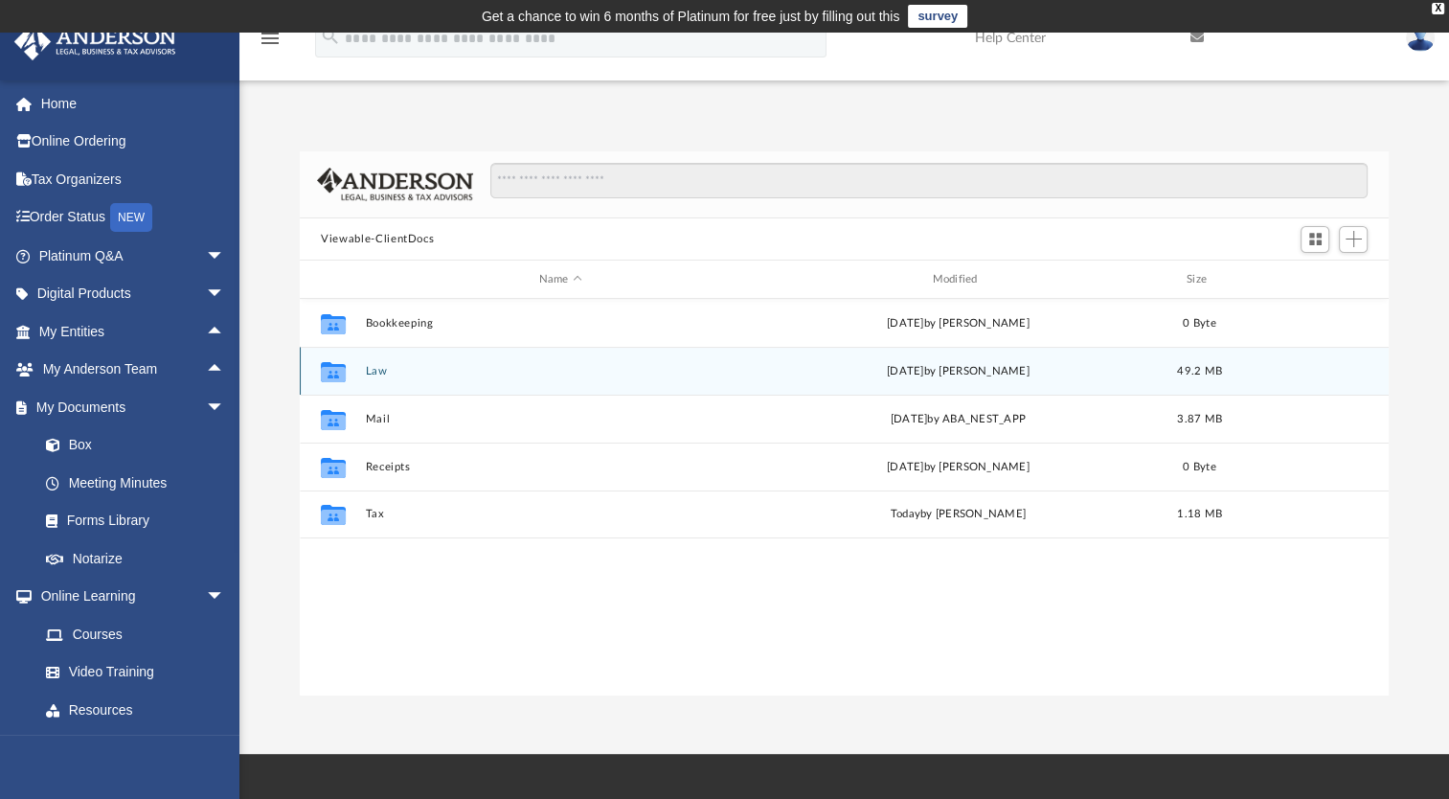
click at [374, 365] on button "Law" at bounding box center [561, 371] width 390 height 12
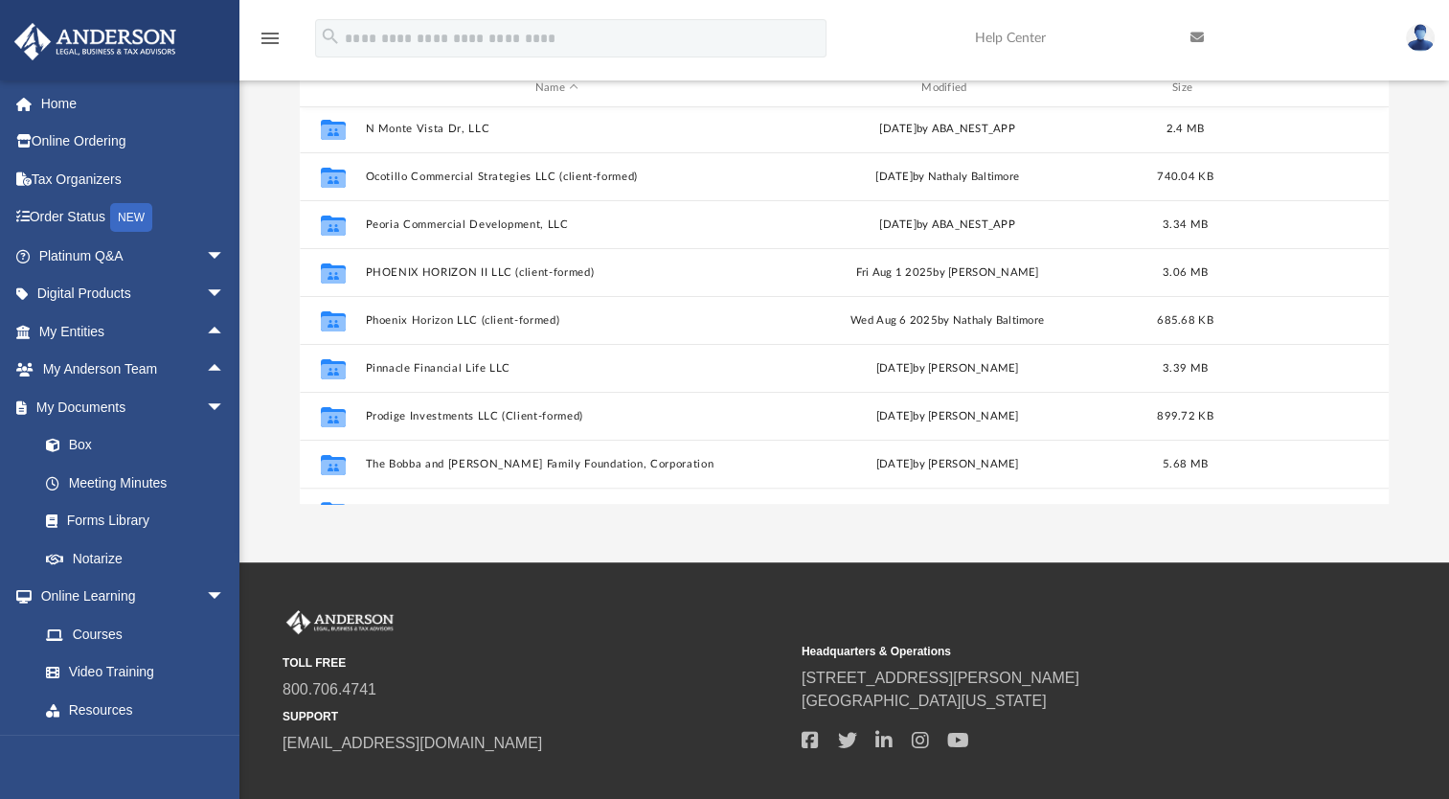
scroll to position [464, 0]
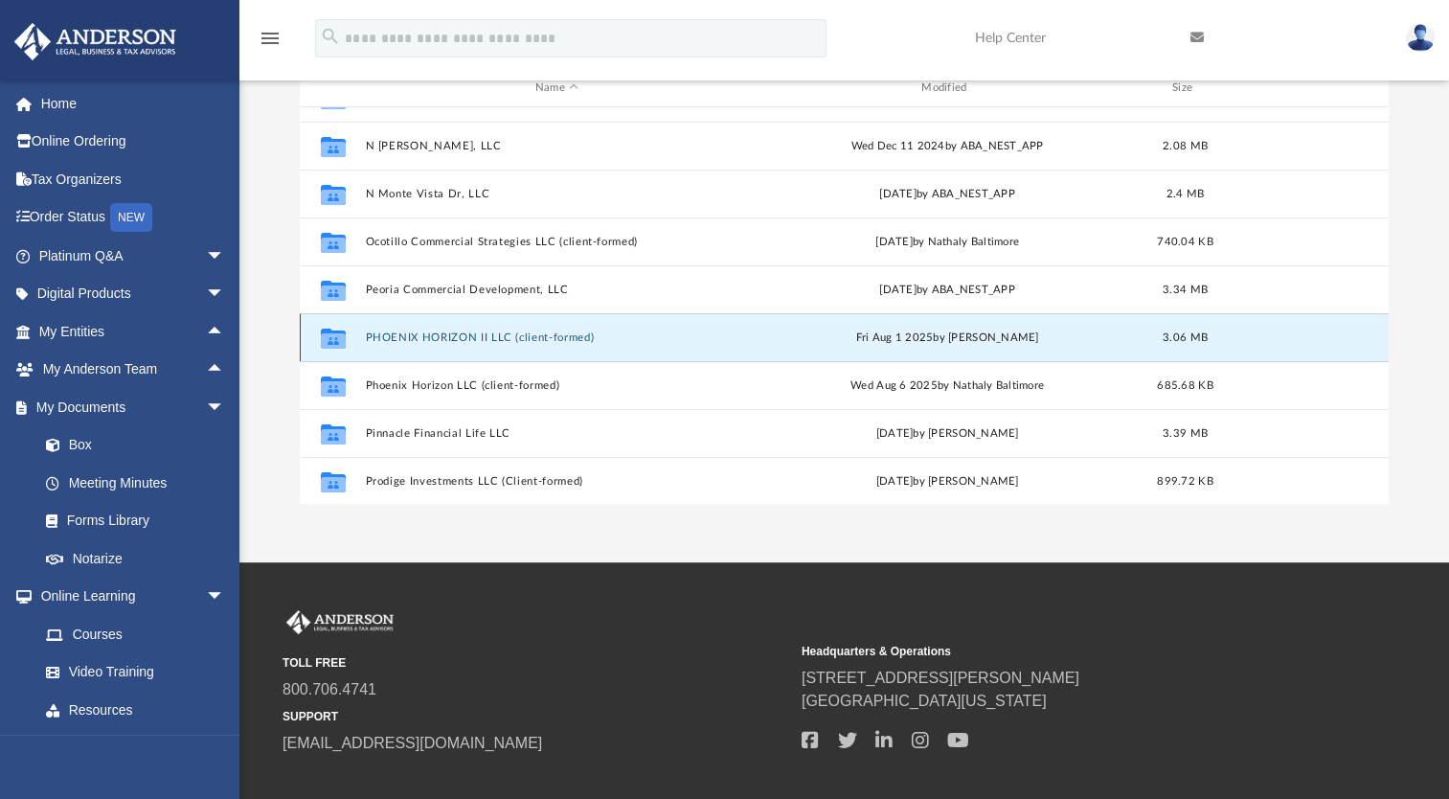
click at [440, 331] on button "PHOENIX HORIZON II LLC (client-formed)" at bounding box center [557, 337] width 382 height 12
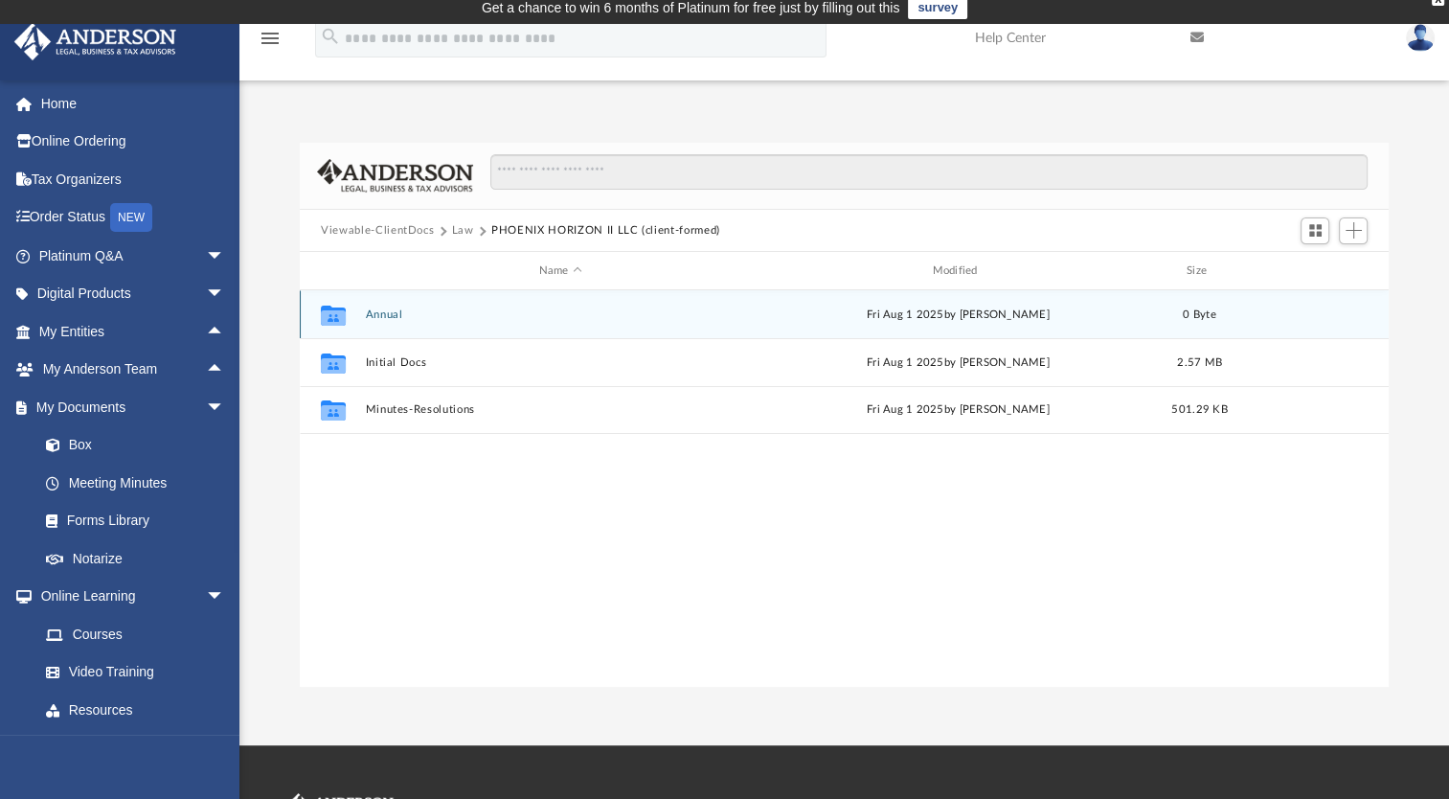
scroll to position [0, 0]
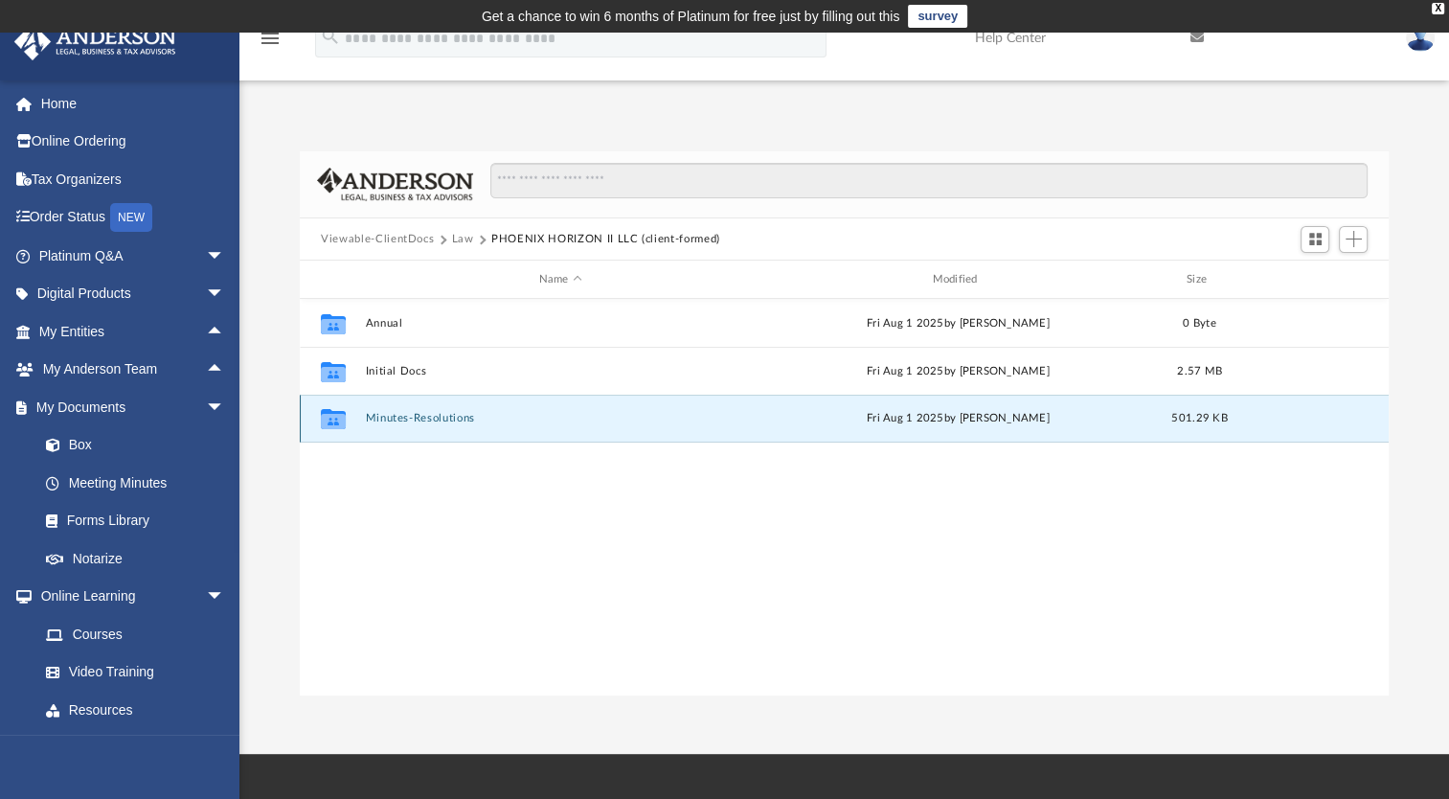
click at [440, 417] on button "Minutes-Resolutions" at bounding box center [561, 418] width 390 height 12
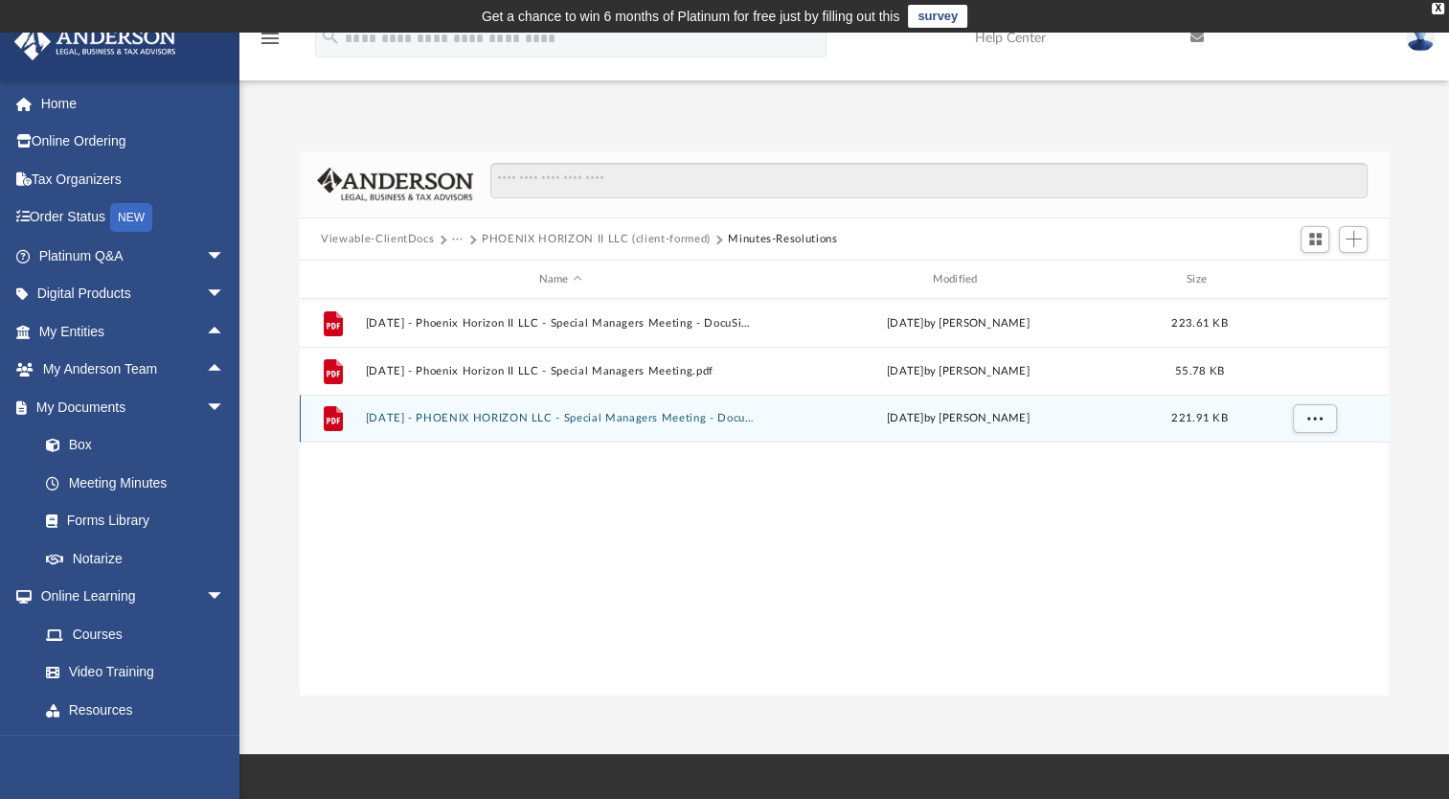
click at [473, 411] on div "File 2025.01.02 - PHOENIX HORIZON LLC - Special Managers Meeting - DocuSigned.p…" at bounding box center [844, 418] width 1089 height 48
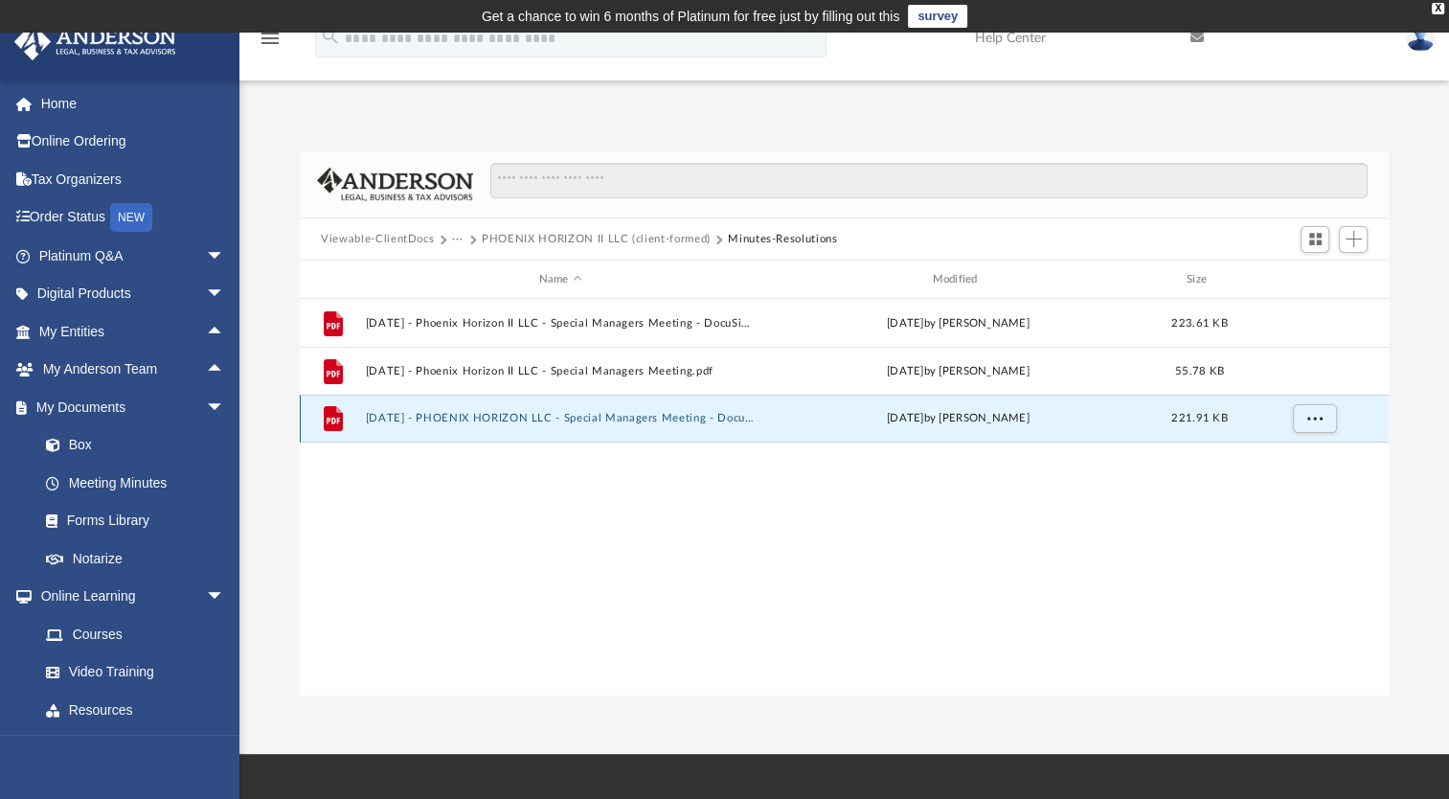
click at [378, 414] on button "2025.01.02 - PHOENIX HORIZON LLC - Special Managers Meeting - DocuSigned.pdf" at bounding box center [561, 418] width 390 height 12
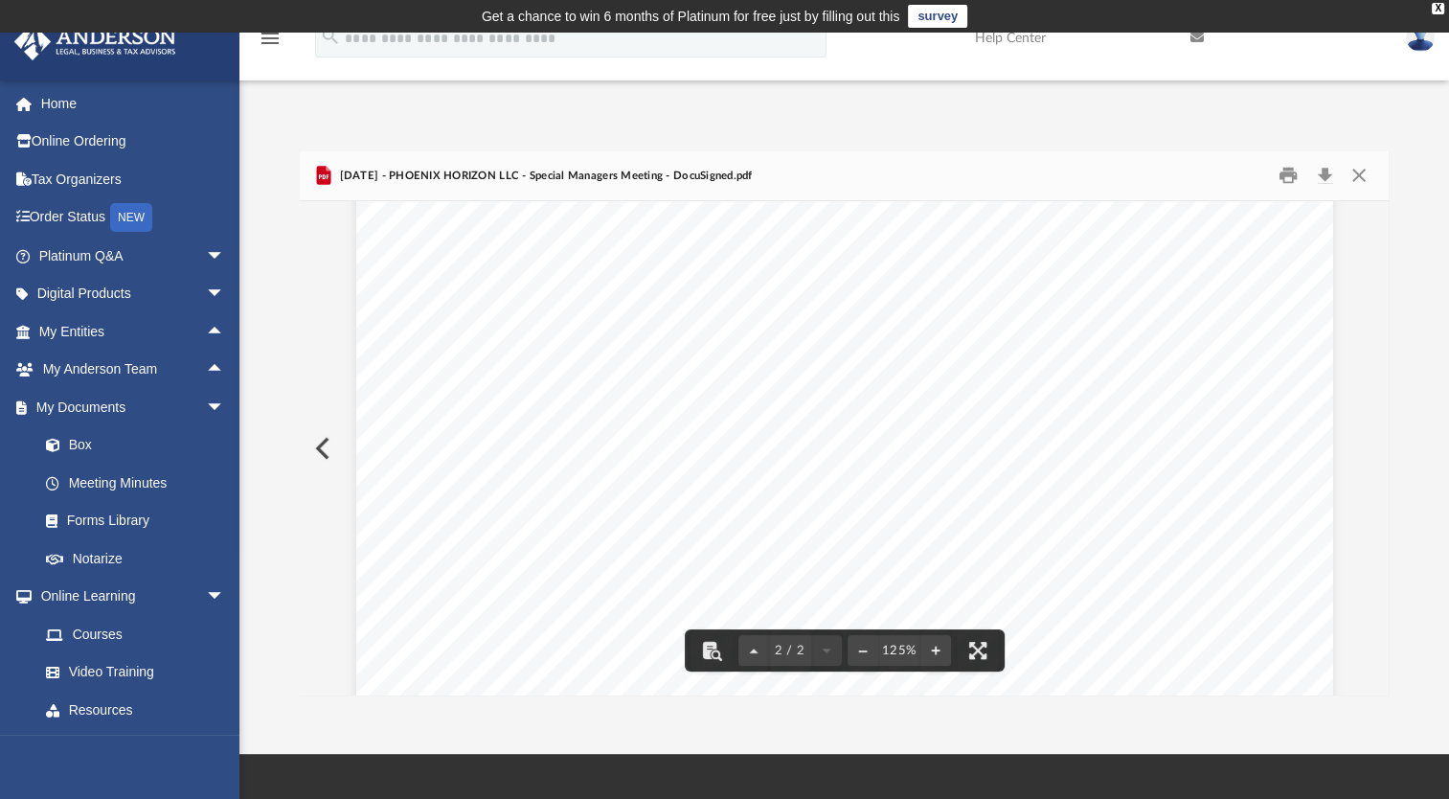
scroll to position [1708, 0]
click at [1361, 169] on button "Close" at bounding box center [1357, 176] width 34 height 30
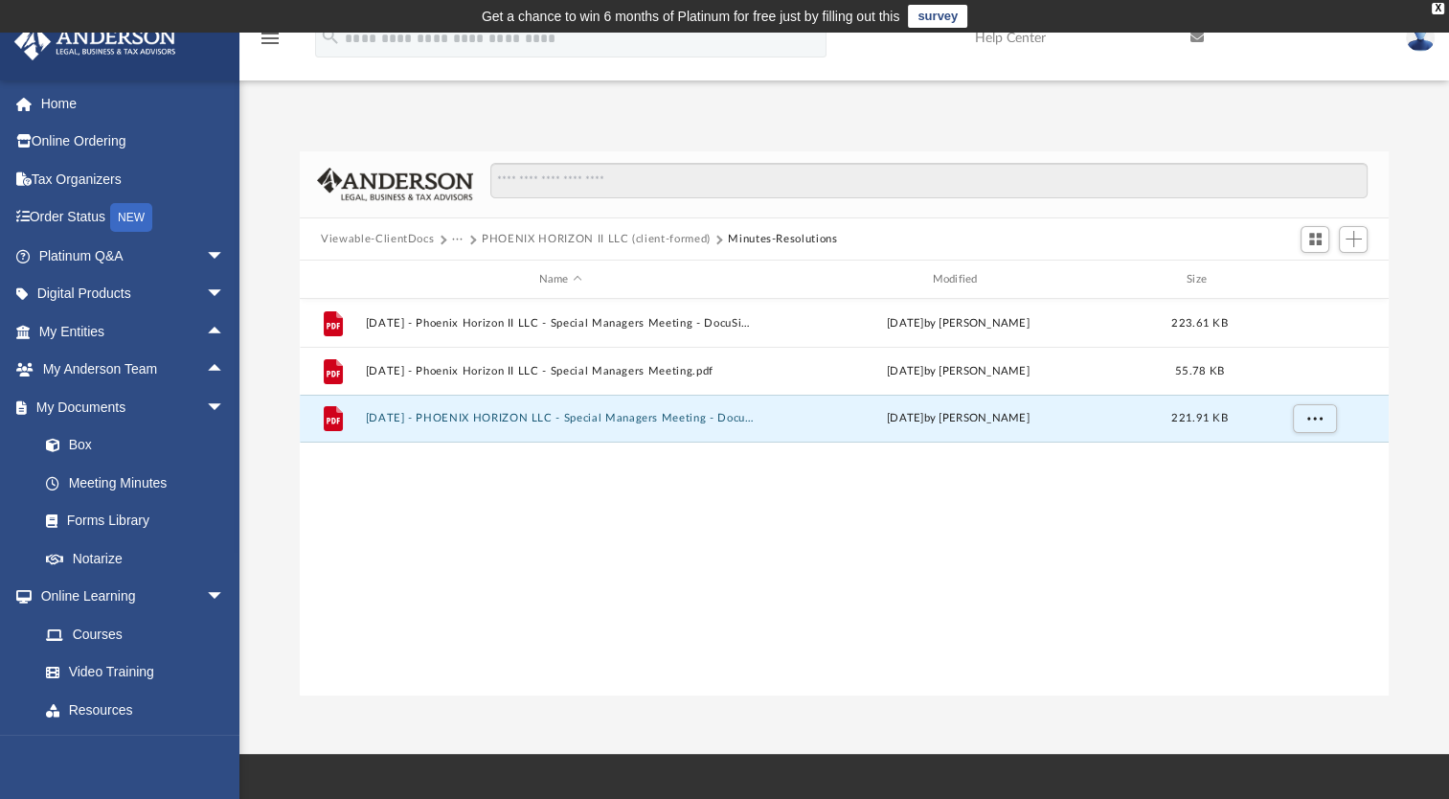
click at [551, 232] on button "PHOENIX HORIZON II LLC (client-formed)" at bounding box center [596, 239] width 229 height 17
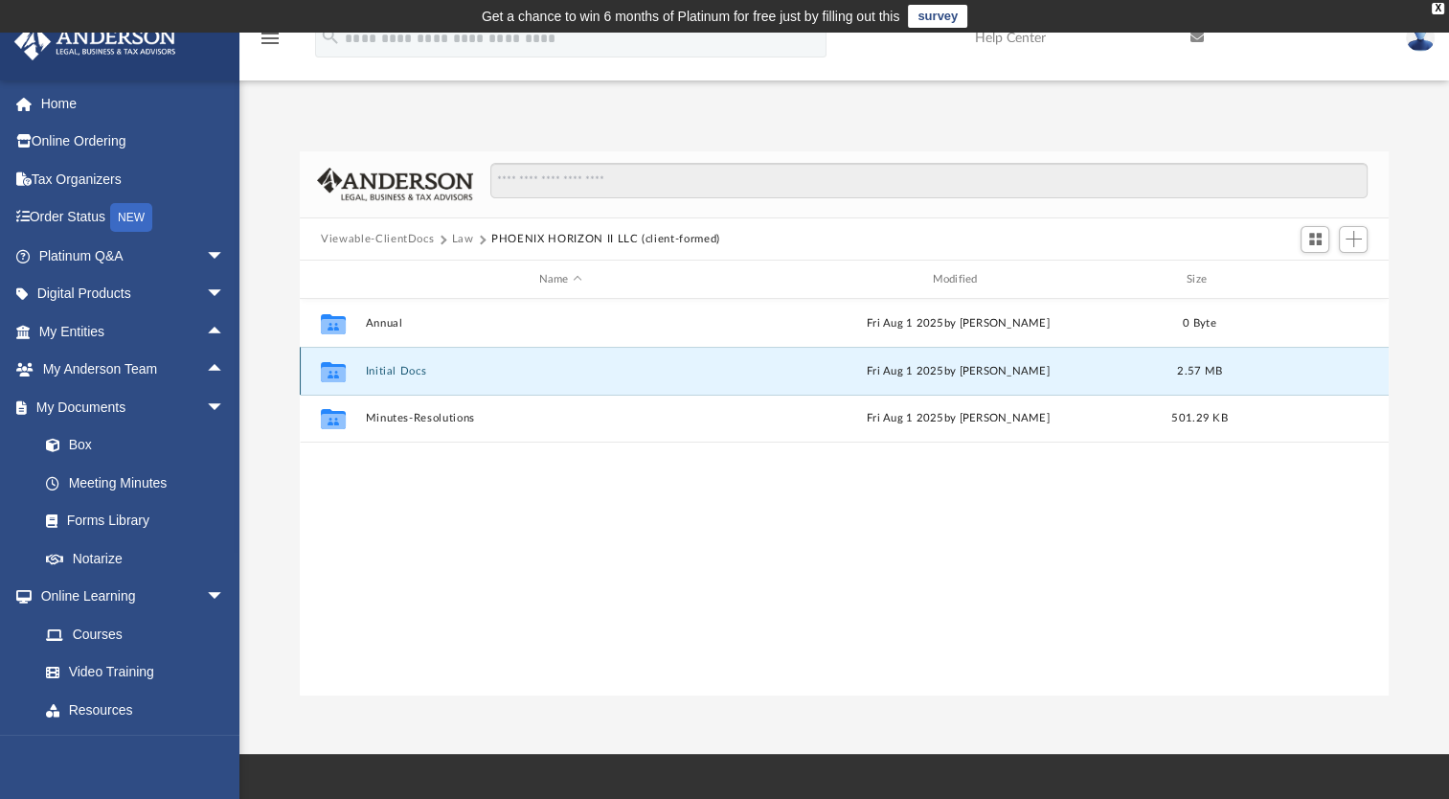
click at [397, 371] on button "Initial Docs" at bounding box center [561, 371] width 390 height 12
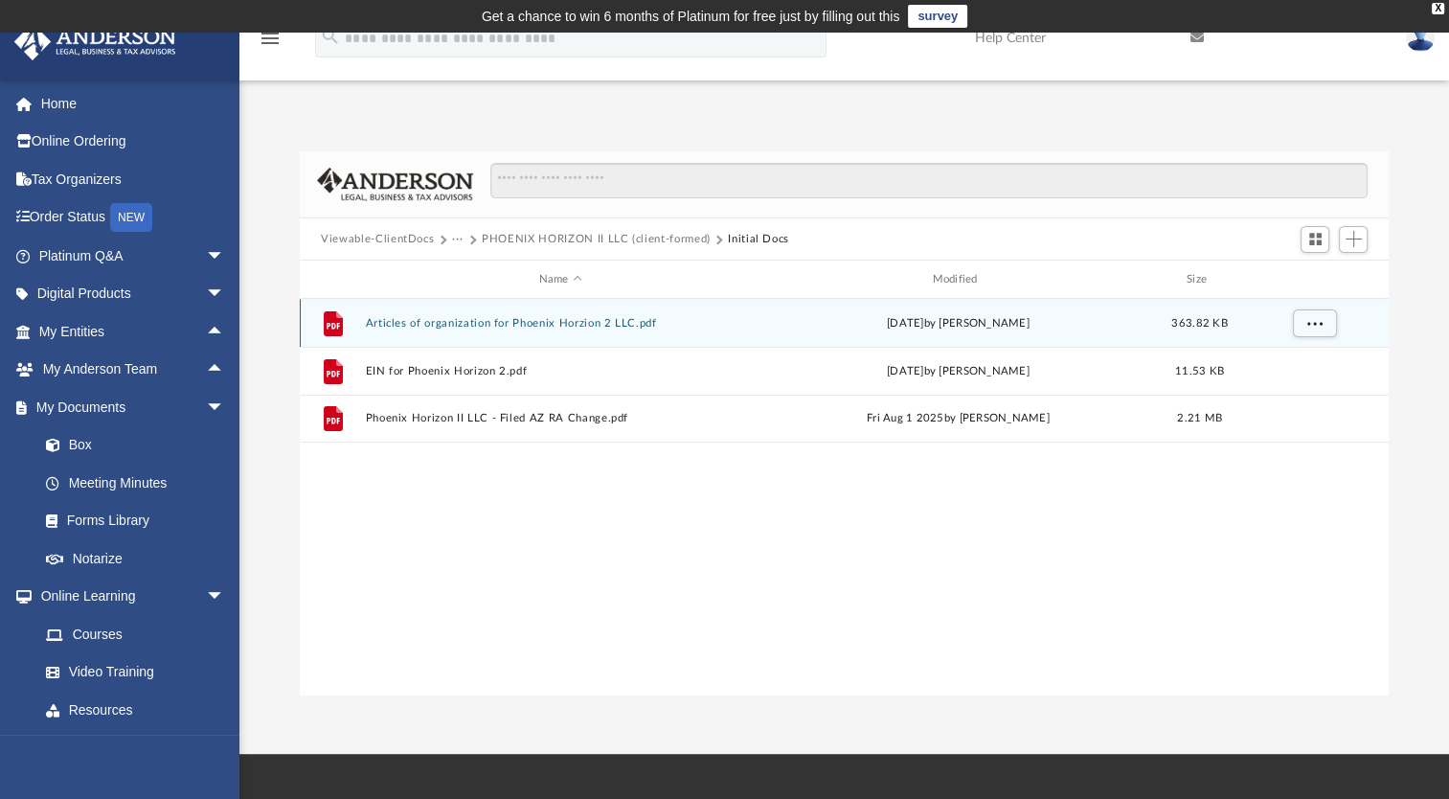
click at [463, 317] on button "Articles of organization for Phoenix Horzion 2 LLC.pdf" at bounding box center [561, 323] width 390 height 12
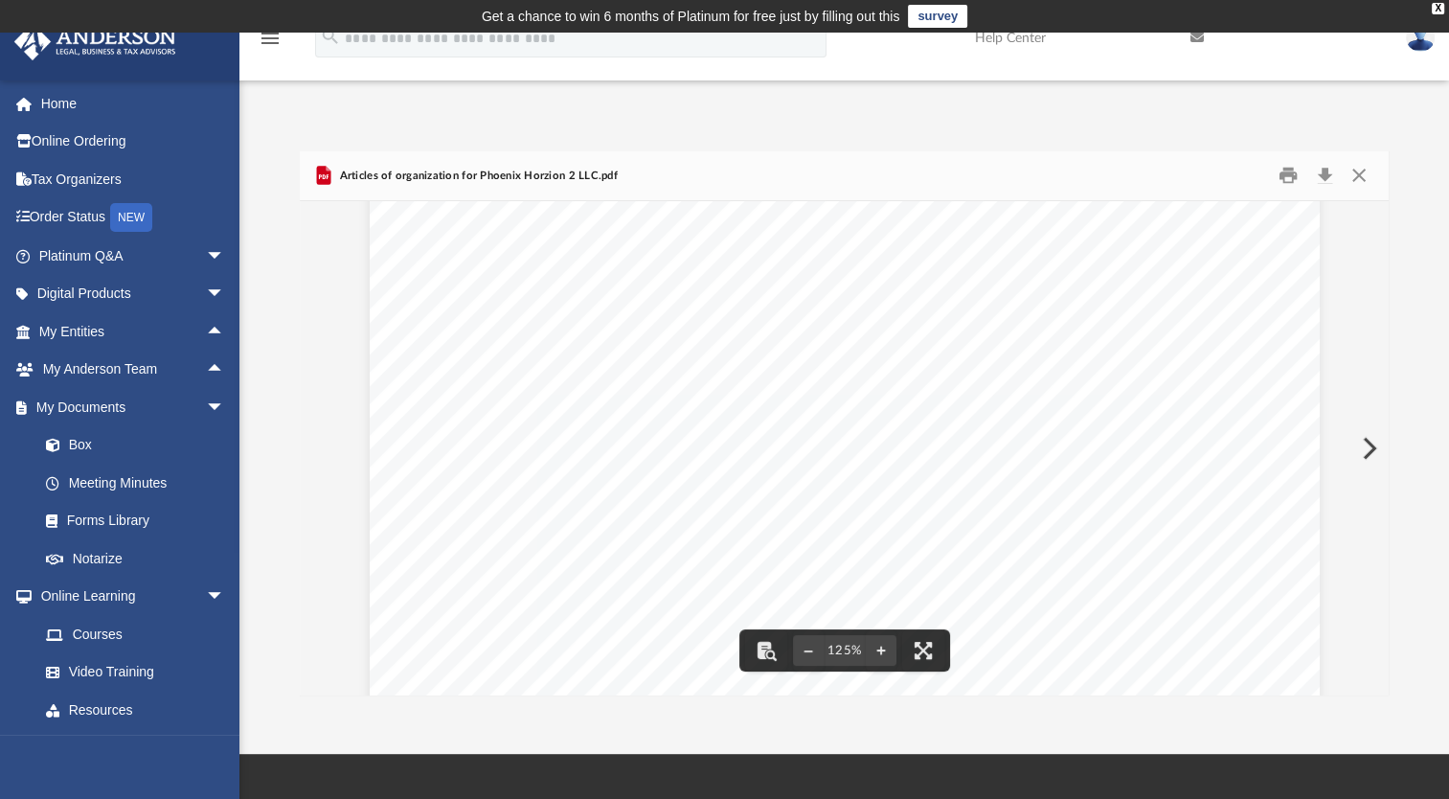
scroll to position [0, 0]
click at [1354, 170] on button "Close" at bounding box center [1357, 176] width 34 height 30
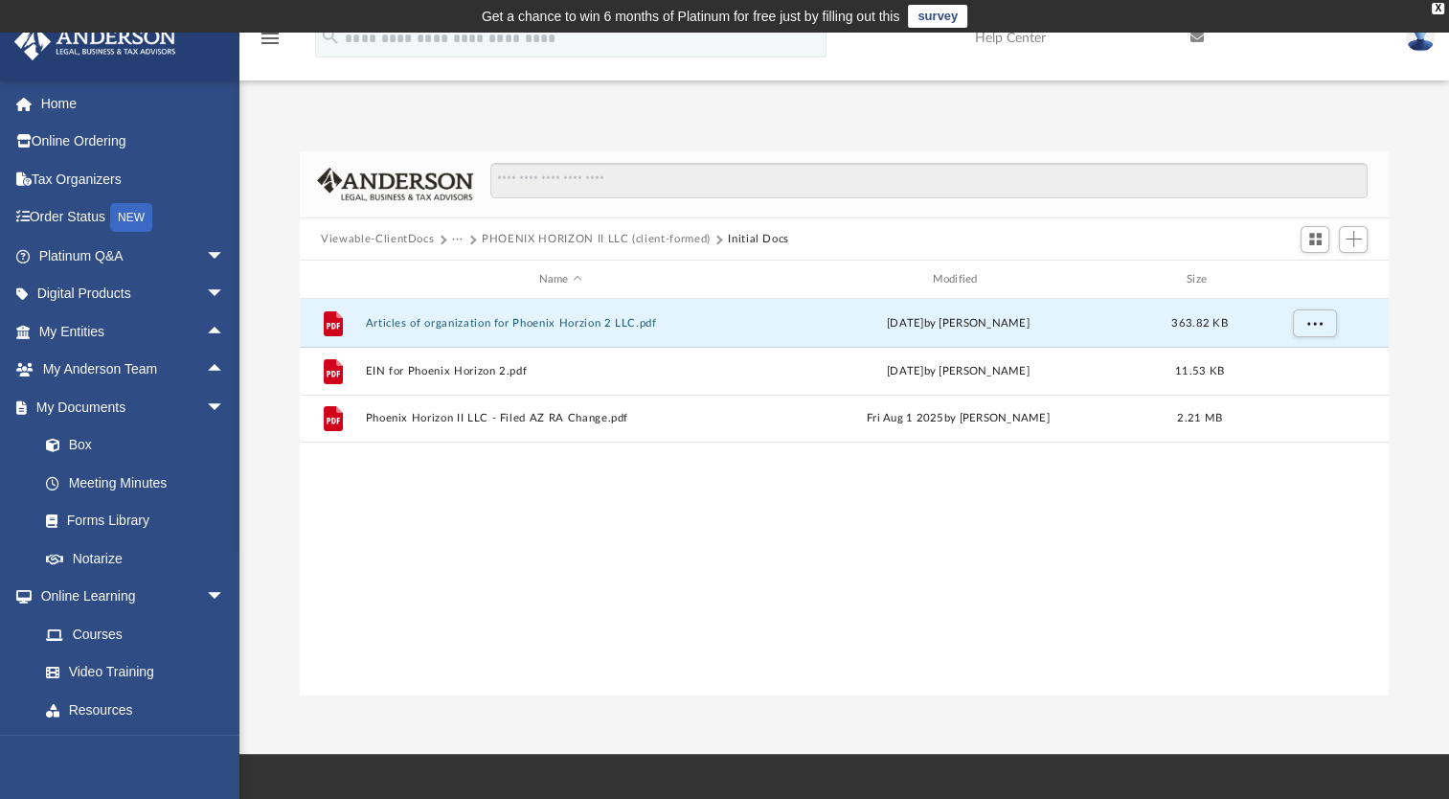
click at [407, 237] on button "Viewable-ClientDocs" at bounding box center [377, 239] width 113 height 17
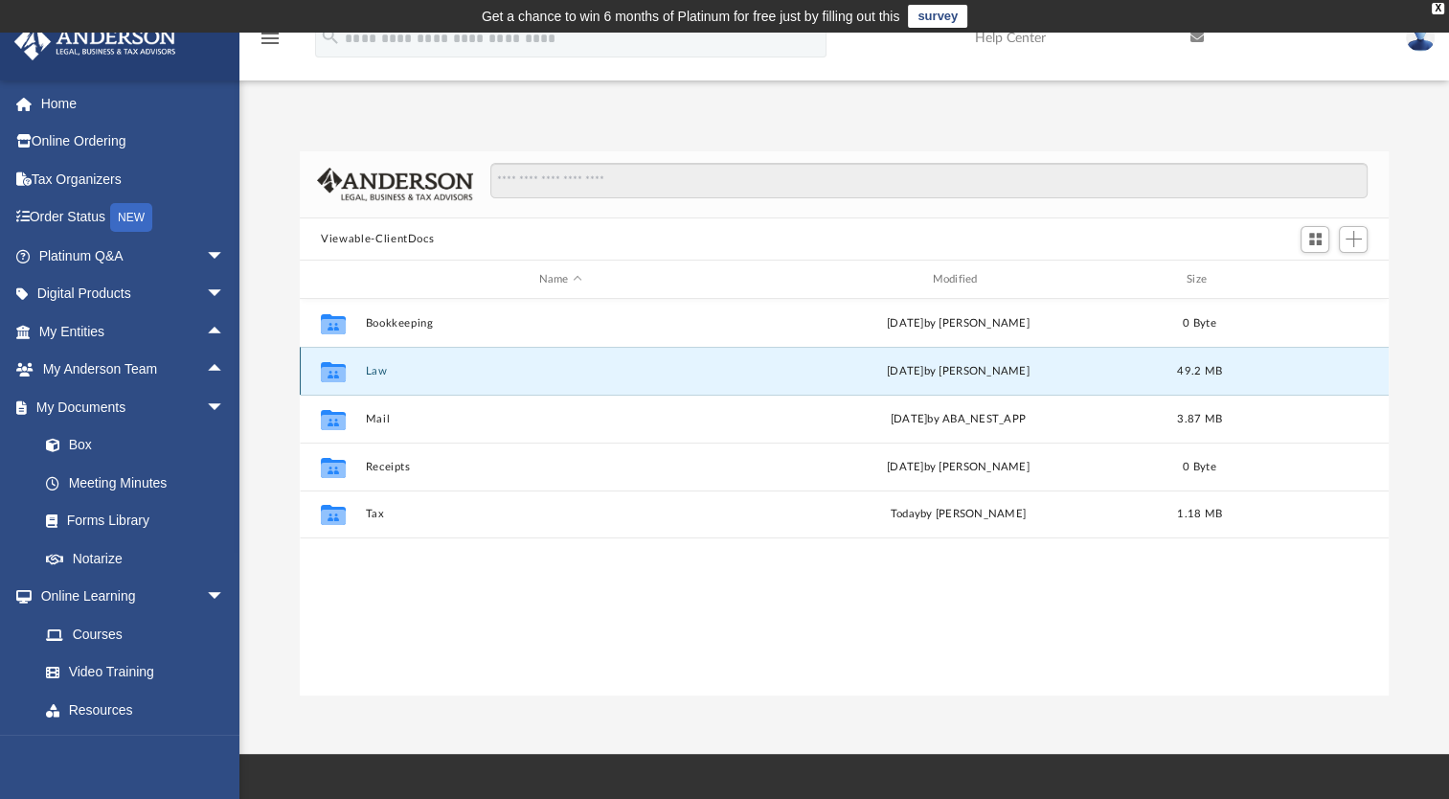
click at [375, 367] on button "Law" at bounding box center [561, 371] width 390 height 12
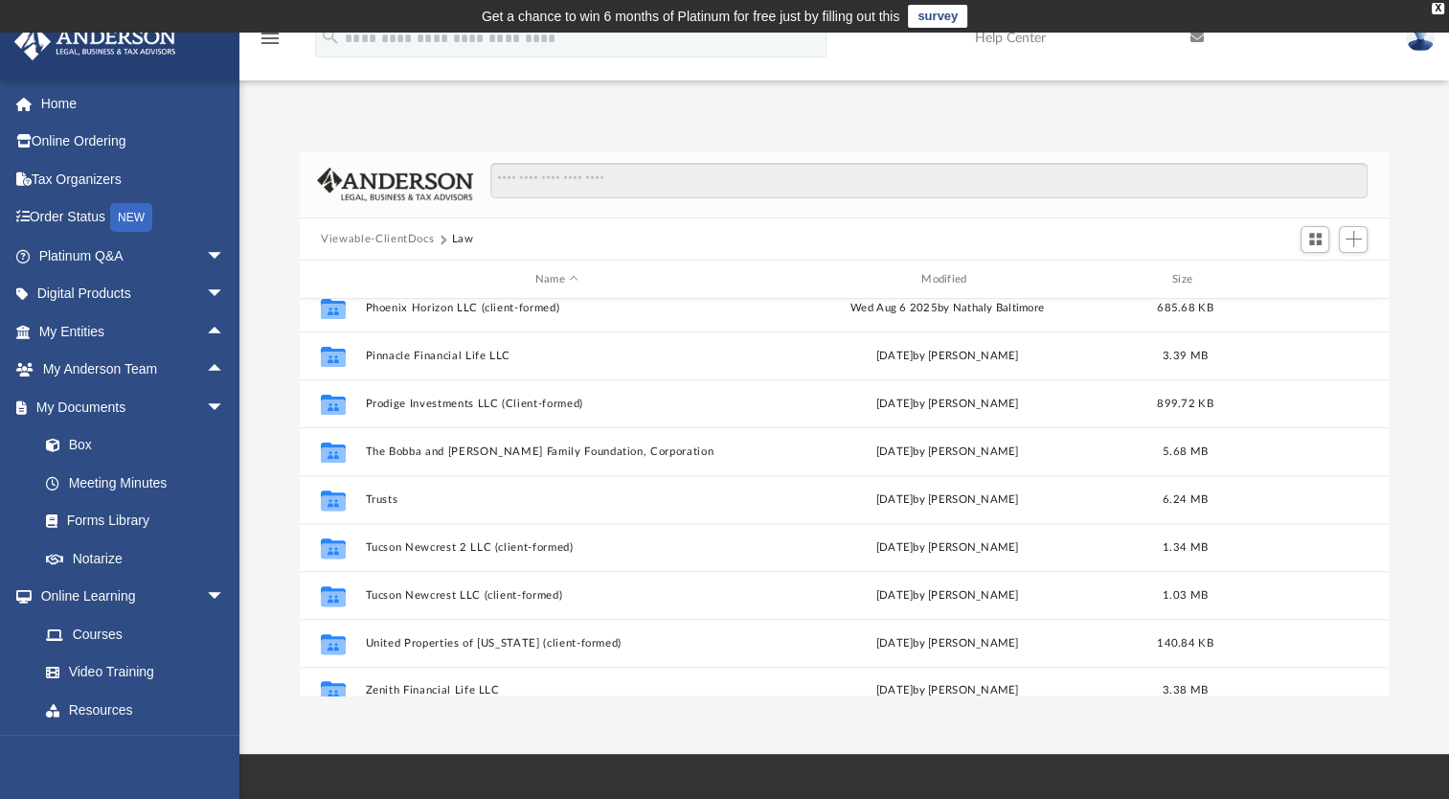
scroll to position [752, 0]
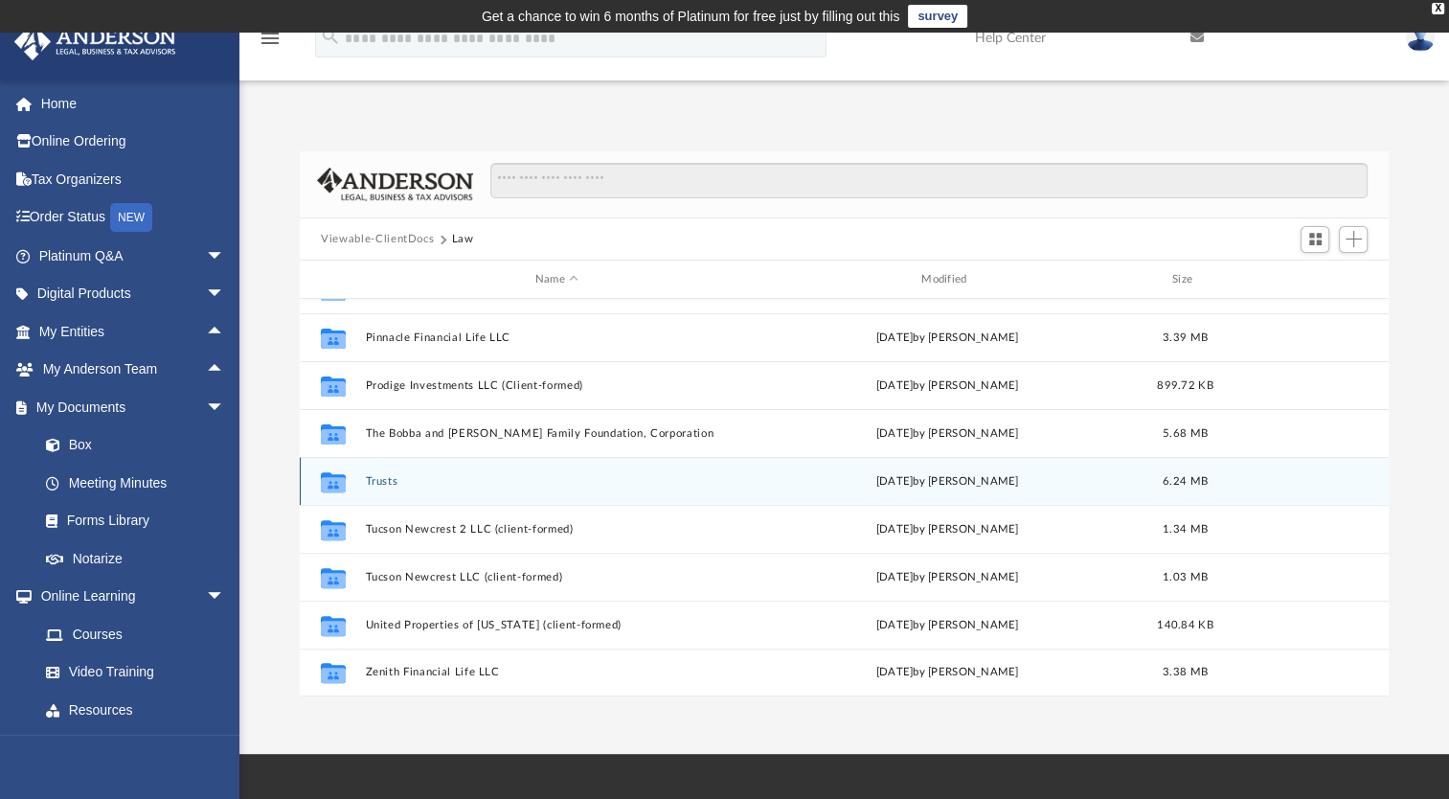
click at [386, 481] on button "Trusts" at bounding box center [557, 481] width 382 height 12
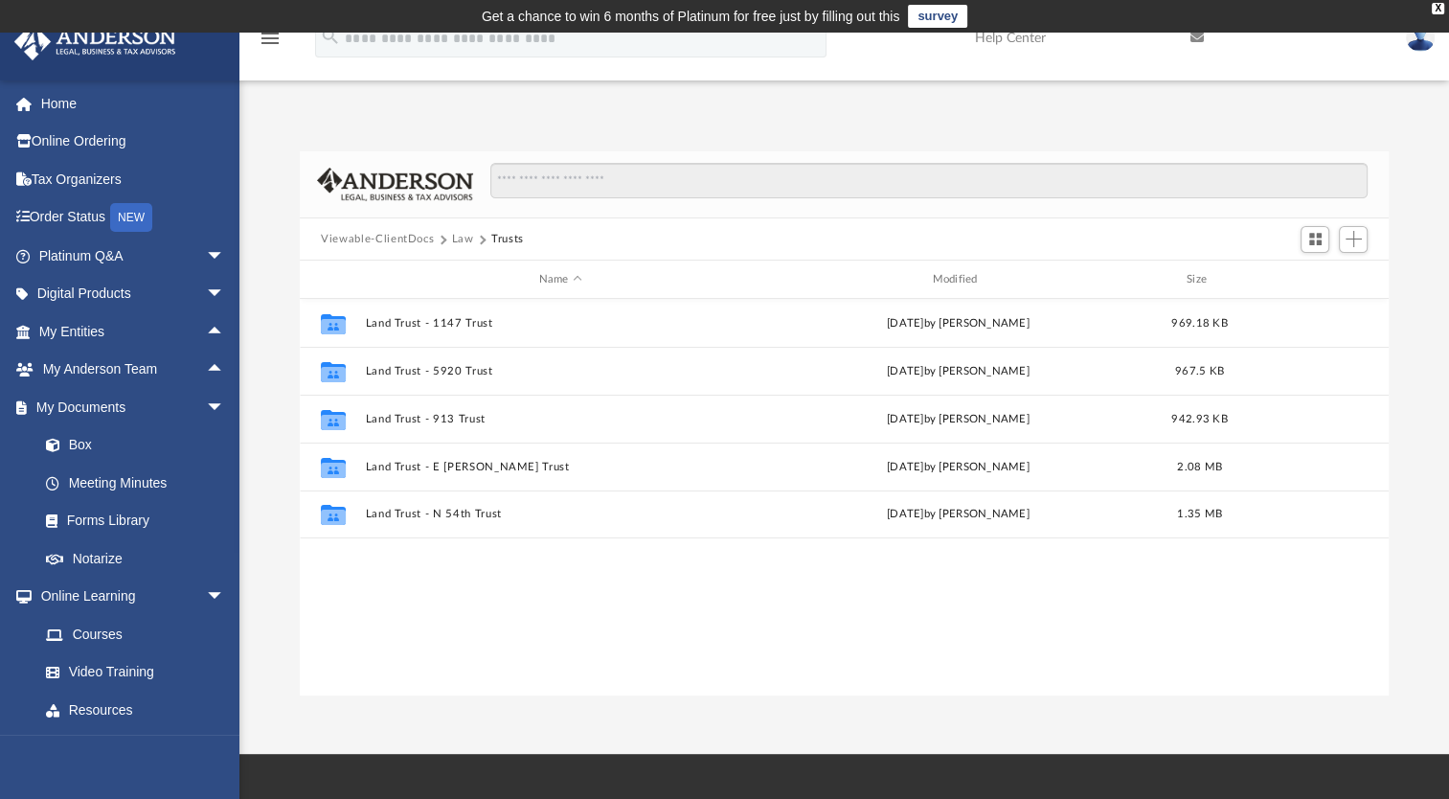
scroll to position [0, 0]
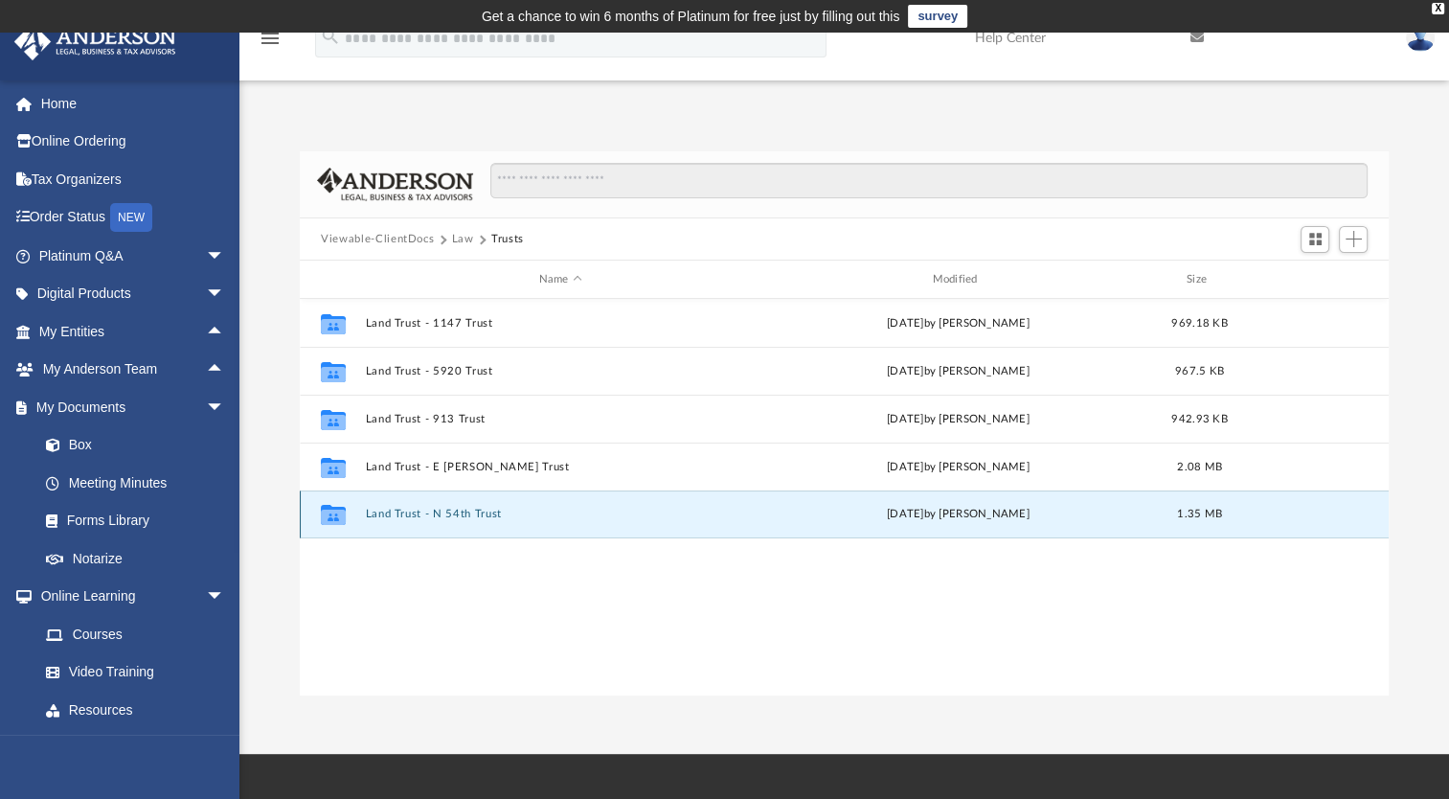
click at [388, 515] on button "Land Trust - N 54th Trust" at bounding box center [561, 513] width 390 height 12
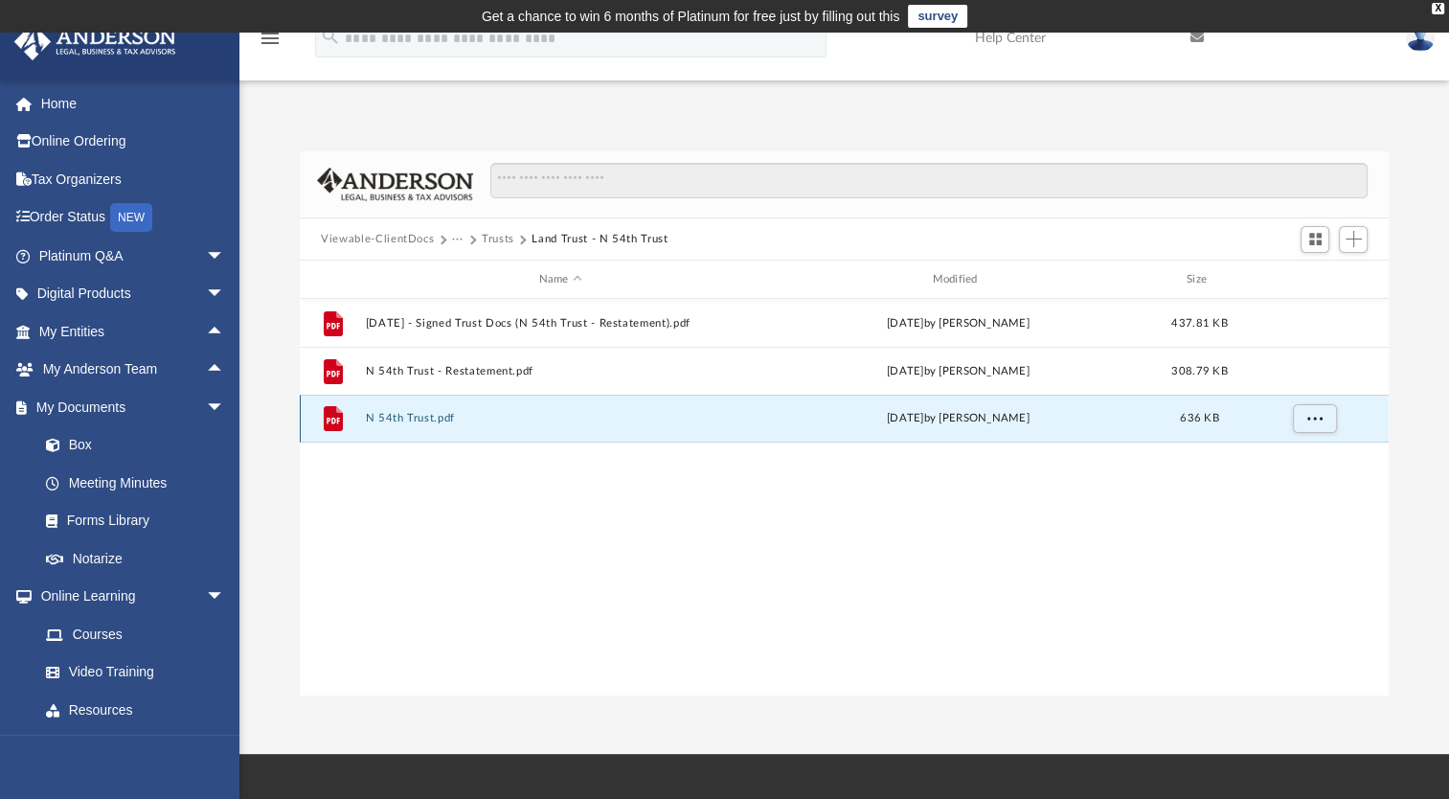
click at [389, 417] on button "N 54th Trust.pdf" at bounding box center [561, 418] width 390 height 12
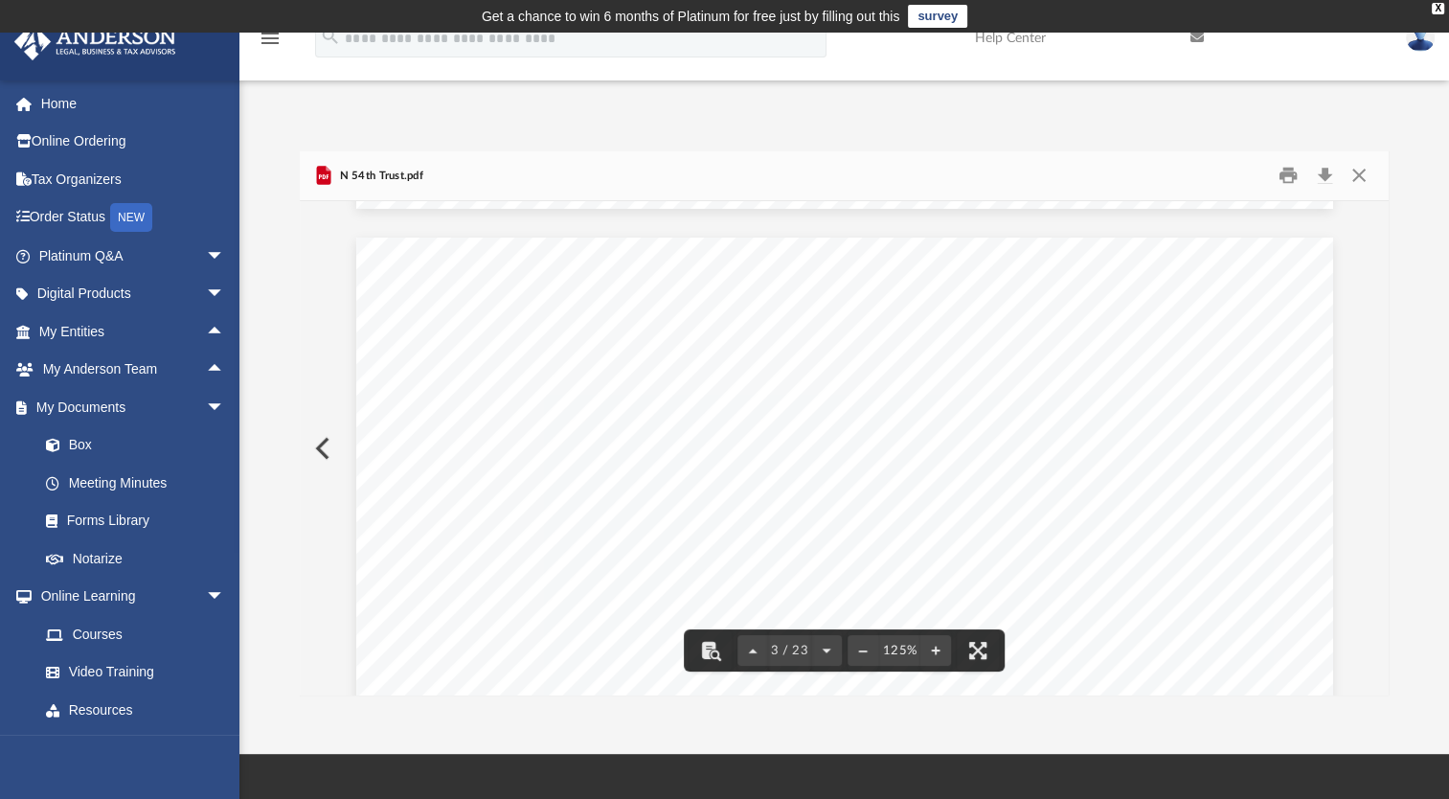
scroll to position [2777, 0]
click at [1360, 168] on button "Close" at bounding box center [1357, 176] width 34 height 30
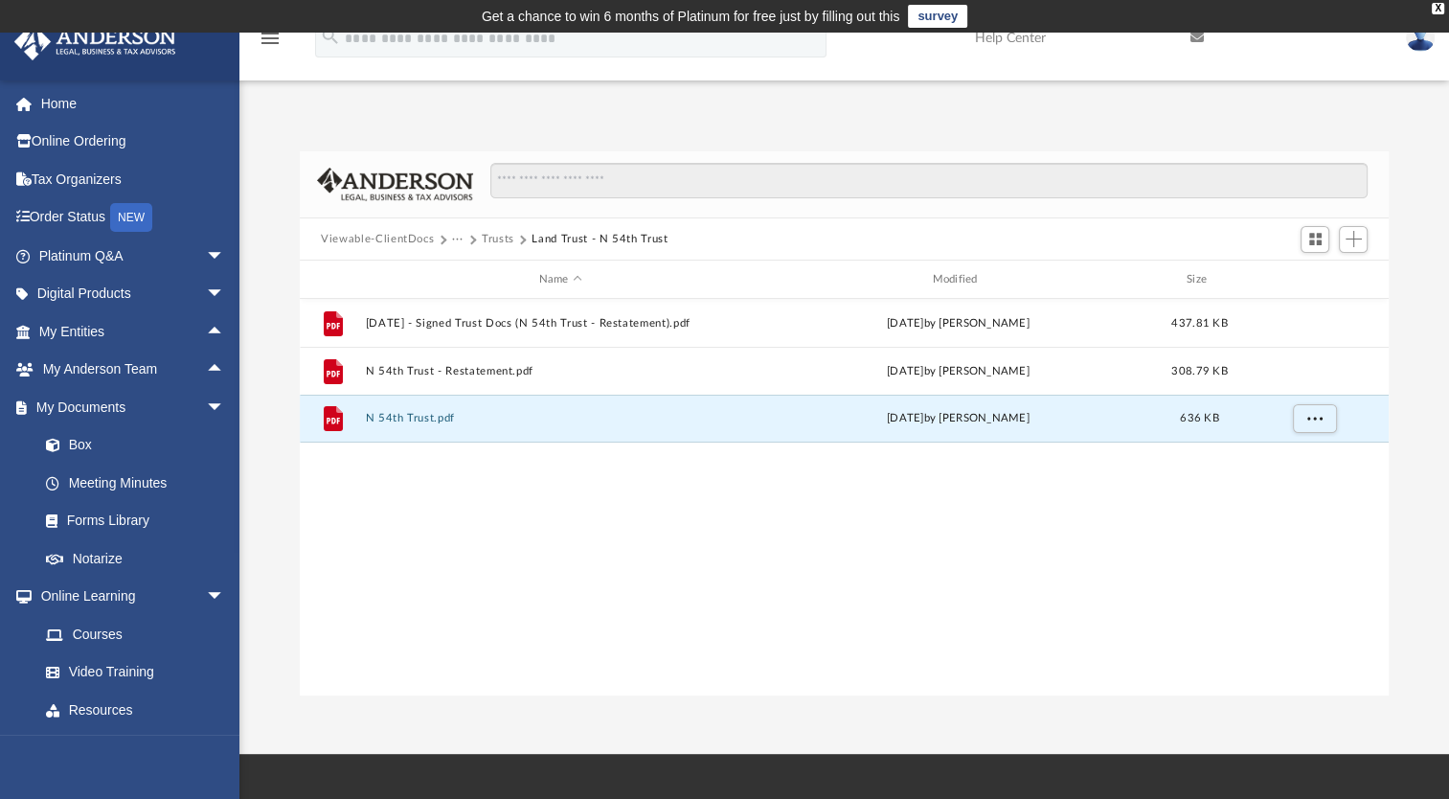
click at [492, 236] on button "Trusts" at bounding box center [498, 239] width 33 height 17
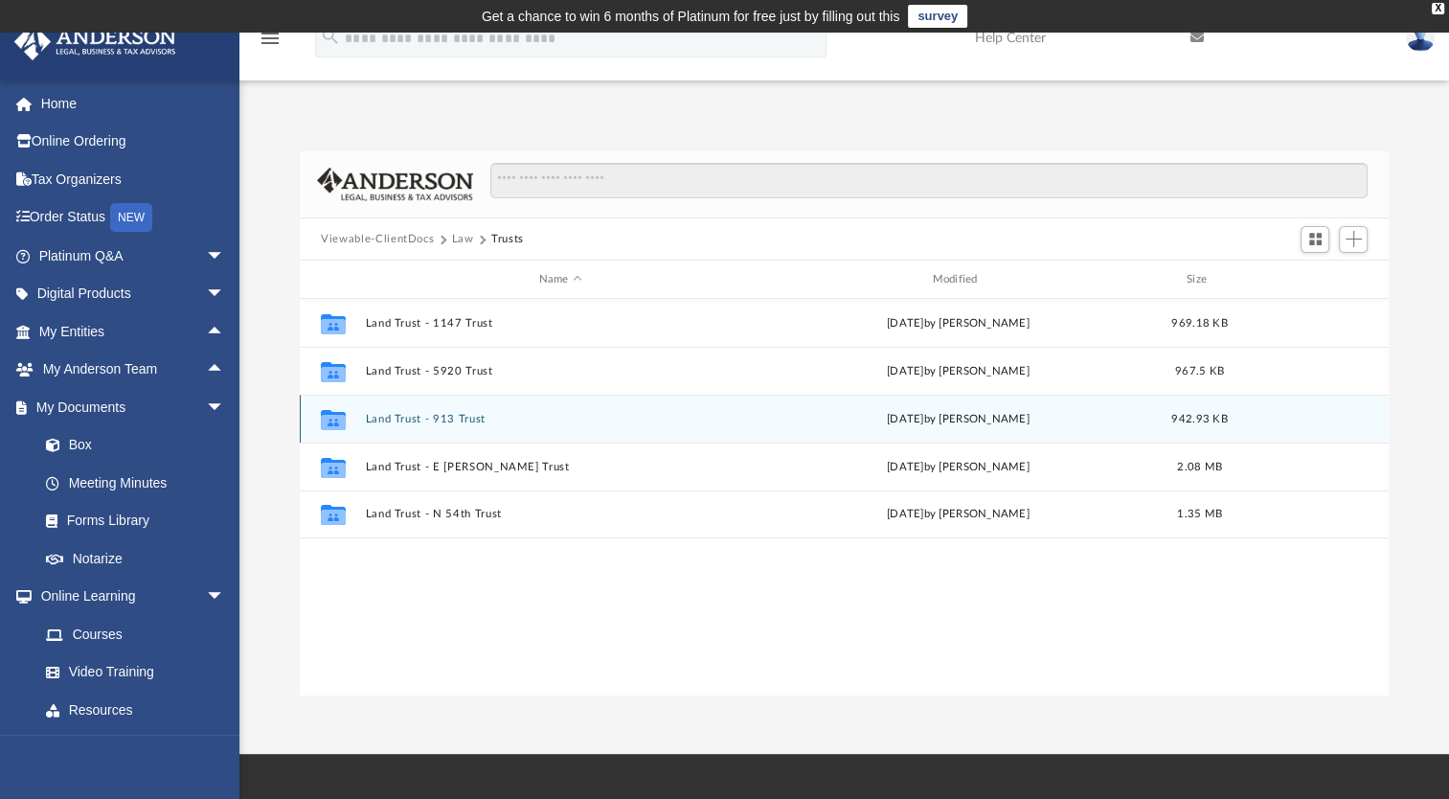
click at [387, 417] on button "Land Trust - 913 Trust" at bounding box center [561, 419] width 390 height 12
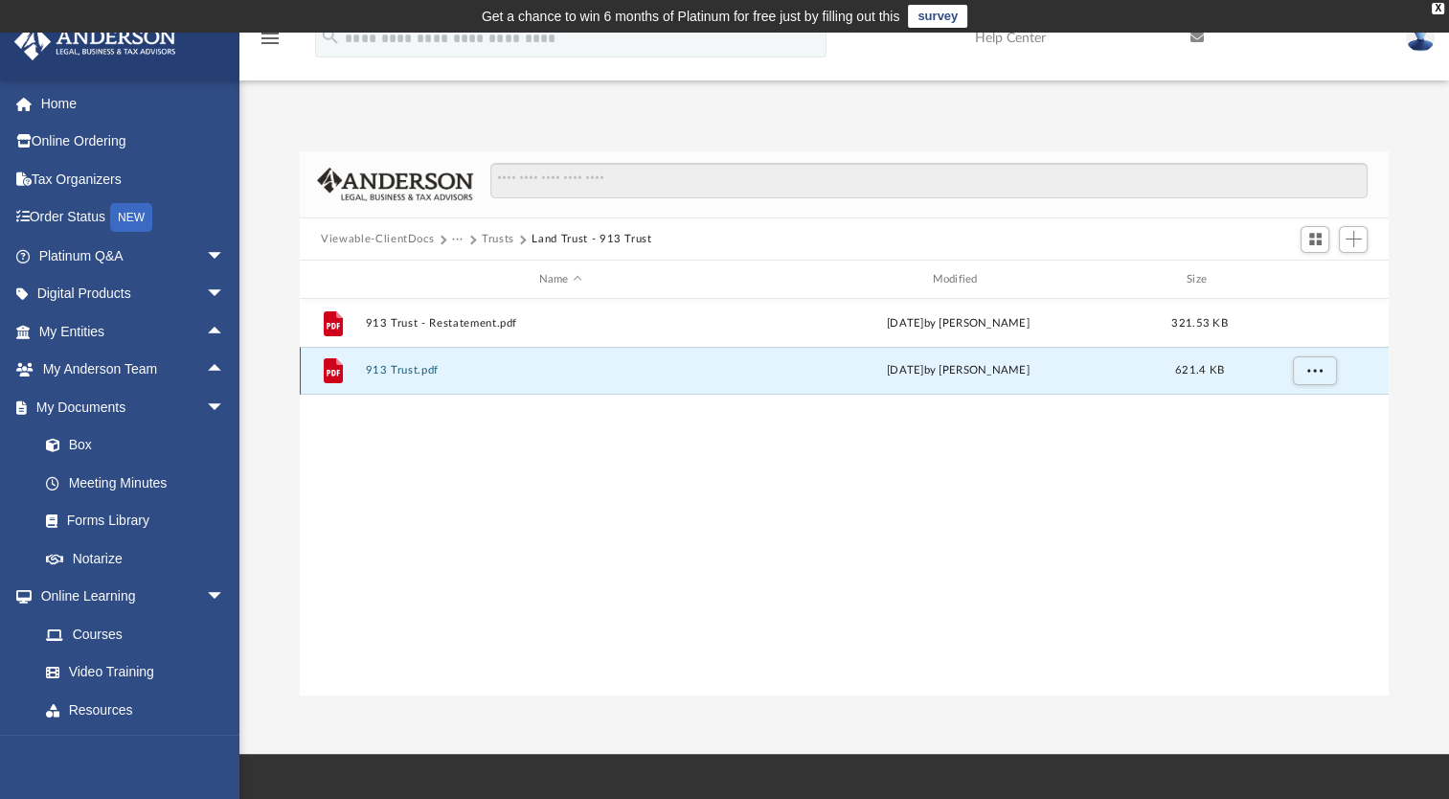
click at [398, 366] on button "913 Trust.pdf" at bounding box center [561, 370] width 390 height 12
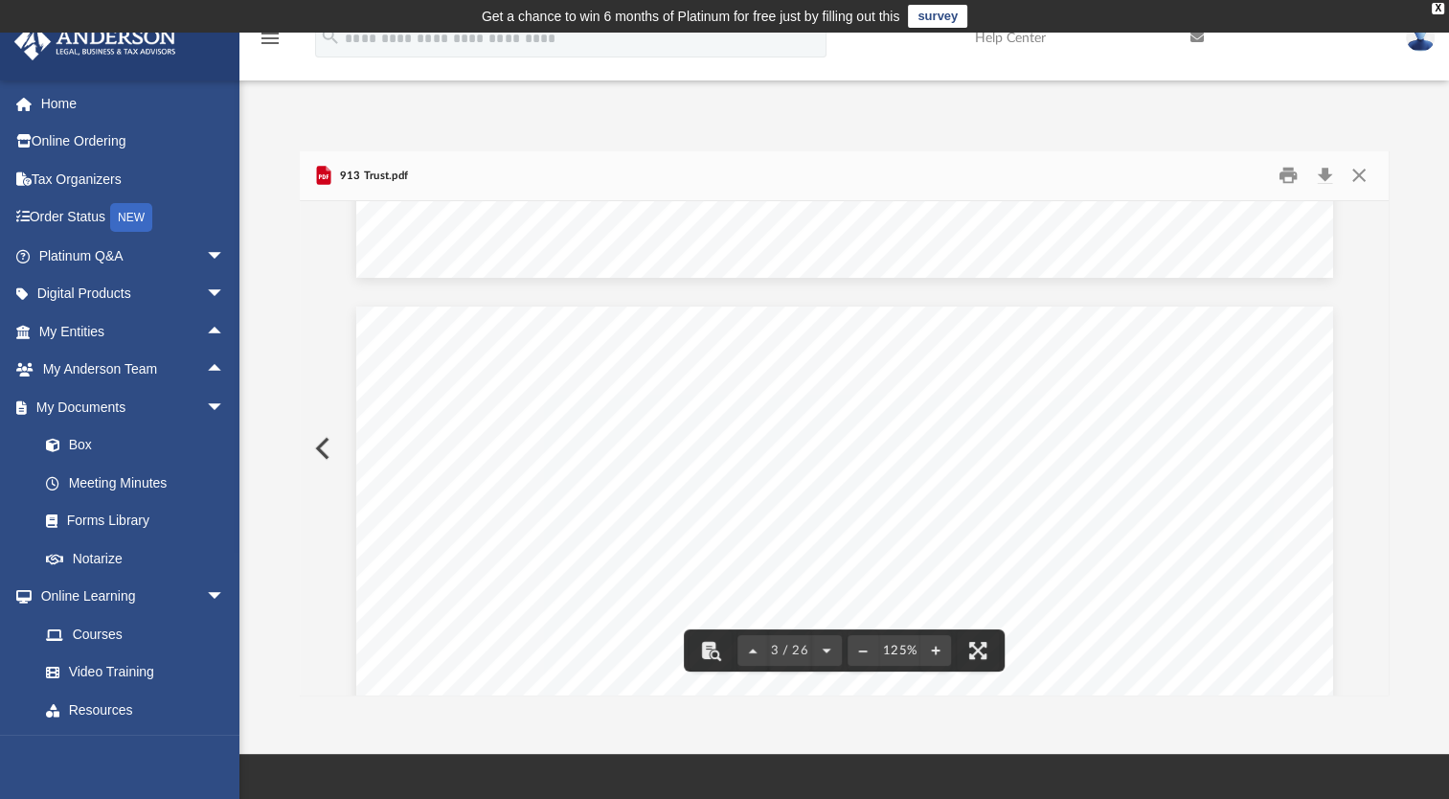
scroll to position [2872, 0]
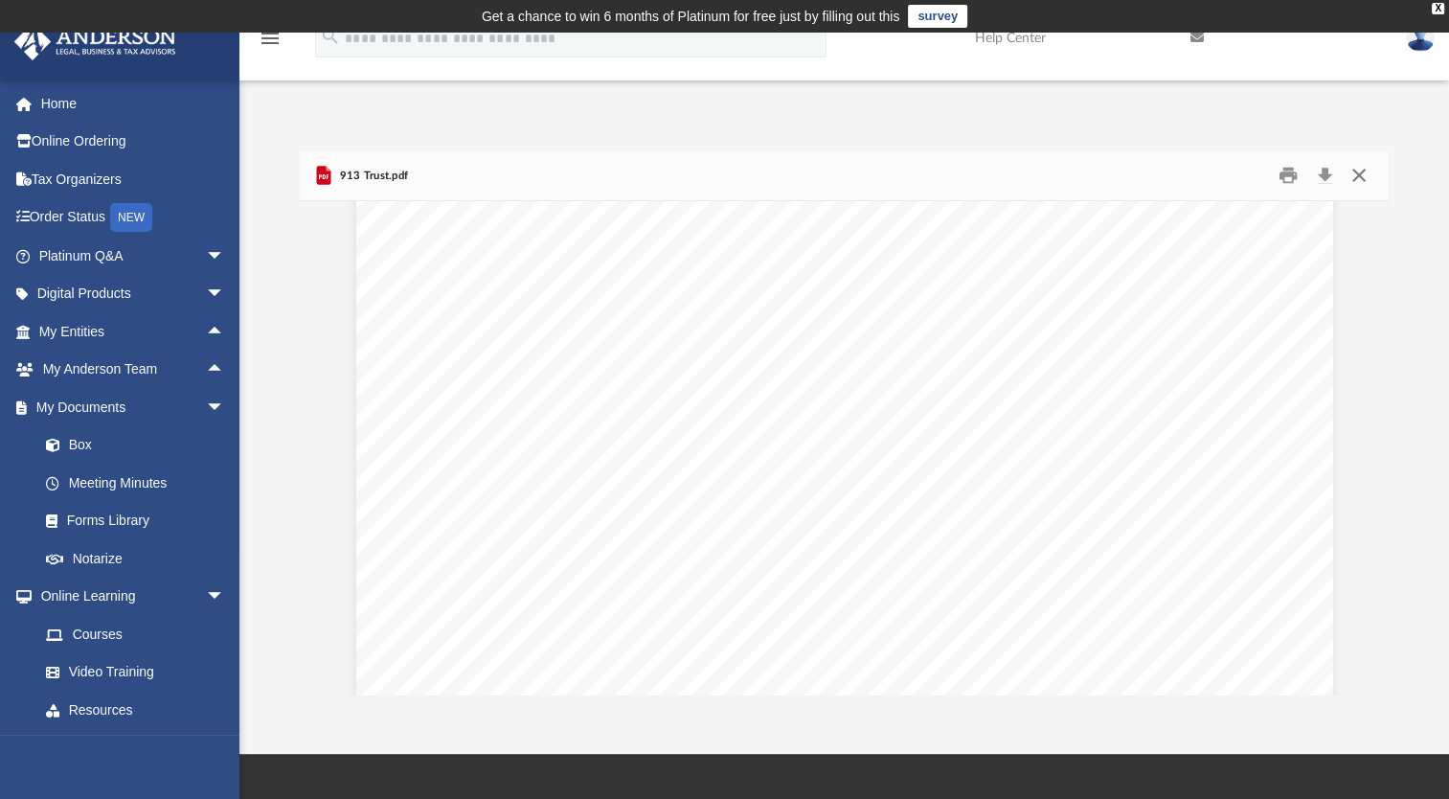
click at [1360, 170] on button "Close" at bounding box center [1357, 176] width 34 height 30
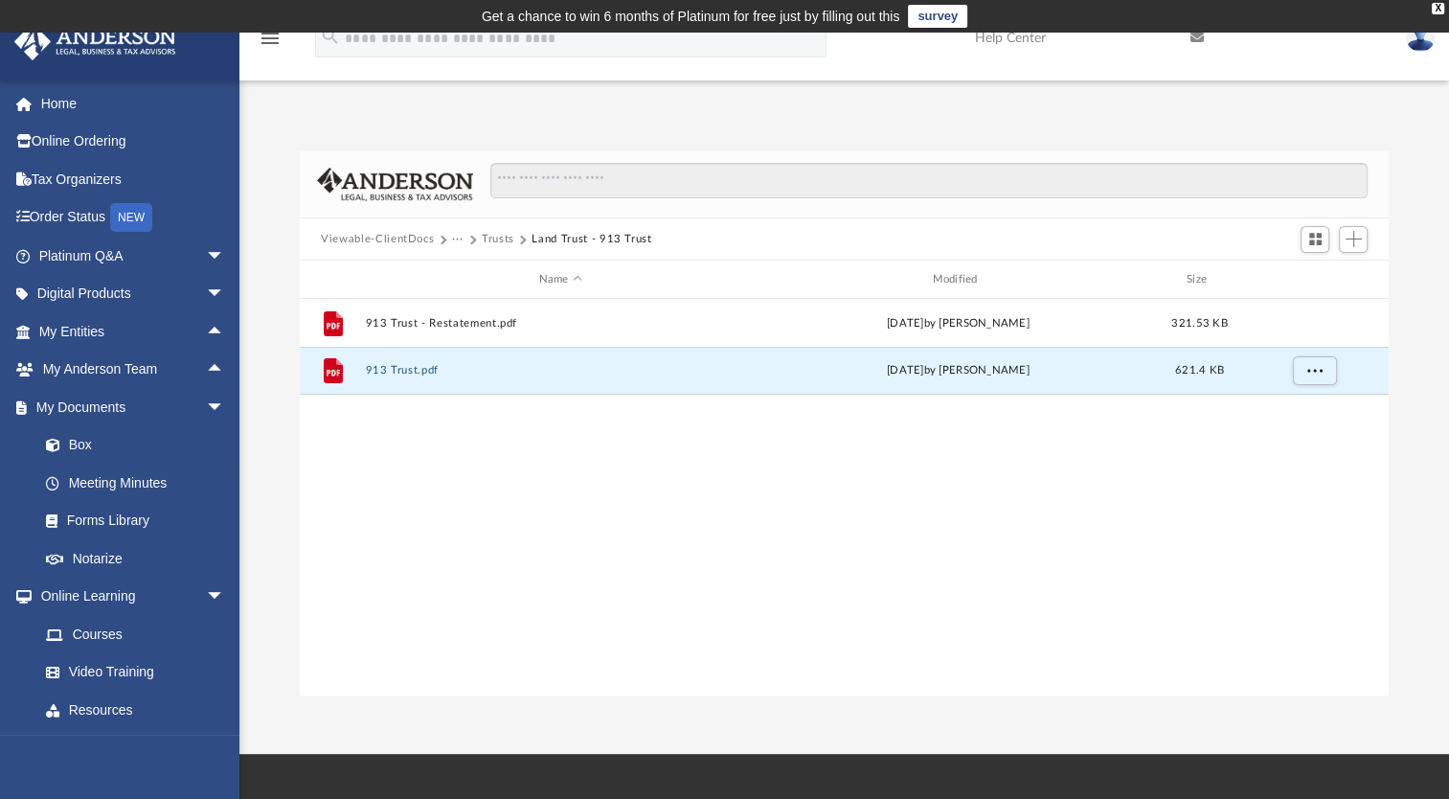
click at [496, 237] on button "Trusts" at bounding box center [498, 239] width 33 height 17
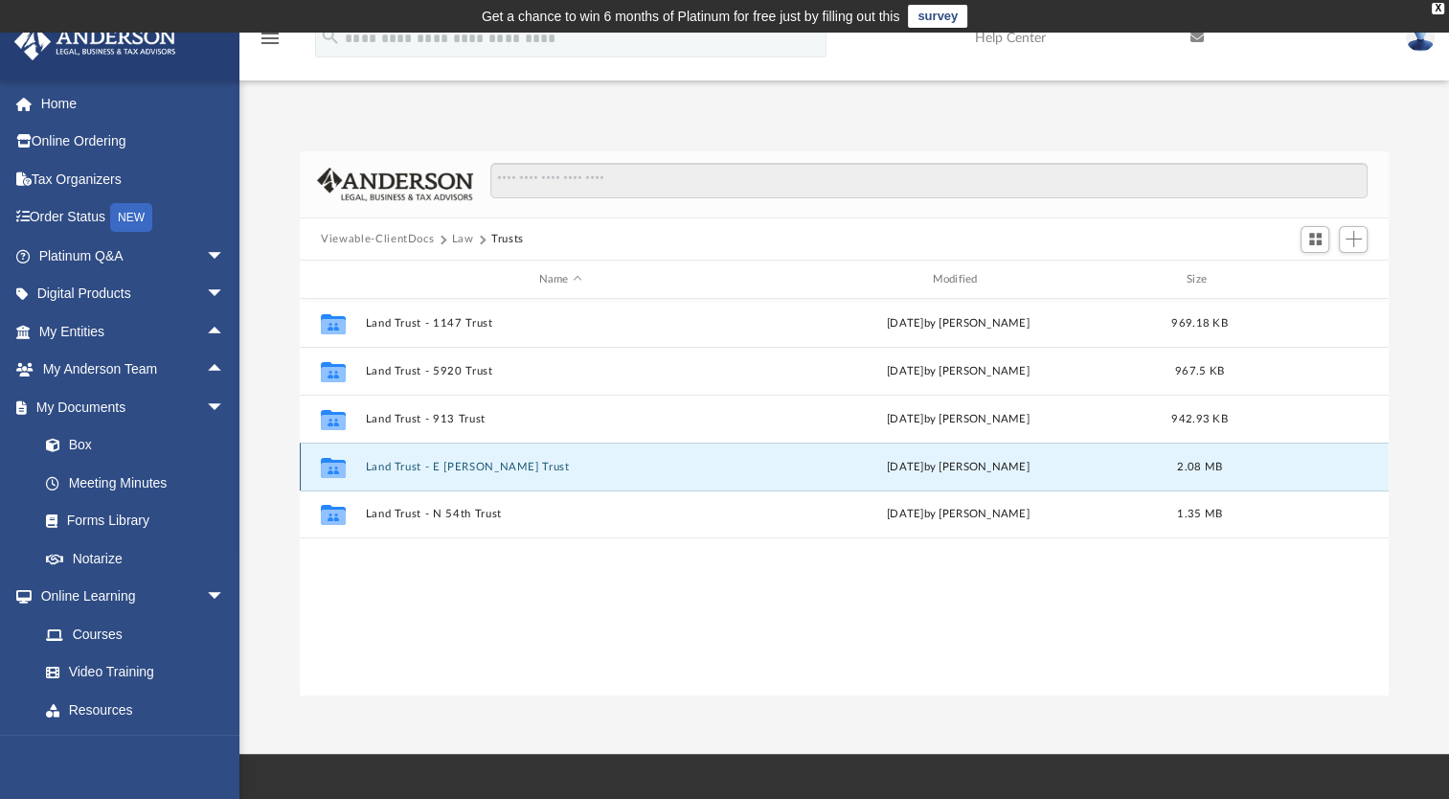
click at [457, 463] on button "Land Trust - E Taylor Trust" at bounding box center [561, 467] width 390 height 12
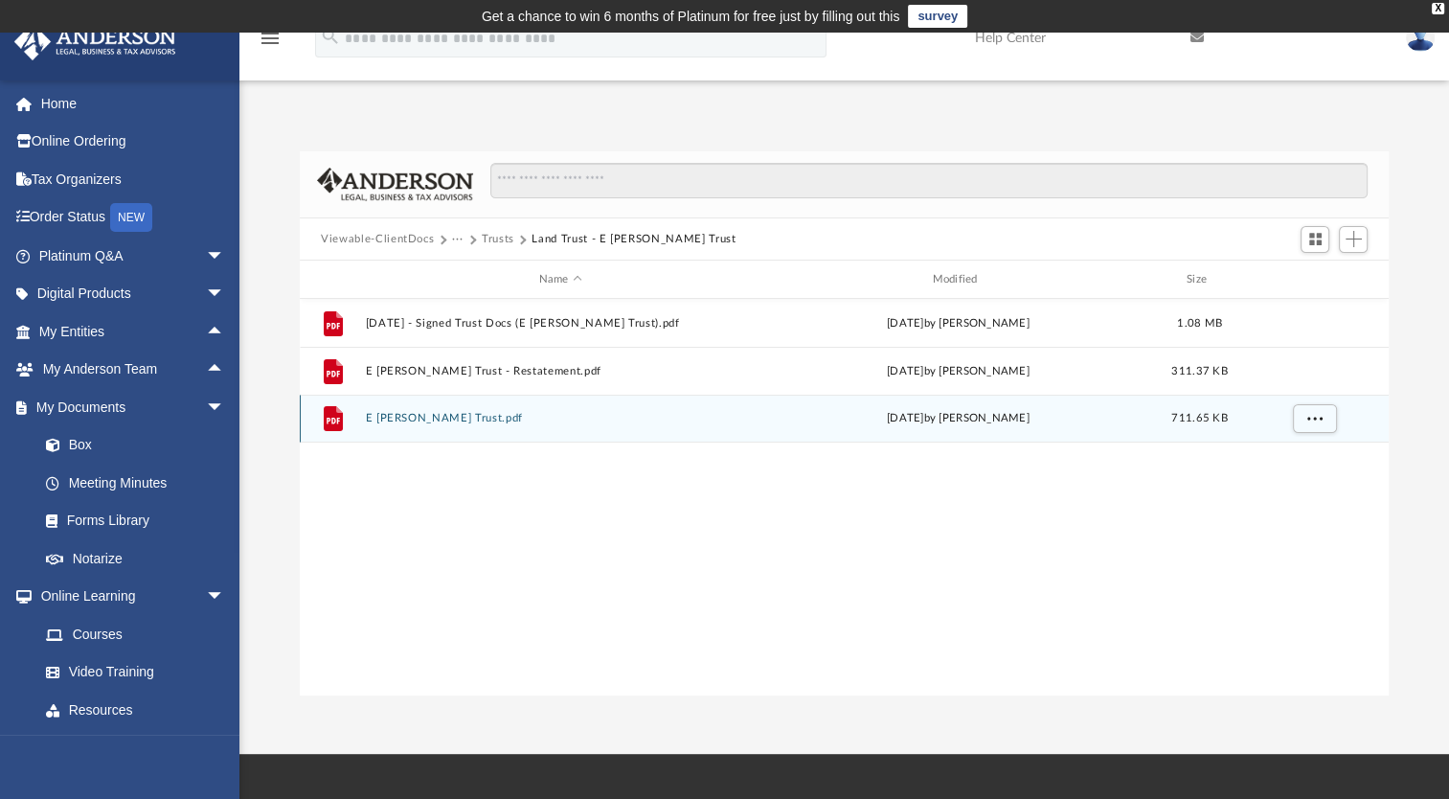
click at [429, 410] on div "File E Taylor Trust.pdf Wed Feb 5 2025 by Lucianne Castillo 711.65 KB" at bounding box center [844, 418] width 1089 height 48
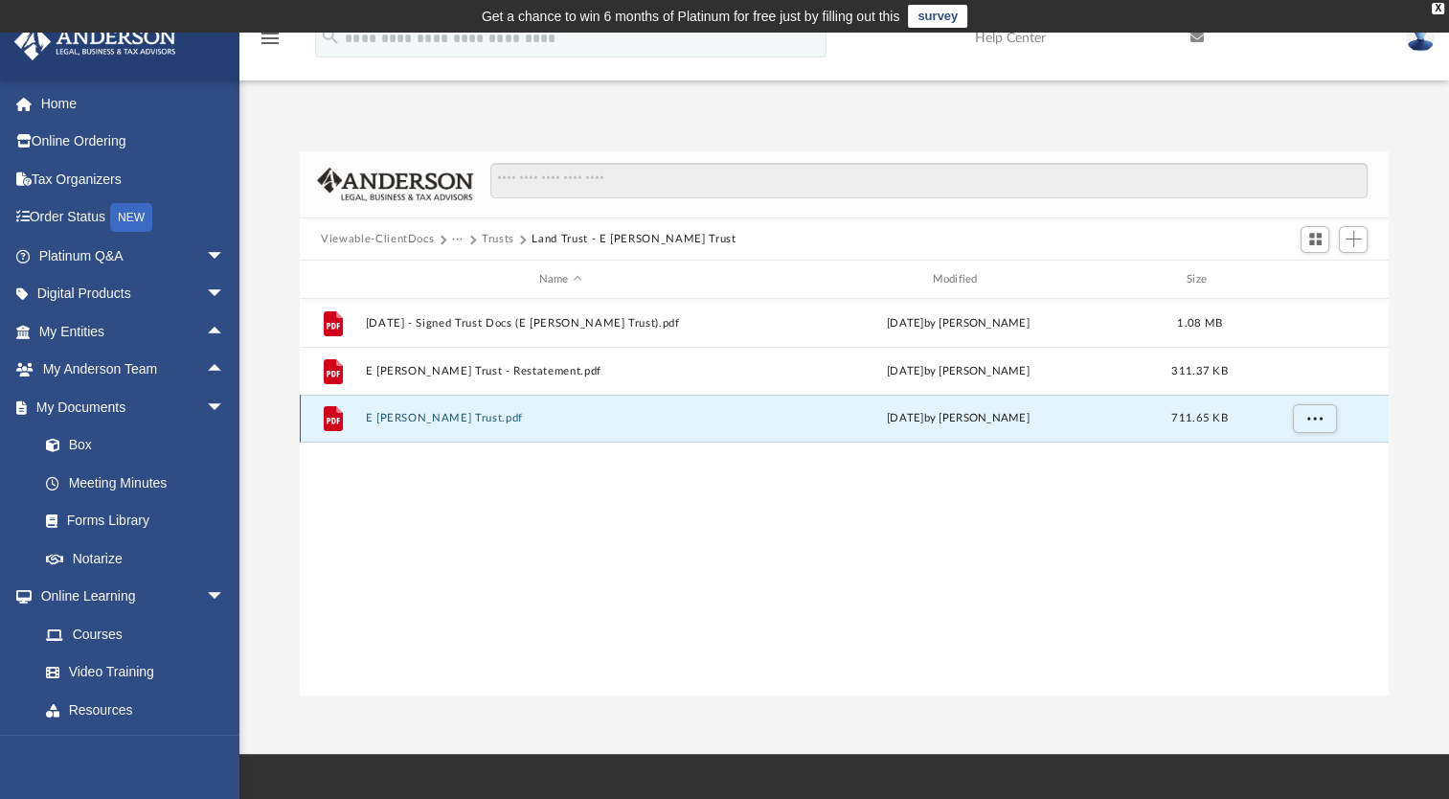
click at [422, 416] on button "E Taylor Trust.pdf" at bounding box center [561, 418] width 390 height 12
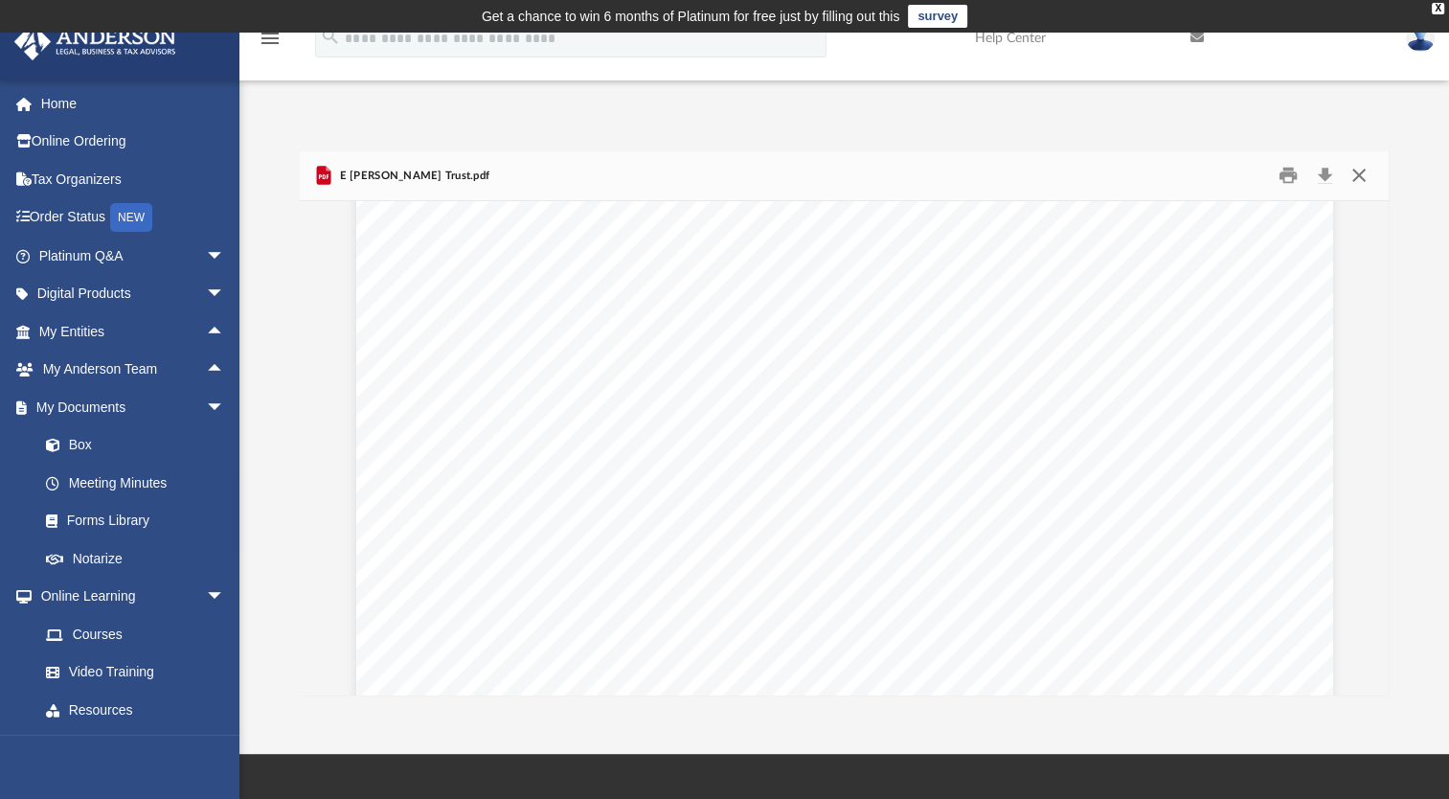
click at [1356, 177] on button "Close" at bounding box center [1357, 176] width 34 height 30
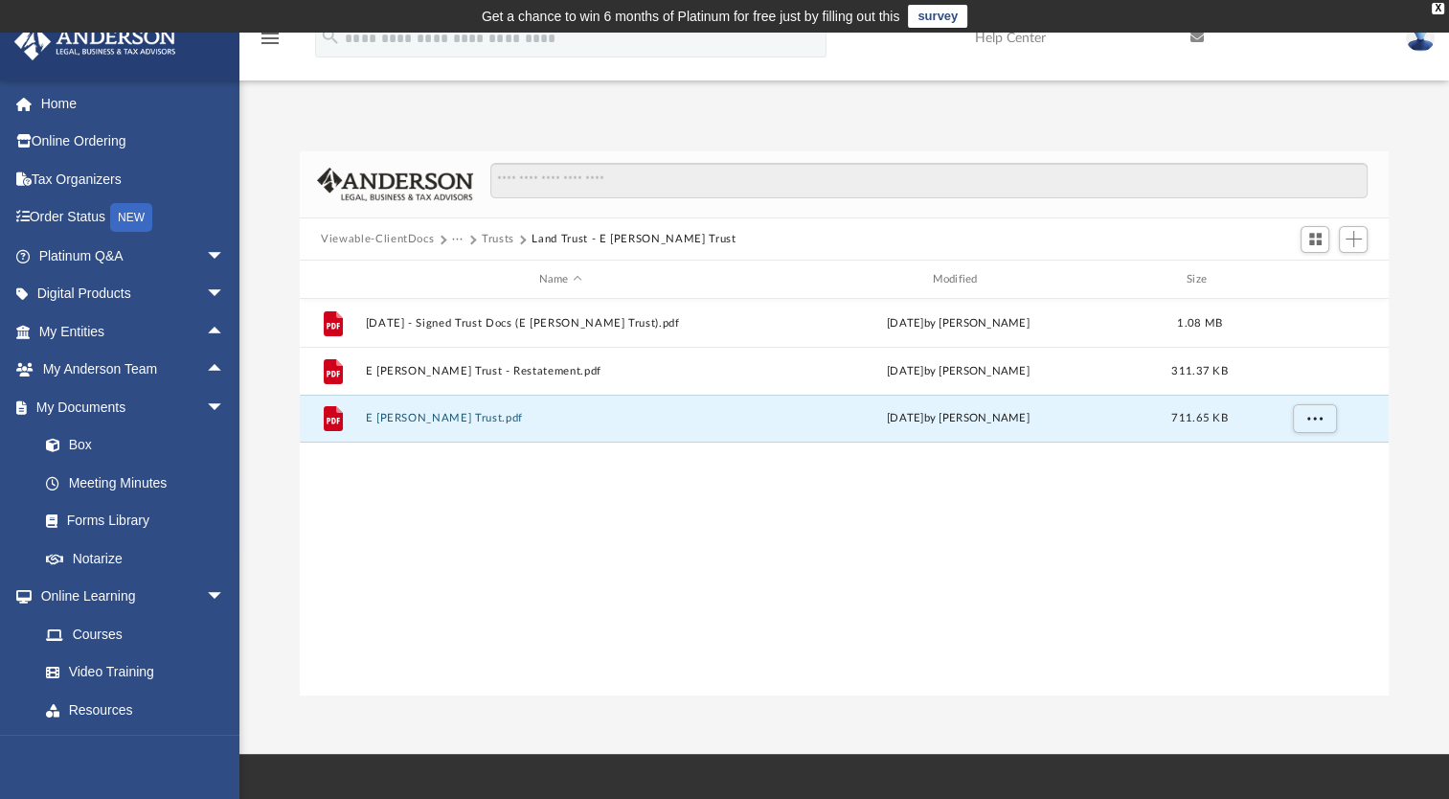
click at [491, 235] on button "Trusts" at bounding box center [498, 239] width 33 height 17
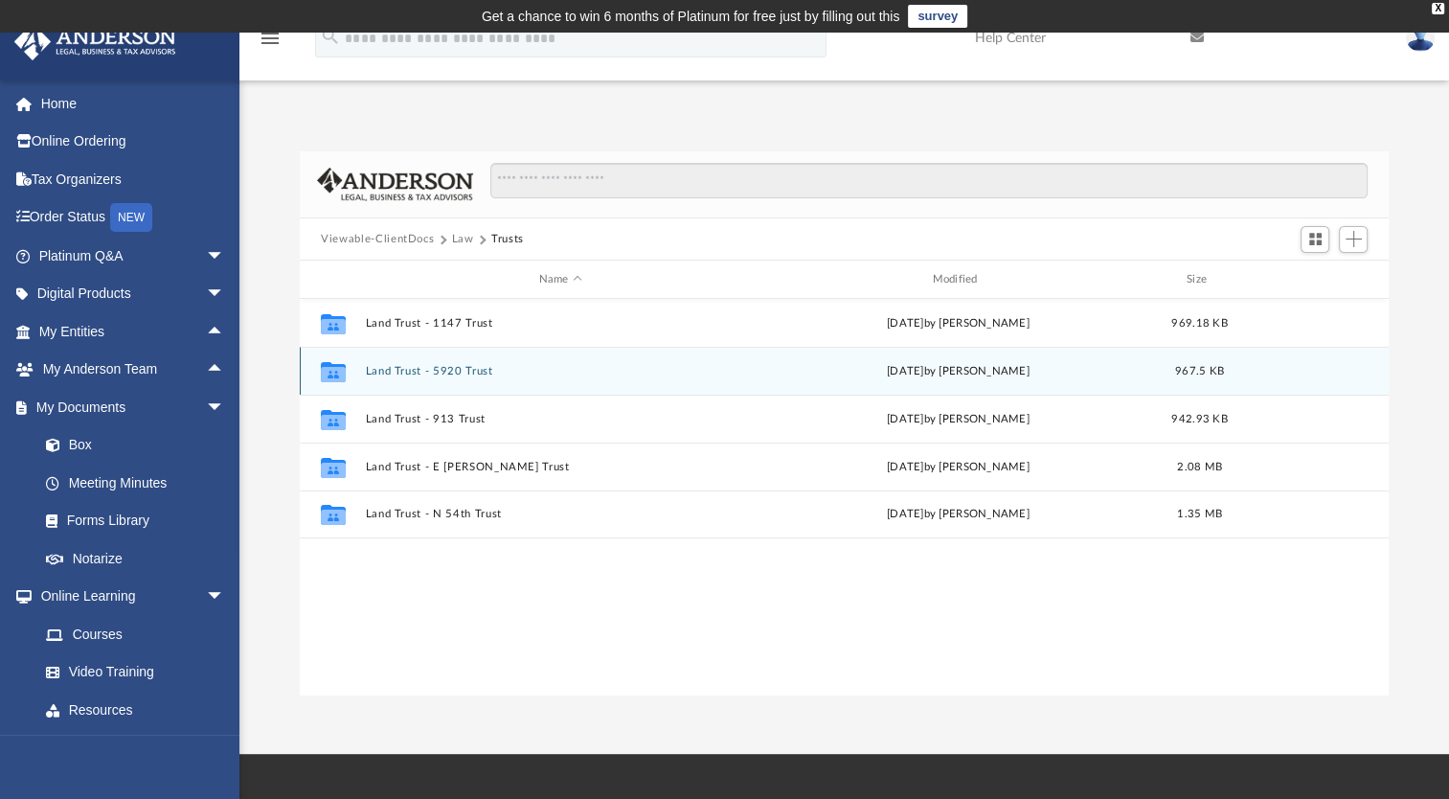
click at [464, 370] on button "Land Trust - 5920 Trust" at bounding box center [561, 371] width 390 height 12
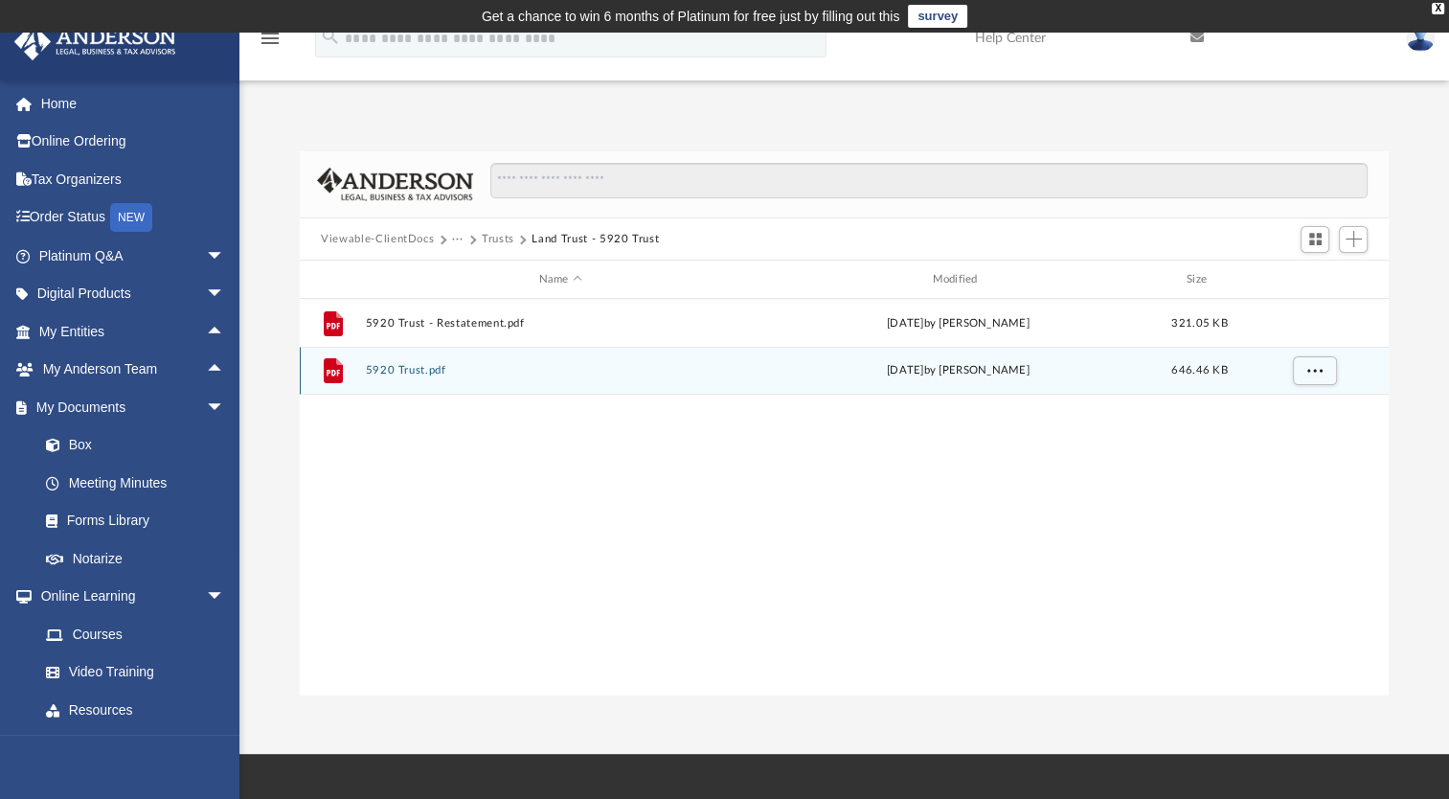
click at [406, 371] on button "5920 Trust.pdf" at bounding box center [561, 370] width 390 height 12
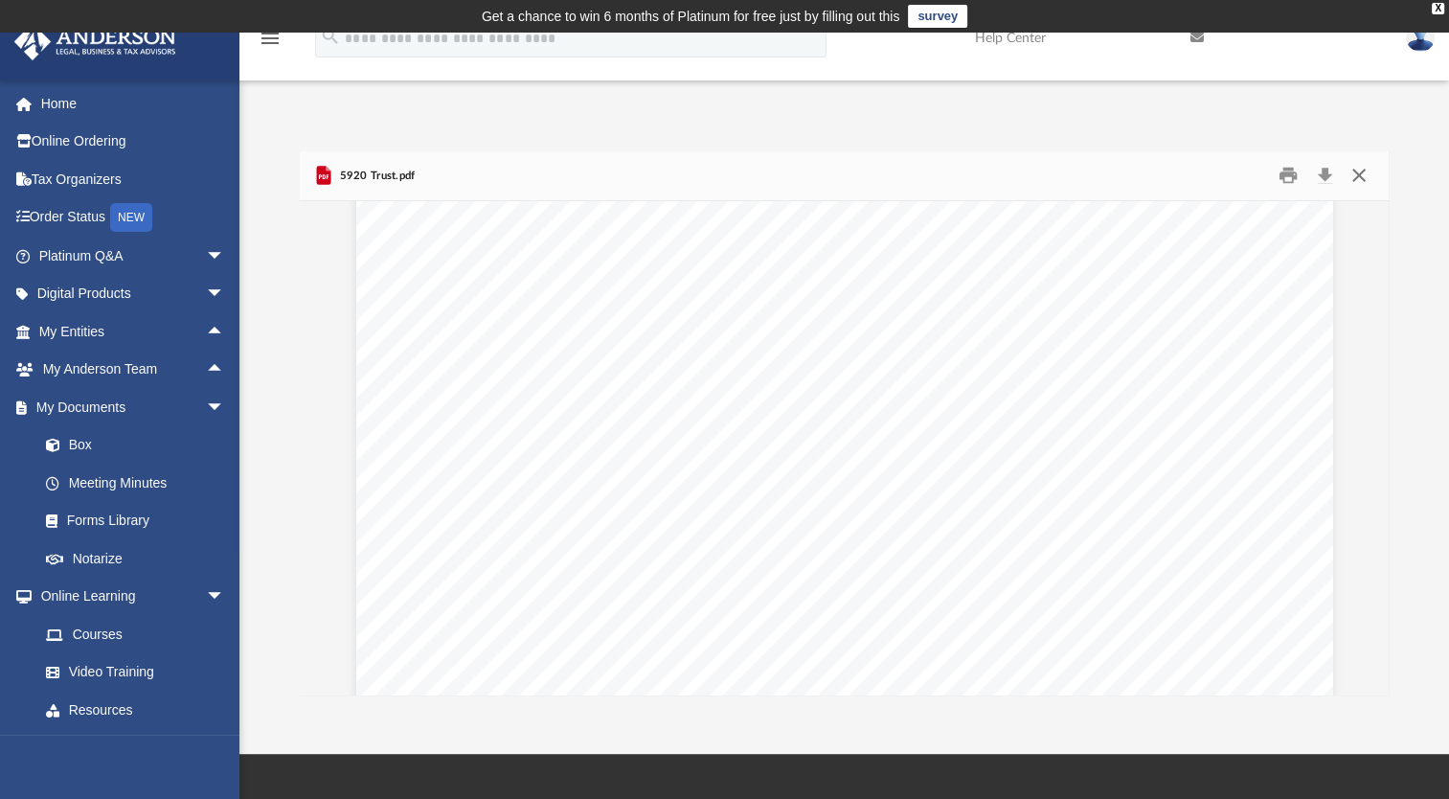
click at [1355, 170] on button "Close" at bounding box center [1357, 176] width 34 height 30
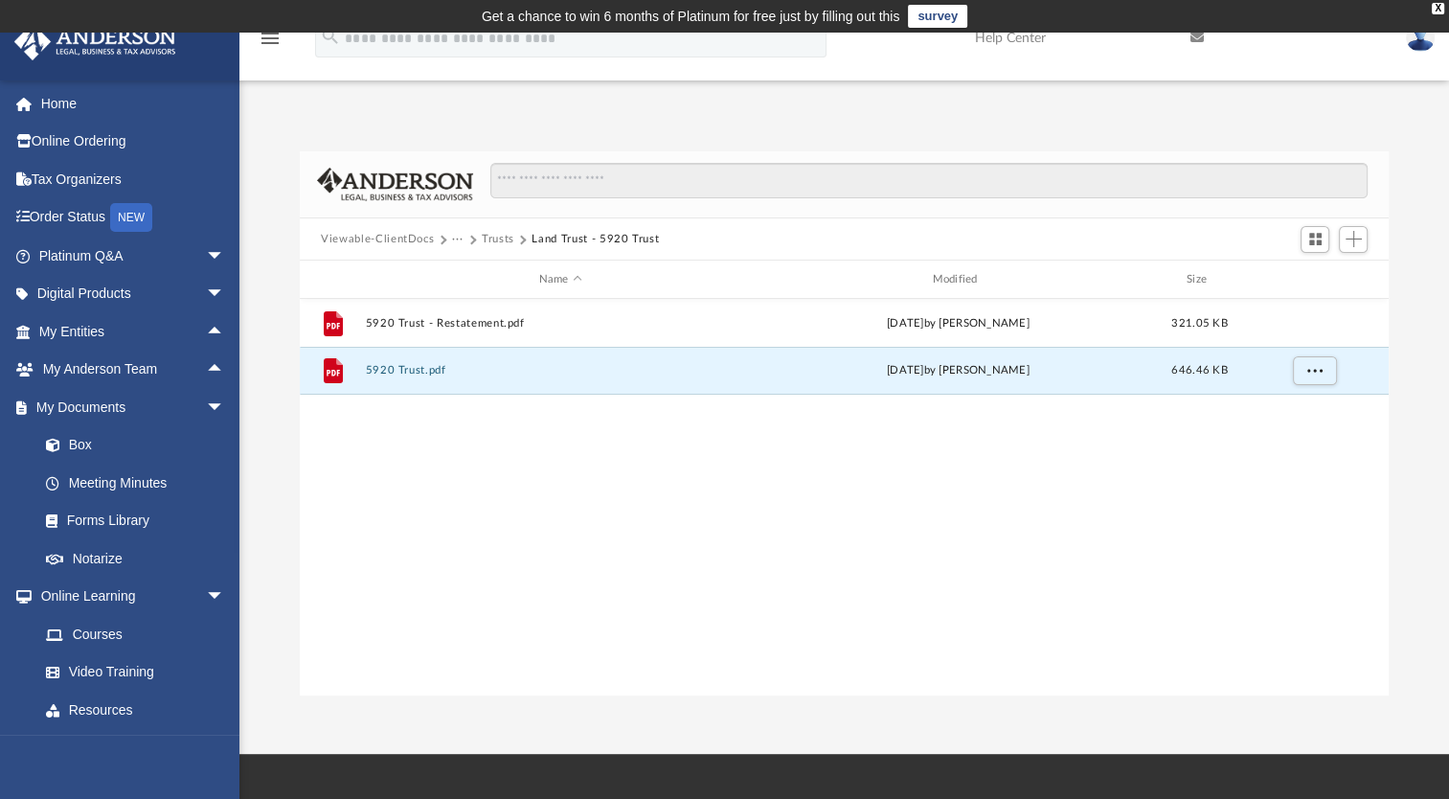
click at [501, 236] on button "Trusts" at bounding box center [498, 239] width 33 height 17
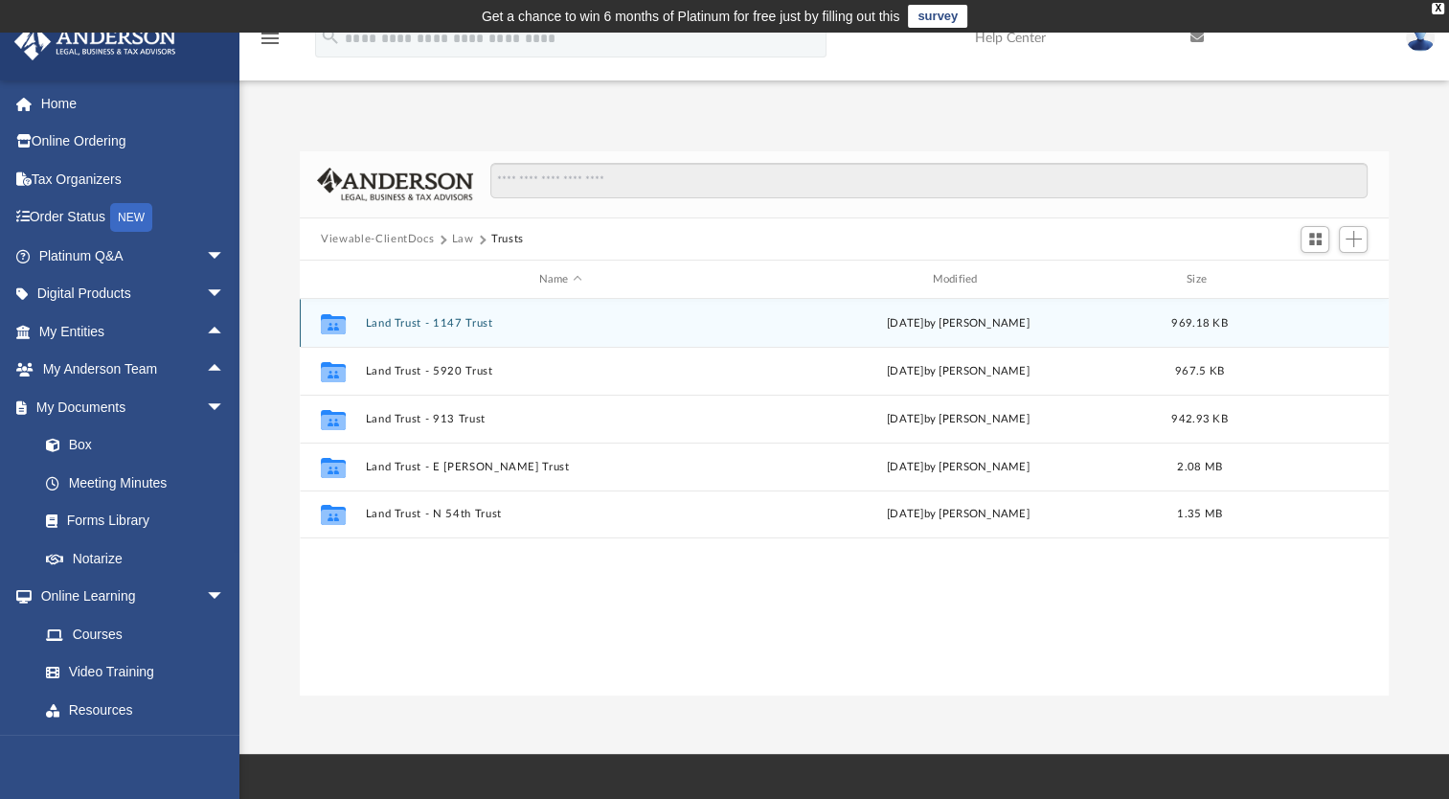
click at [460, 321] on button "Land Trust - 1147 Trust" at bounding box center [561, 323] width 390 height 12
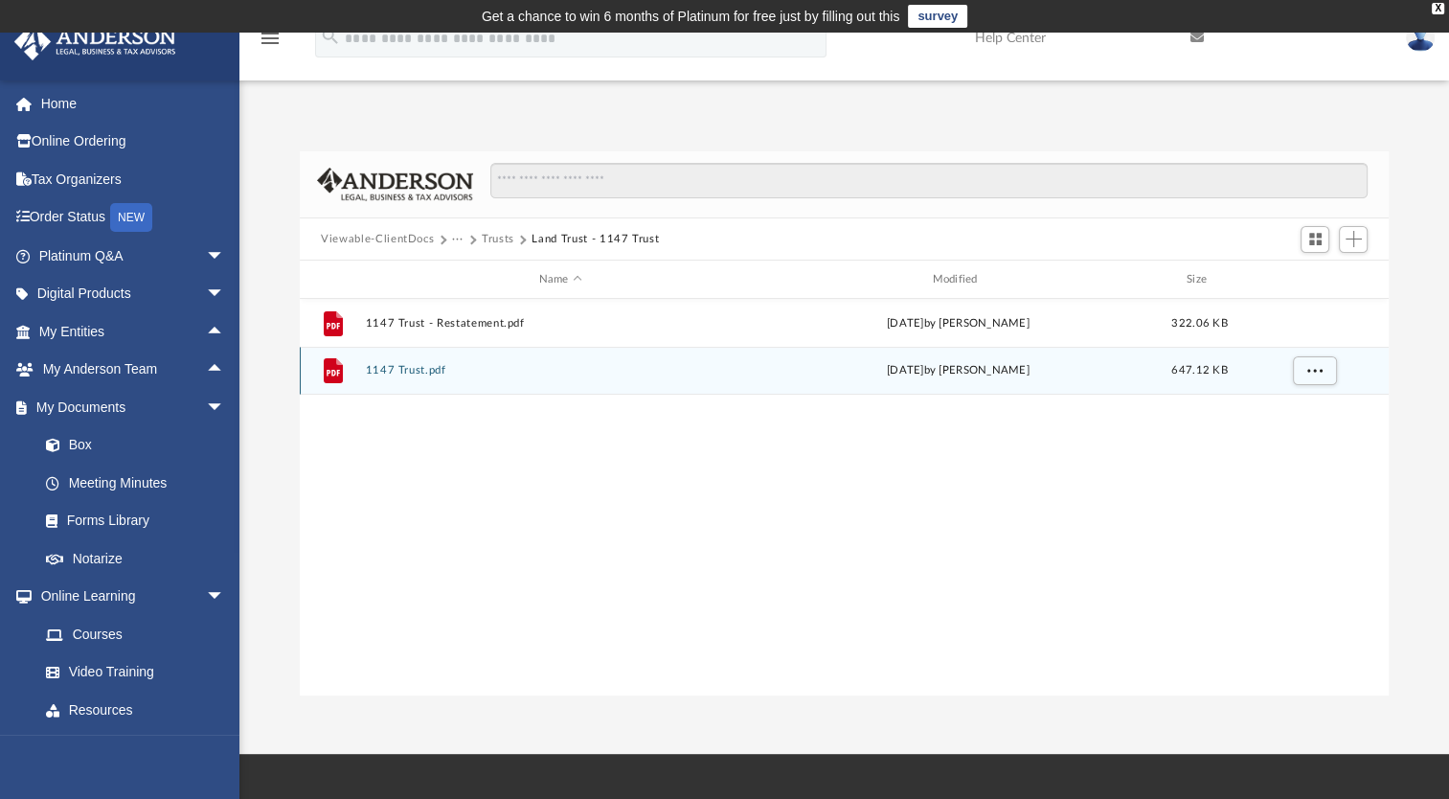
click at [412, 368] on button "1147 Trust.pdf" at bounding box center [561, 370] width 390 height 12
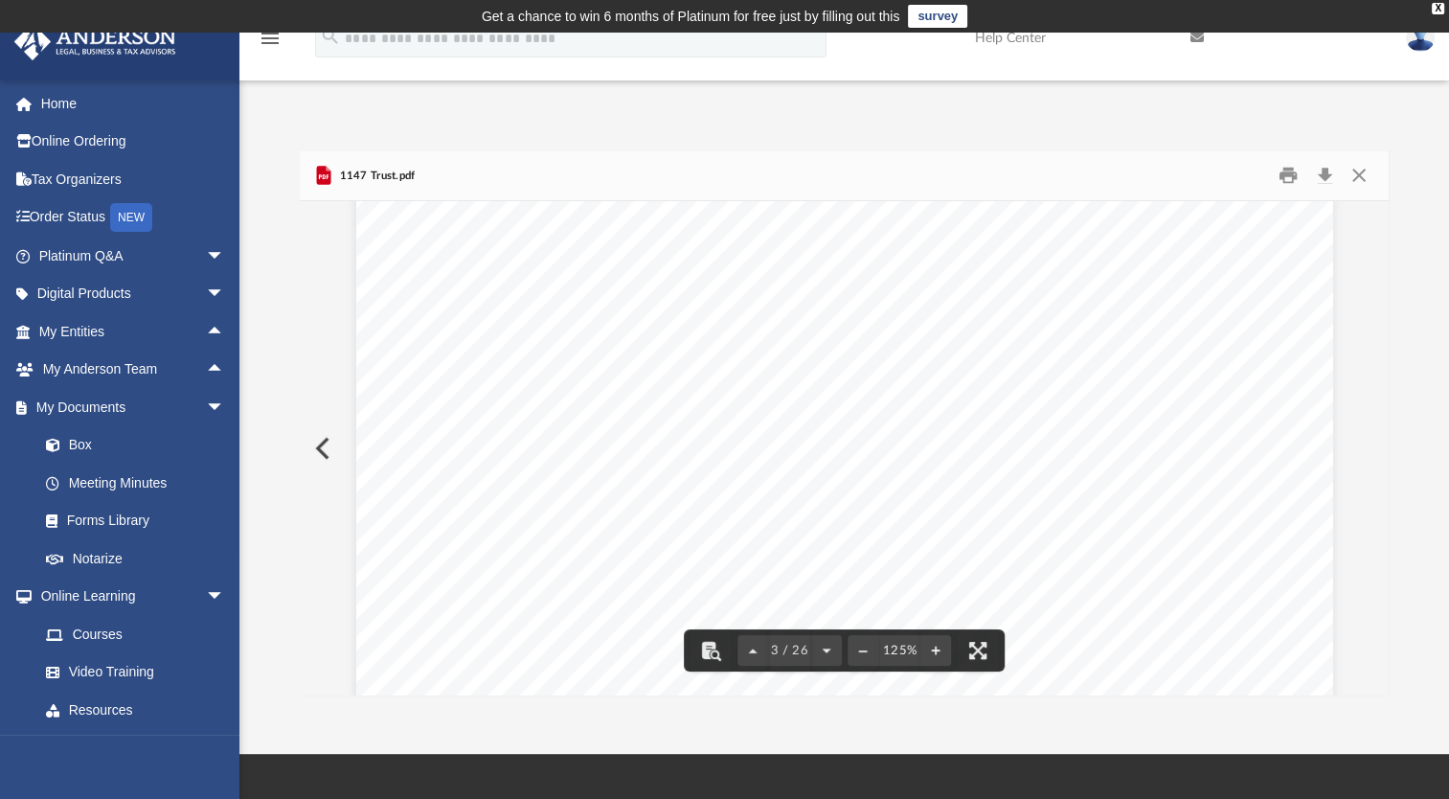
drag, startPoint x: 654, startPoint y: 507, endPoint x: 517, endPoint y: 404, distance: 171.6
click at [512, 414] on div "CONFIRMATION OF NAMES AND FIDUCIARIES FOR THE 1147 TRUST Trust Information Name…" at bounding box center [844, 555] width 977 height 1264
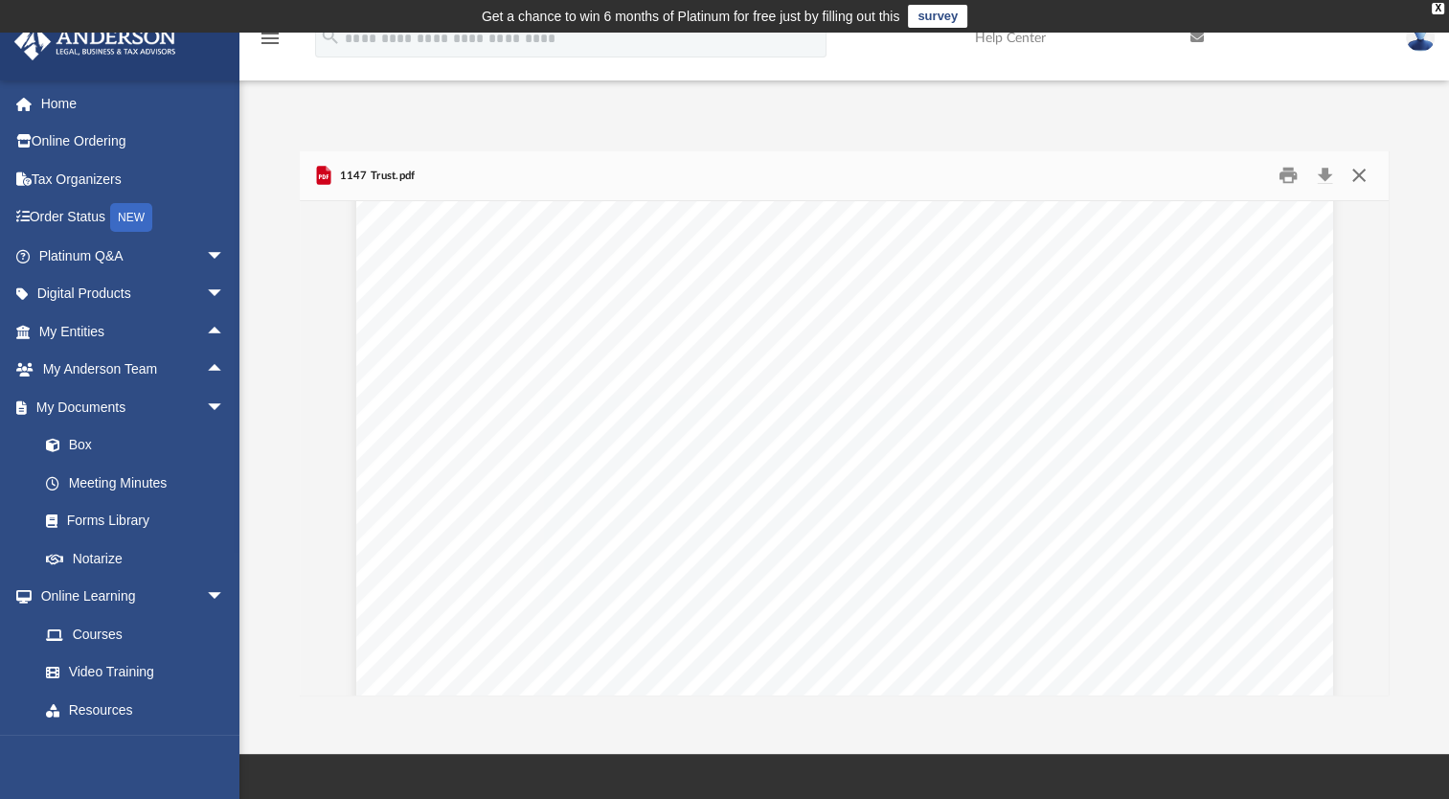
click at [1363, 179] on button "Close" at bounding box center [1357, 176] width 34 height 30
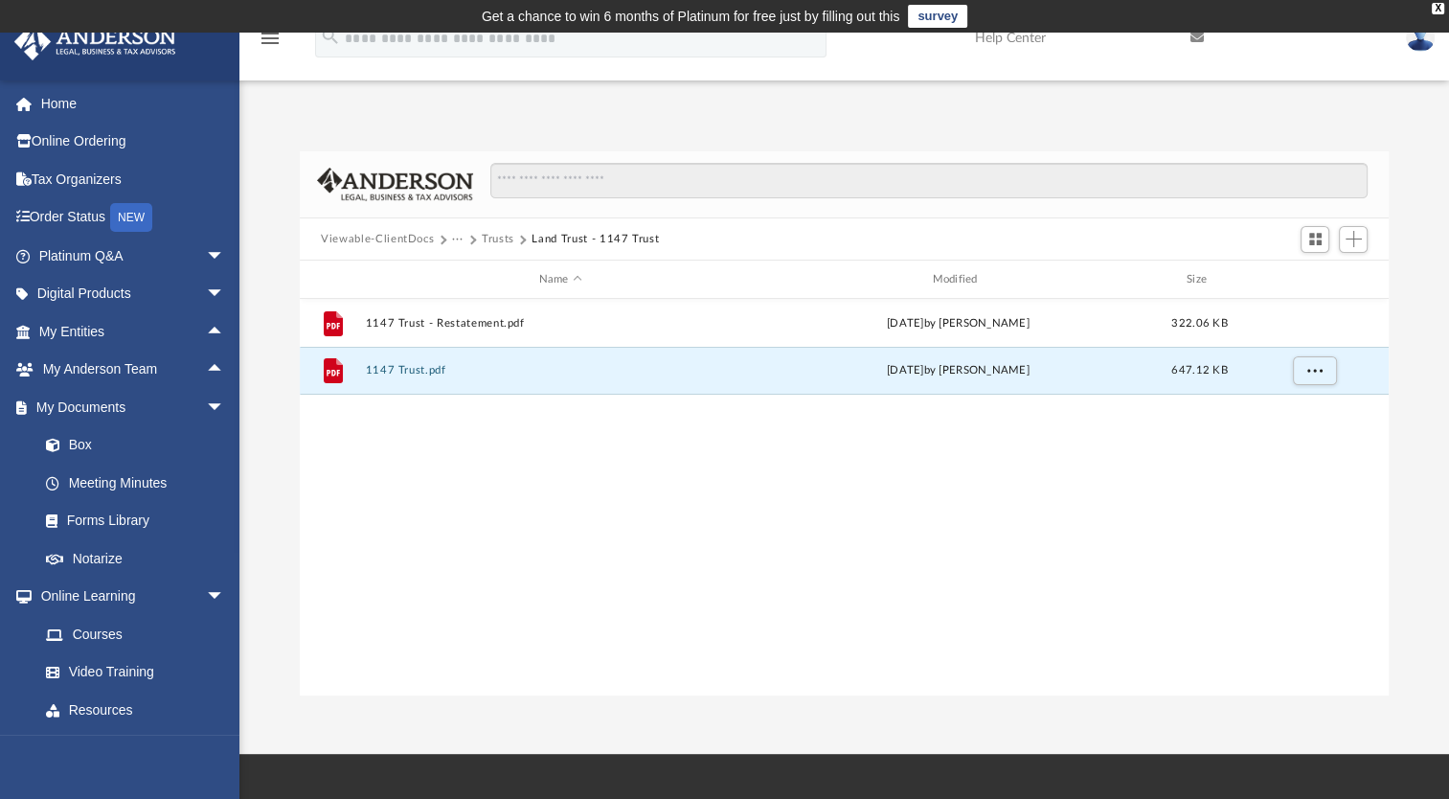
click at [488, 236] on button "Trusts" at bounding box center [498, 239] width 33 height 17
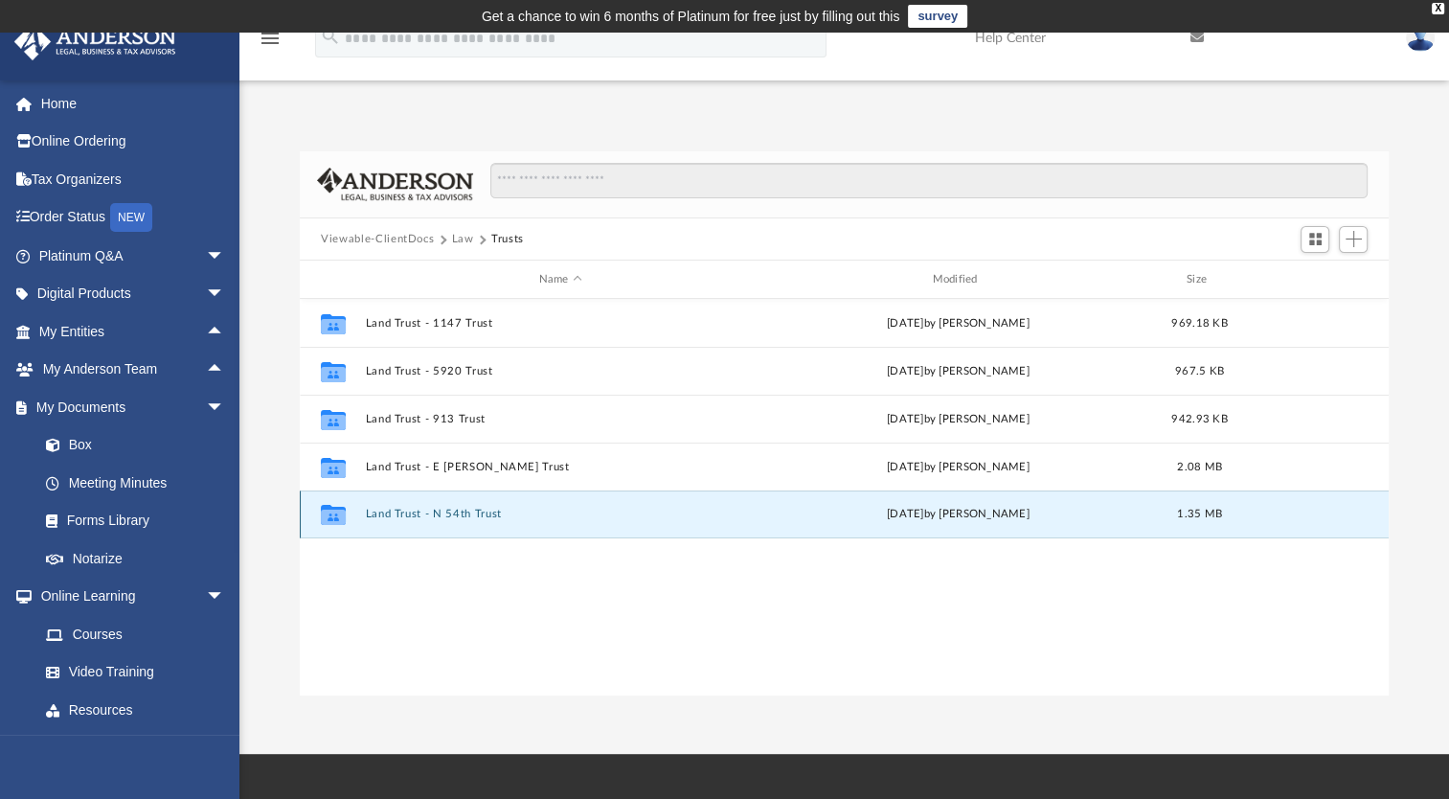
click at [398, 513] on button "Land Trust - N 54th Trust" at bounding box center [561, 513] width 390 height 12
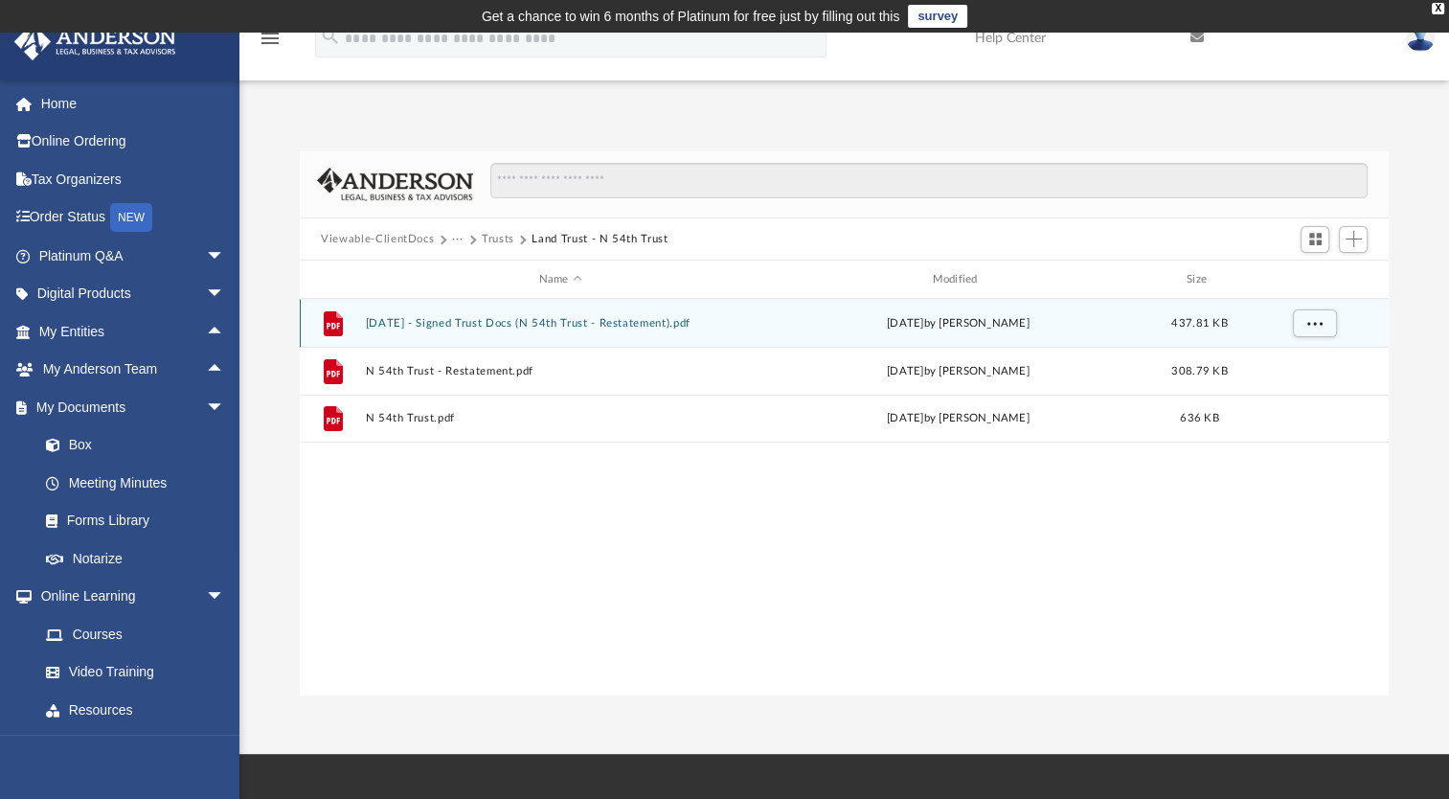
click at [485, 321] on button "2025.07.29 - Signed Trust Docs (N 54th Trust - Restatement).pdf" at bounding box center [561, 323] width 390 height 12
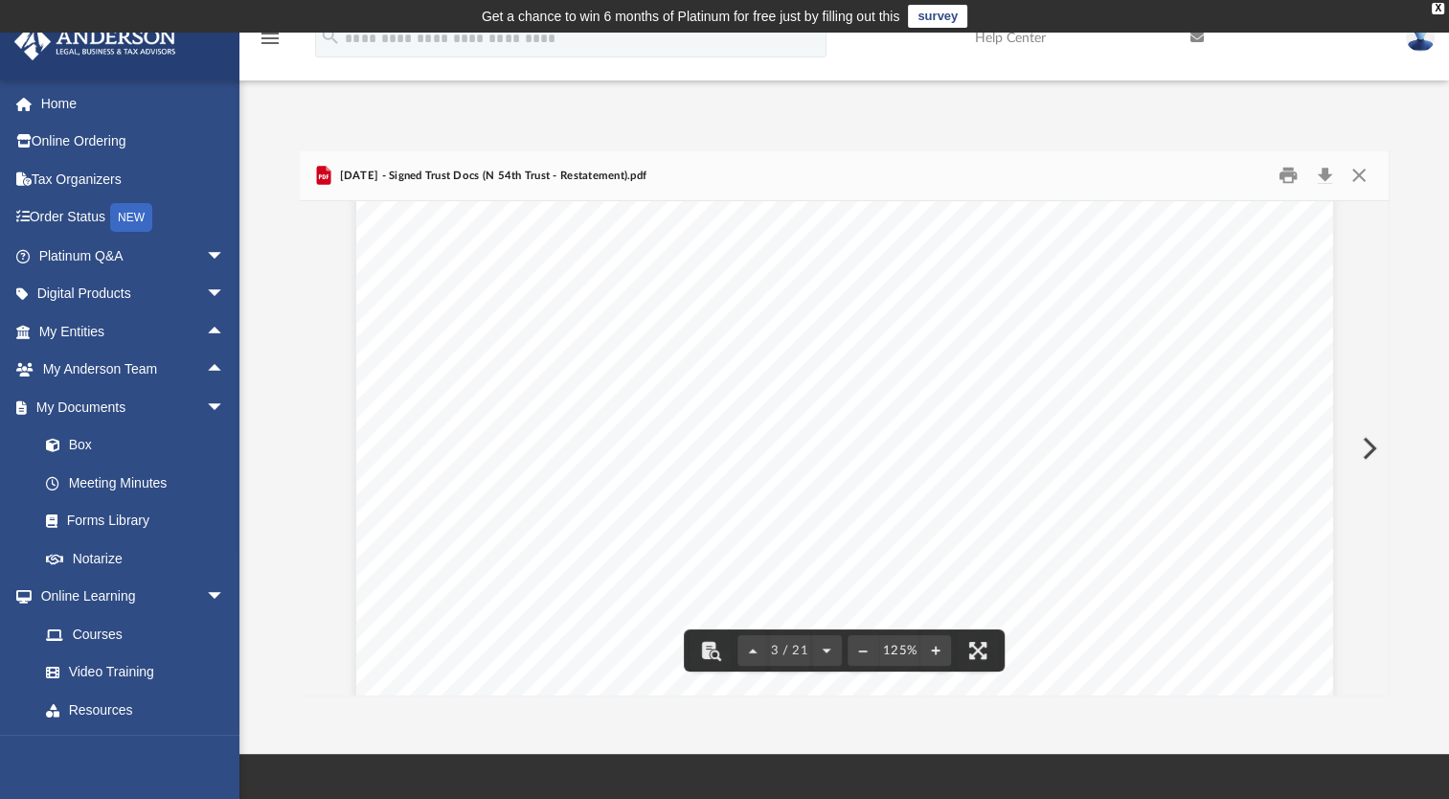
scroll to position [2968, 0]
click at [1360, 174] on button "Close" at bounding box center [1357, 176] width 34 height 30
